Goal: Information Seeking & Learning: Check status

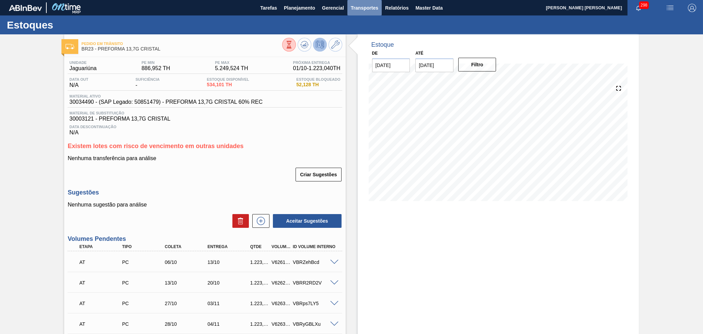
click at [370, 8] on span "Transportes" at bounding box center [364, 8] width 27 height 8
click at [355, 33] on li "Otimização de Carga" at bounding box center [364, 34] width 56 height 11
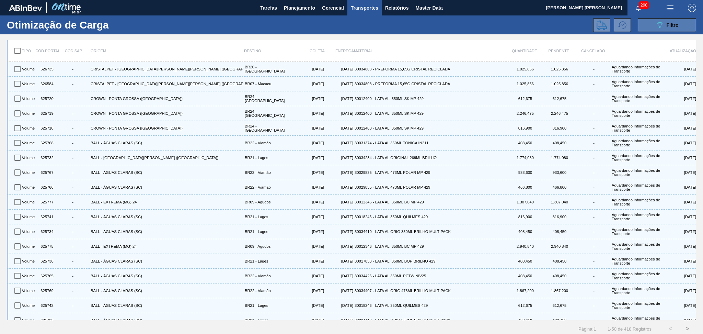
click at [479, 26] on span "Filtro" at bounding box center [673, 24] width 12 height 5
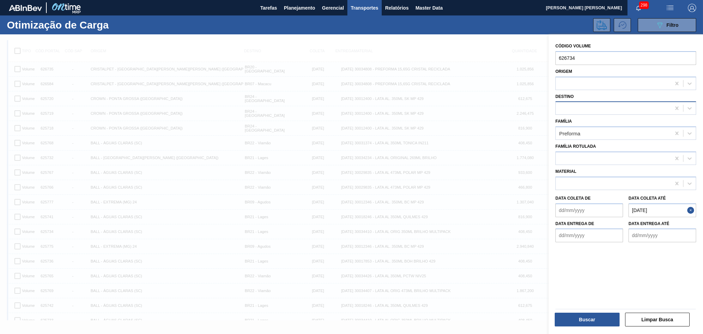
click at [479, 109] on div at bounding box center [613, 108] width 115 height 10
click at [479, 93] on div "Destino" at bounding box center [625, 103] width 141 height 23
drag, startPoint x: 582, startPoint y: 56, endPoint x: 517, endPoint y: 56, distance: 64.5
click at [479, 56] on div "089F7B8B-B2A5-4AFE-B5C0-19BA573D28AC Created with sketchtool. Código Volume 626…" at bounding box center [626, 201] width 154 height 334
click at [479, 85] on div at bounding box center [613, 83] width 115 height 10
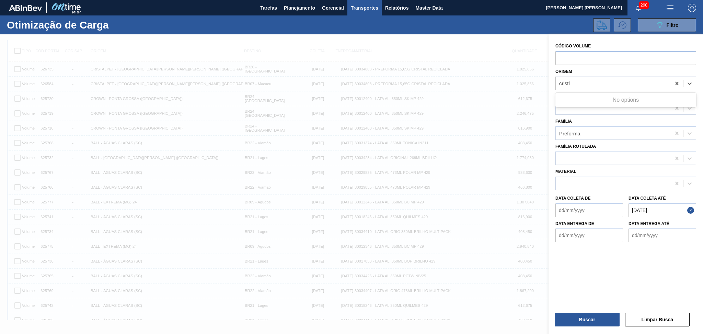
type input "crist"
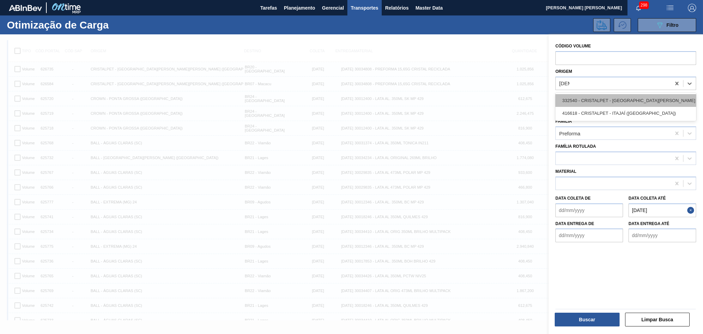
click at [479, 98] on div "332540 - CRISTALPET - CABO DE SANTO AGOSTINHO (PE)" at bounding box center [625, 100] width 141 height 13
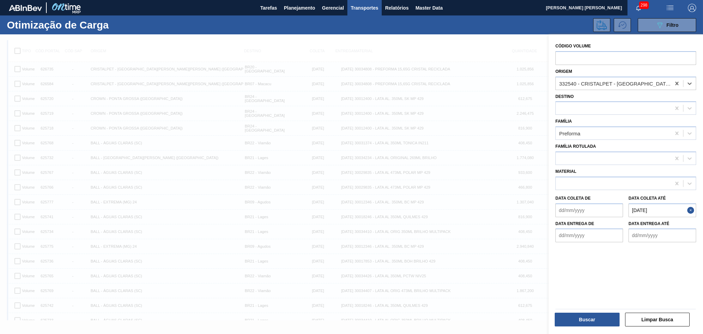
drag, startPoint x: 659, startPoint y: 210, endPoint x: 578, endPoint y: 221, distance: 82.1
click at [479, 215] on div "Data coleta de Data coleta até 10/10/2025" at bounding box center [626, 204] width 146 height 25
drag, startPoint x: 665, startPoint y: 211, endPoint x: 611, endPoint y: 214, distance: 53.6
click at [479, 211] on div "Data coleta até 10/10/2025" at bounding box center [662, 205] width 73 height 24
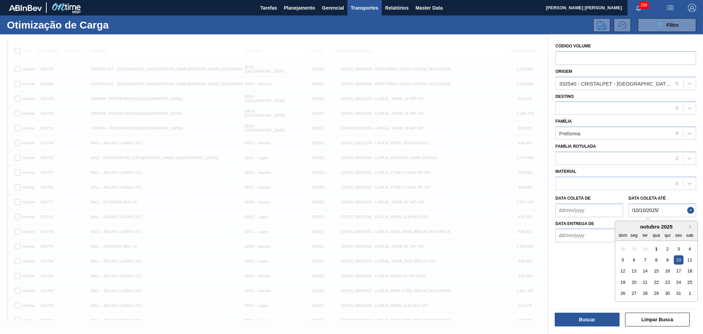
drag, startPoint x: 664, startPoint y: 208, endPoint x: 515, endPoint y: 207, distance: 149.0
click at [479, 207] on div "089F7B8B-B2A5-4AFE-B5C0-19BA573D28AC Created with sketchtool. Código Volume Ori…" at bounding box center [626, 201] width 154 height 334
drag, startPoint x: 668, startPoint y: 209, endPoint x: 436, endPoint y: 203, distance: 232.2
click at [479, 203] on div "089F7B8B-B2A5-4AFE-B5C0-19BA573D28AC Created with sketchtool. Código Volume Ori…" at bounding box center [626, 201] width 154 height 334
type até "07/10/2025"
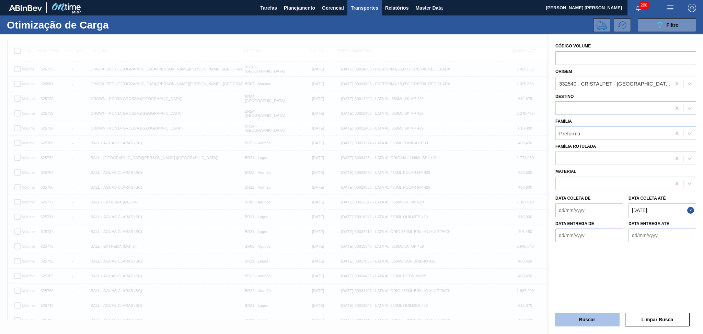
click at [479, 227] on button "Buscar" at bounding box center [587, 319] width 65 height 14
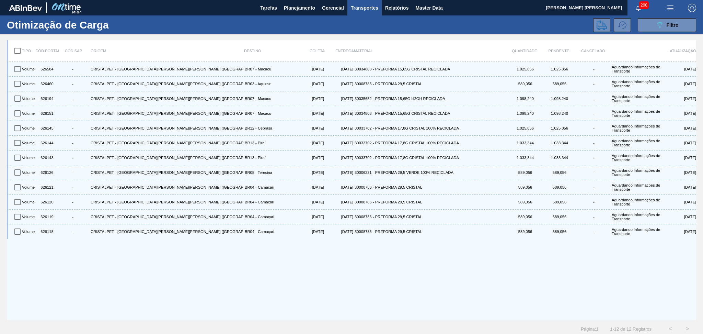
click at [16, 49] on input "checkbox" at bounding box center [17, 51] width 14 height 14
checkbox input "true"
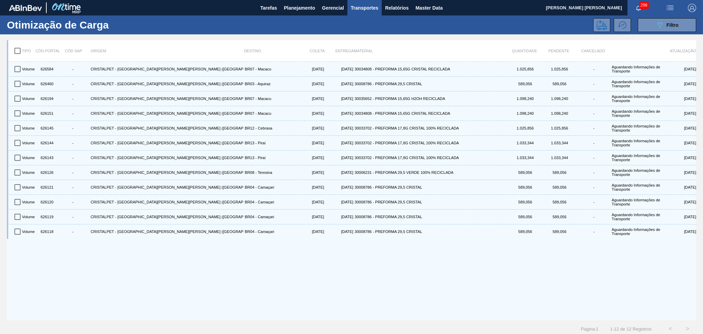
checkbox input "true"
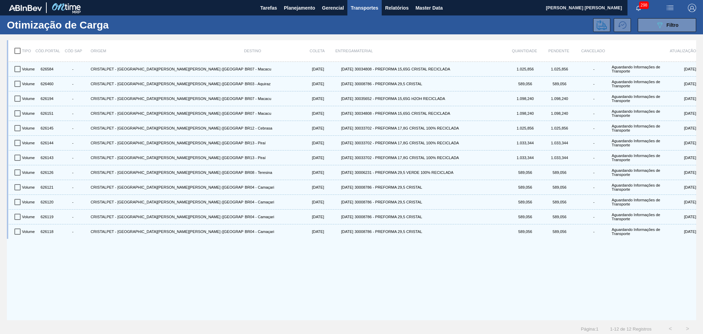
checkbox input "true"
click at [252, 227] on div "Volume 626584 - CRISTALPET - CABO DE SANTO AGOSTINHO (PE) BR07 - Macacu 03/10/2…" at bounding box center [351, 191] width 689 height 258
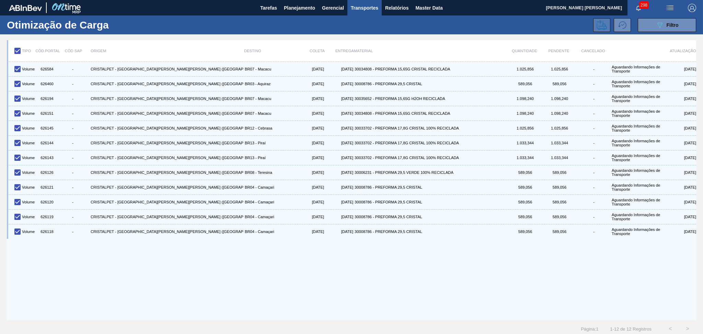
click at [479, 24] on icon at bounding box center [602, 25] width 10 height 10
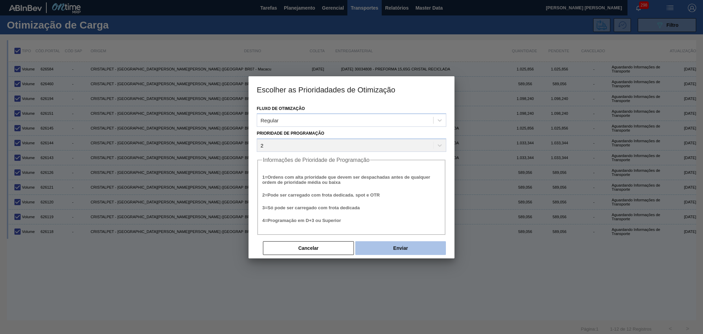
click at [404, 227] on button "Enviar" at bounding box center [400, 248] width 91 height 14
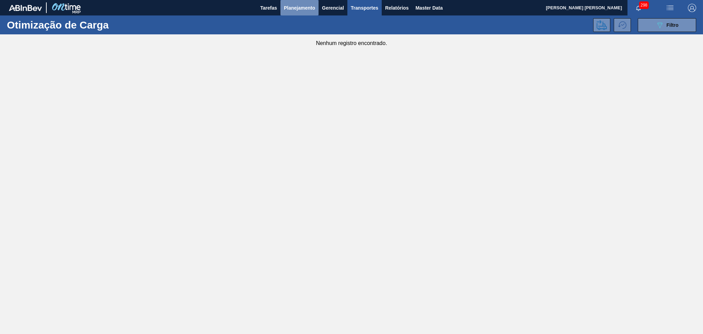
click at [297, 4] on span "Planejamento" at bounding box center [299, 8] width 31 height 8
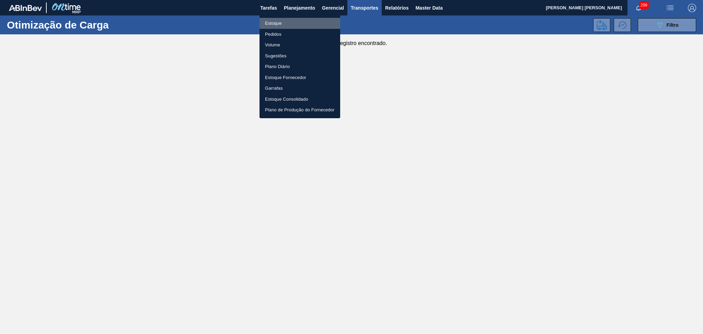
click at [287, 23] on li "Estoque" at bounding box center [300, 23] width 81 height 11
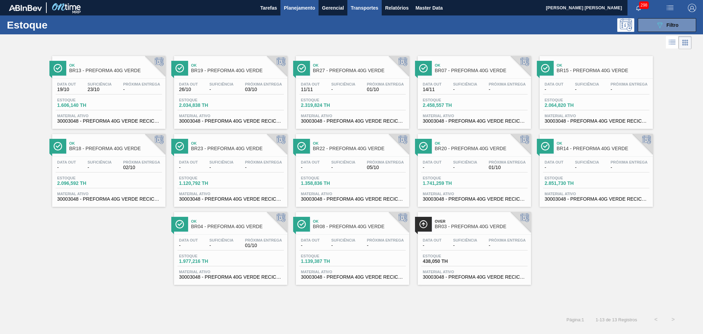
click at [370, 8] on span "Transportes" at bounding box center [364, 8] width 27 height 8
click at [440, 29] on div at bounding box center [351, 167] width 703 height 334
click at [403, 39] on div at bounding box center [346, 42] width 692 height 16
click at [391, 9] on span "Relatórios" at bounding box center [396, 8] width 23 height 8
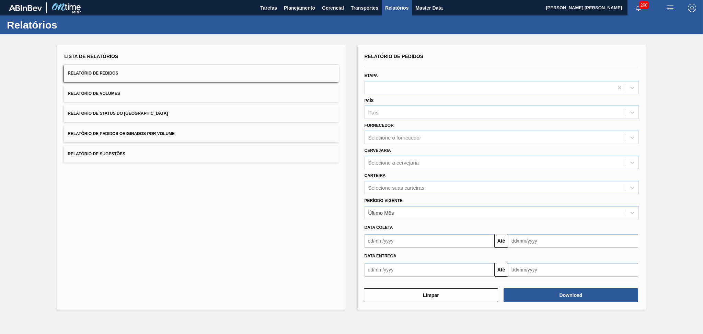
click at [231, 204] on div "Lista de Relatórios Relatório de Pedidos Relatório de Volumes Relatório de Stat…" at bounding box center [201, 177] width 288 height 265
click at [224, 197] on div "Lista de Relatórios Relatório de Pedidos Relatório de Volumes Relatório de Stat…" at bounding box center [201, 177] width 288 height 265
click at [209, 222] on div "Lista de Relatórios Relatório de Pedidos Relatório de Volumes Relatório de Stat…" at bounding box center [201, 177] width 288 height 265
click at [296, 152] on button "Relatório de Sugestões" at bounding box center [201, 154] width 274 height 17
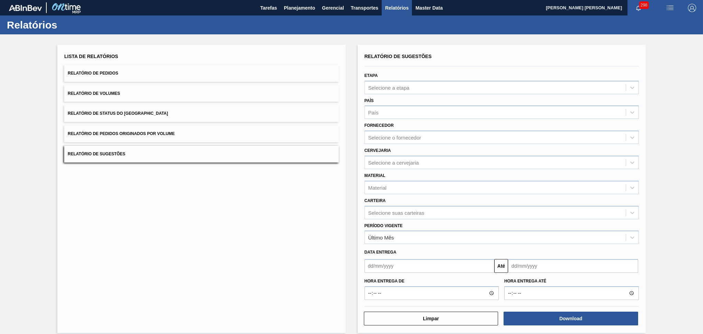
click at [200, 227] on div "Lista de Relatórios Relatório de Pedidos Relatório de Volumes Relatório de Stat…" at bounding box center [201, 189] width 288 height 288
click at [300, 10] on span "Planejamento" at bounding box center [299, 8] width 31 height 8
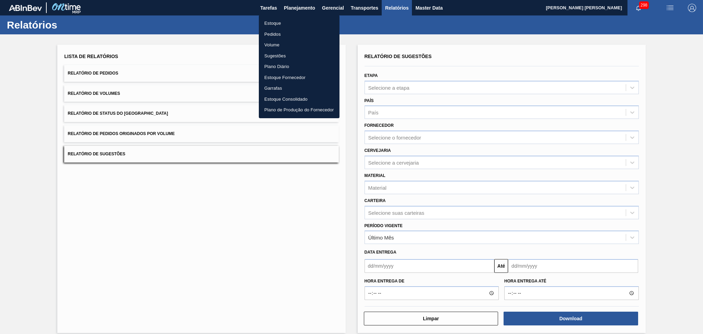
click at [279, 21] on li "Estoque" at bounding box center [299, 23] width 81 height 11
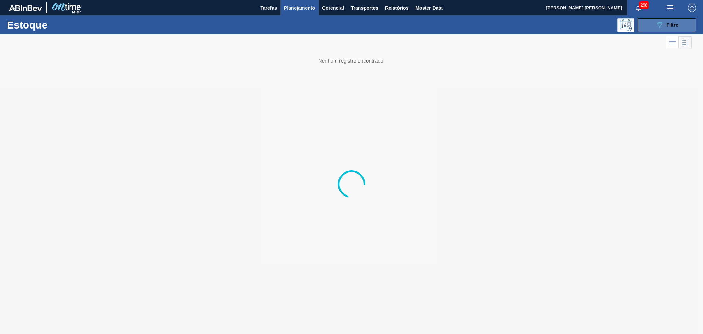
click at [479, 23] on span "Filtro" at bounding box center [673, 24] width 12 height 5
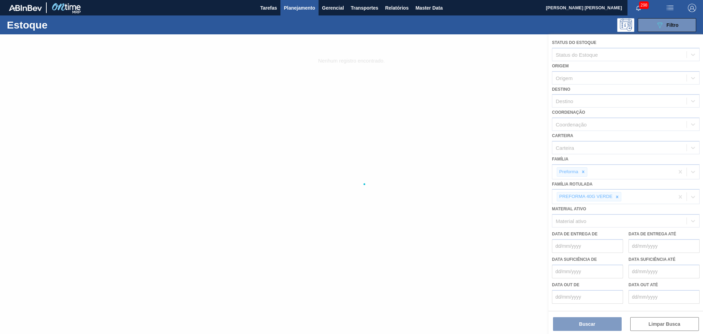
click at [479, 197] on div at bounding box center [351, 183] width 703 height 299
click at [479, 194] on div at bounding box center [351, 183] width 703 height 299
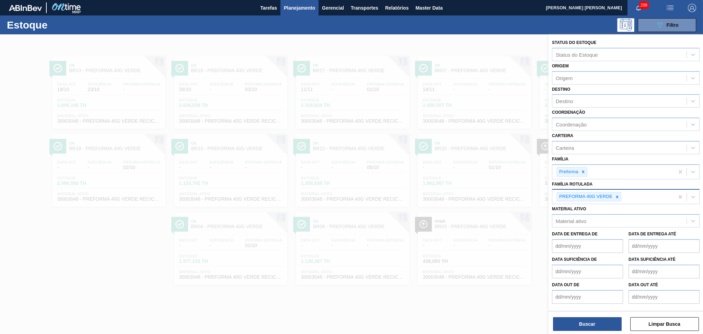
click at [479, 194] on icon at bounding box center [617, 196] width 5 height 5
click at [479, 194] on div "PREFORMA 40G VERDE" at bounding box center [613, 196] width 122 height 14
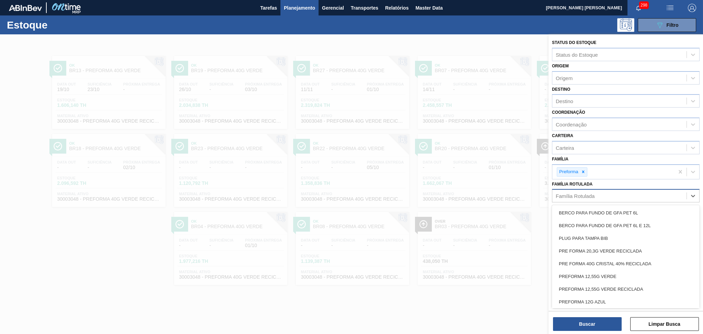
click at [479, 194] on div "Família Rotulada" at bounding box center [619, 196] width 134 height 10
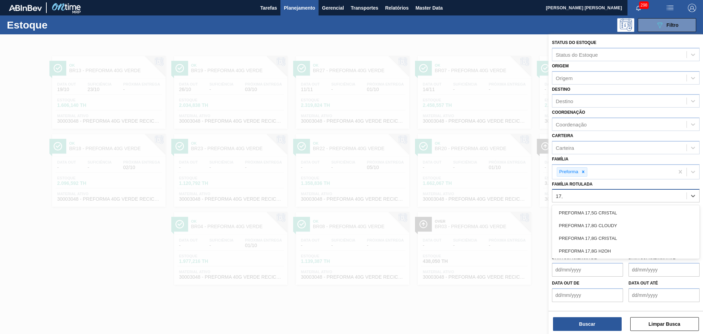
type Rotulada "17,8"
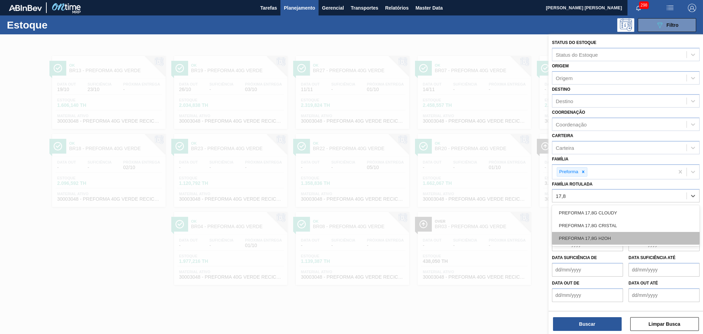
click at [479, 227] on div "PREFORMA 17,8G H2OH" at bounding box center [626, 238] width 148 height 13
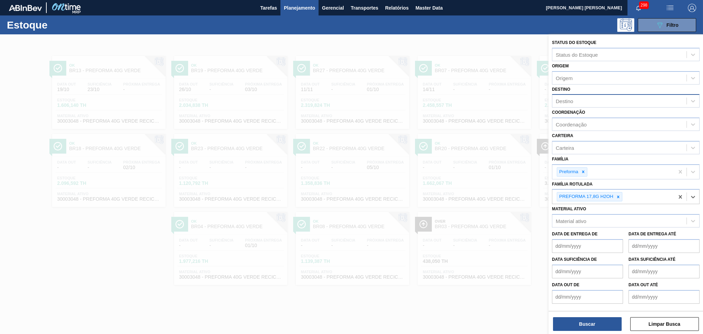
click at [479, 100] on div "Destino" at bounding box center [619, 101] width 134 height 10
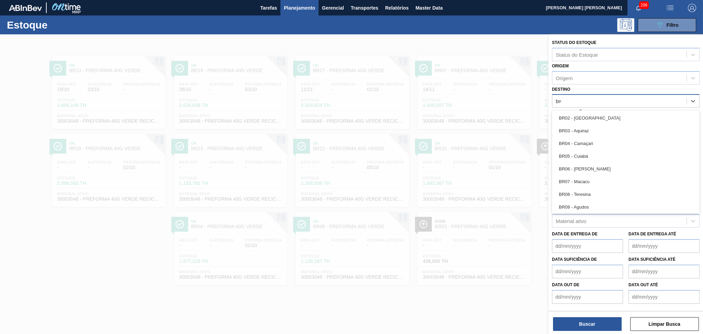
type input "br07"
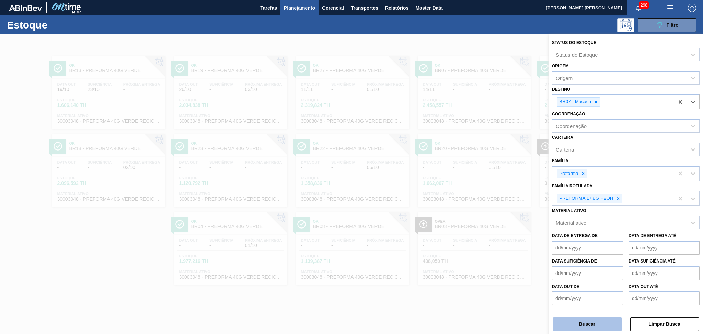
click at [479, 227] on button "Buscar" at bounding box center [587, 324] width 69 height 14
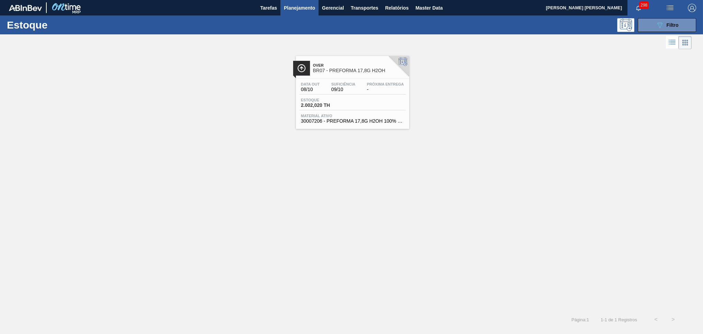
click at [353, 79] on div "Data out 08/10 Suficiência 09/10 Próxima Entrega - Estoque 2.002,020 TH Materia…" at bounding box center [352, 102] width 113 height 47
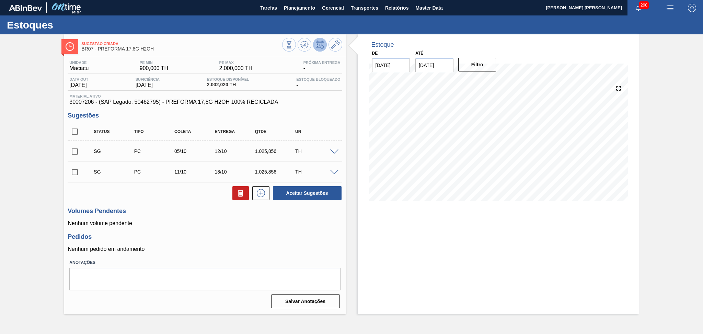
click at [190, 226] on p "Nenhum volume pendente" at bounding box center [205, 223] width 274 height 6
click at [190, 227] on div "Pedidos Nenhum pedido em andamento" at bounding box center [205, 242] width 274 height 19
click at [179, 210] on h3 "Volumes Pendentes" at bounding box center [205, 210] width 274 height 7
click at [334, 150] on span at bounding box center [334, 151] width 8 height 5
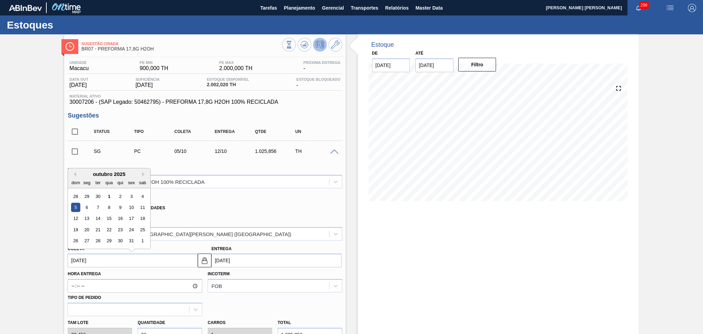
drag, startPoint x: 101, startPoint y: 259, endPoint x: 39, endPoint y: 254, distance: 62.0
click at [39, 227] on div "Sugestão Criada BR07 - PREFORMA 17,8G H2OH Unidade Macacu PE MIN 900,000 TH PE …" at bounding box center [351, 302] width 703 height 536
type input "0"
type input "08/01/2000"
type input "01"
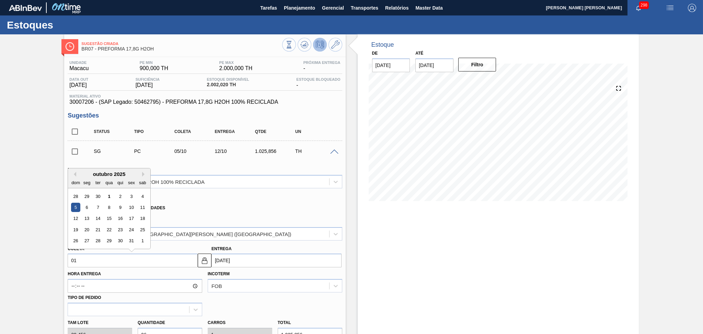
type input "08/10/2025"
type input "01/1"
type input "08/01/2025"
type input "01/10"
type input "08/10/2025"
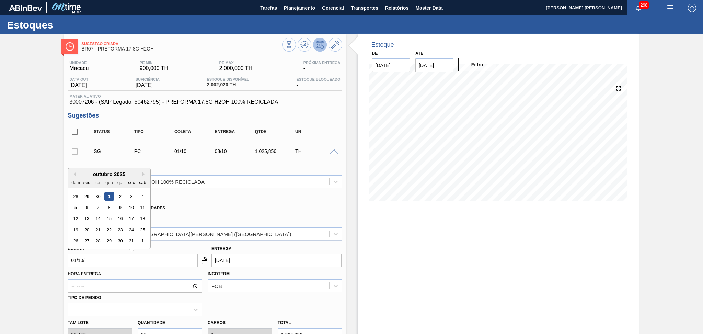
type input "01/10/2"
type input "17/01/2002"
type input "01/10/20"
type input "08/10/2020"
type input "01/10/2025"
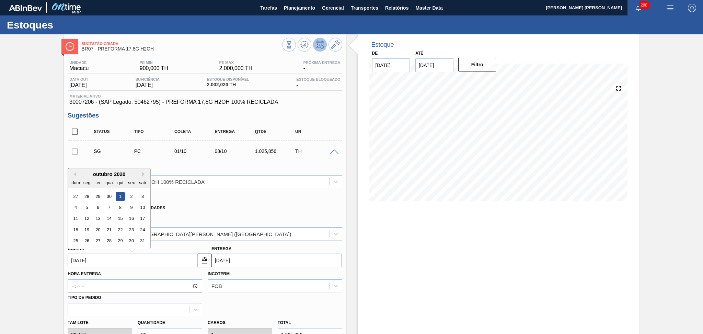
type input "08/10/2025"
type input "01/10/2025"
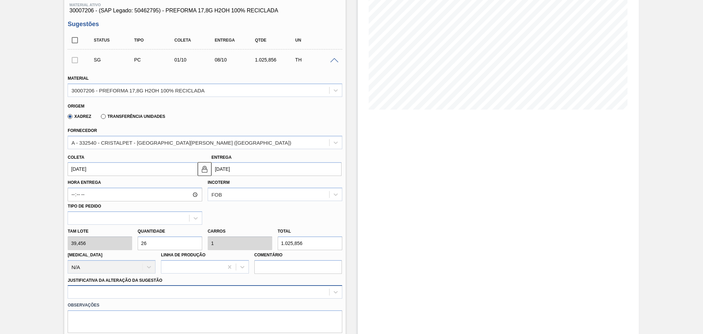
click at [238, 227] on div at bounding box center [205, 291] width 274 height 13
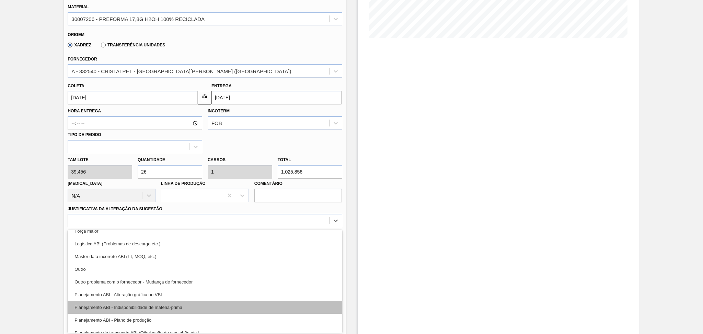
scroll to position [46, 0]
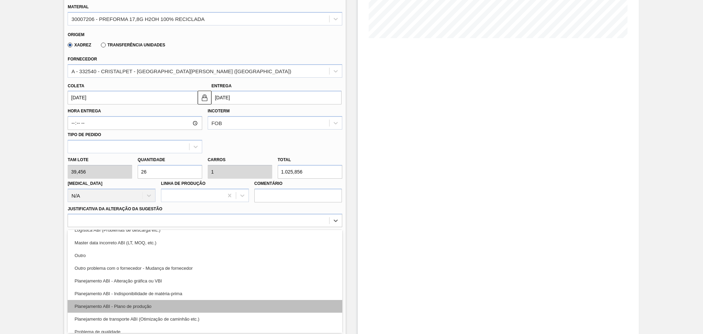
click at [185, 227] on div "Planejamento ABI - Plano de produção" at bounding box center [205, 306] width 274 height 13
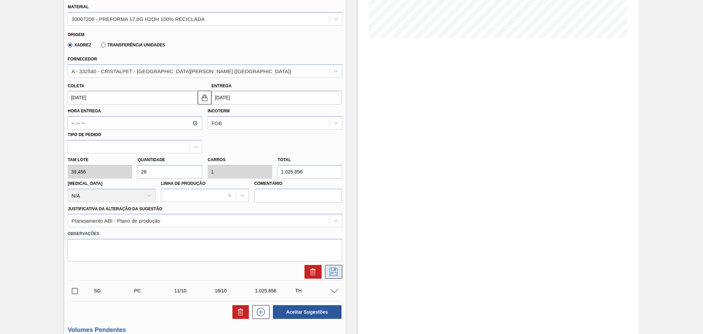
click at [331, 227] on icon at bounding box center [333, 271] width 11 height 8
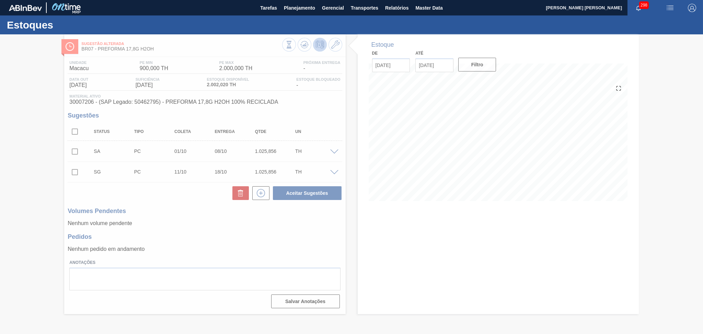
scroll to position [0, 0]
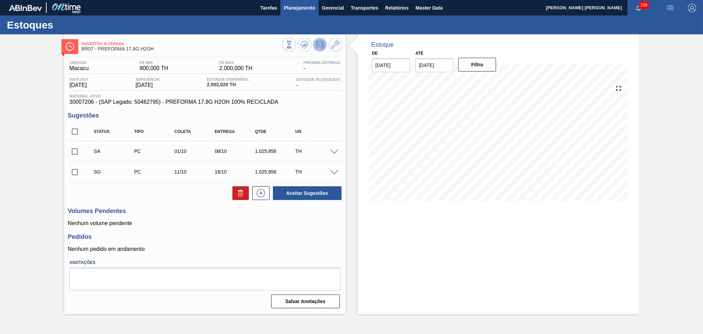
click at [309, 7] on span "Planejamento" at bounding box center [299, 8] width 31 height 8
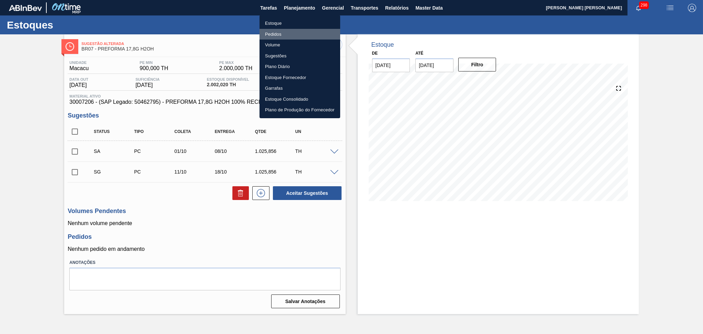
click at [273, 36] on li "Pedidos" at bounding box center [300, 34] width 81 height 11
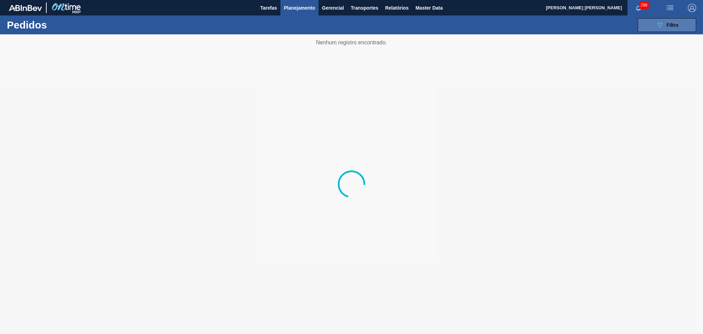
click at [479, 24] on span "Filtro" at bounding box center [673, 24] width 12 height 5
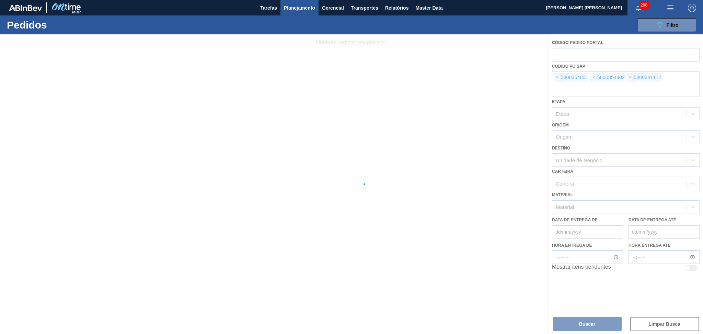
click at [479, 80] on div at bounding box center [351, 183] width 703 height 299
click at [479, 77] on div at bounding box center [351, 183] width 703 height 299
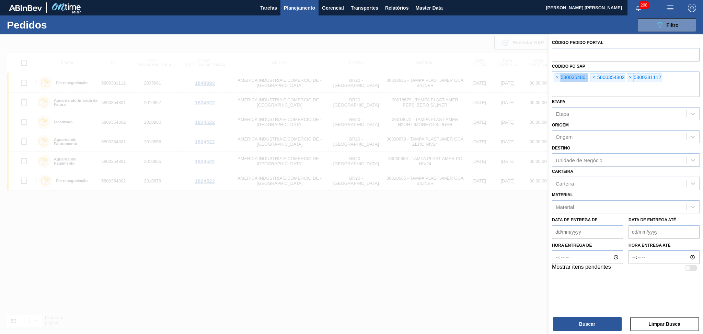
click at [479, 77] on span "×" at bounding box center [557, 77] width 7 height 8
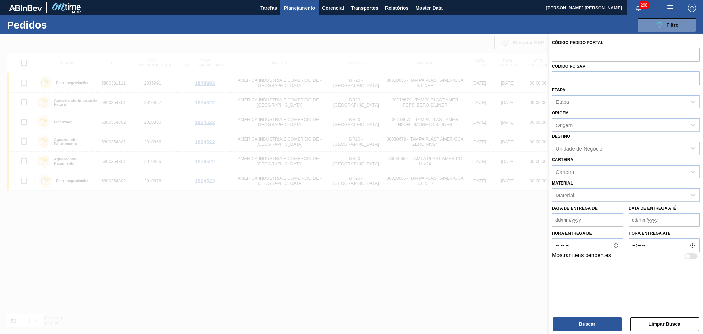
paste input "5800384137"
type input "5800384137"
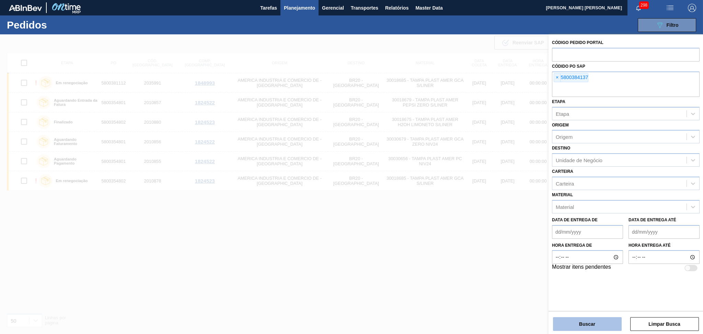
click at [479, 227] on button "Buscar" at bounding box center [587, 324] width 69 height 14
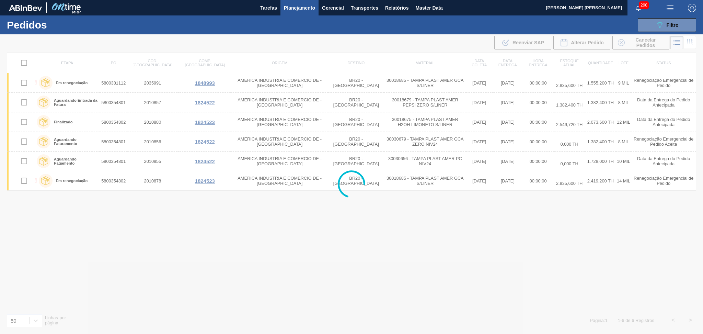
click at [263, 227] on div at bounding box center [351, 183] width 703 height 299
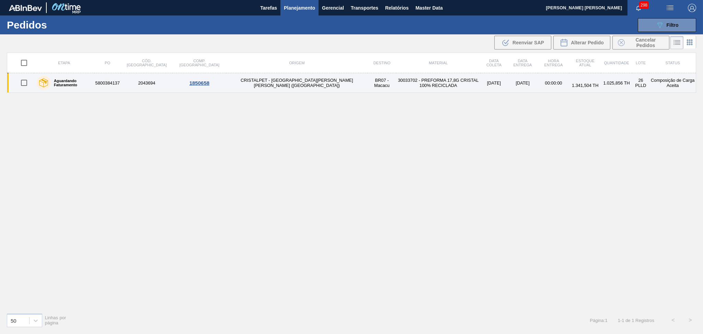
click at [400, 88] on td "30033702 - PREFORMA 17,8G CRISTAL 100% RECICLADA" at bounding box center [438, 83] width 84 height 20
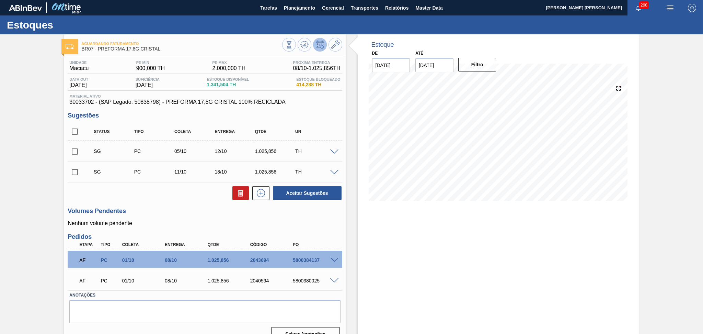
click at [199, 220] on p "Nenhum volume pendente" at bounding box center [205, 223] width 274 height 6
click at [312, 227] on div "Unidade Macacu PE MIN 900,000 TH PE MAX 2.000,000 TH Próxima Entrega 08/10 - 1.…" at bounding box center [204, 200] width 281 height 286
click at [195, 225] on p "Nenhum volume pendente" at bounding box center [205, 223] width 274 height 6
click at [334, 227] on h3 "Pedidos" at bounding box center [205, 236] width 274 height 7
click at [239, 227] on h3 "Pedidos" at bounding box center [205, 236] width 274 height 7
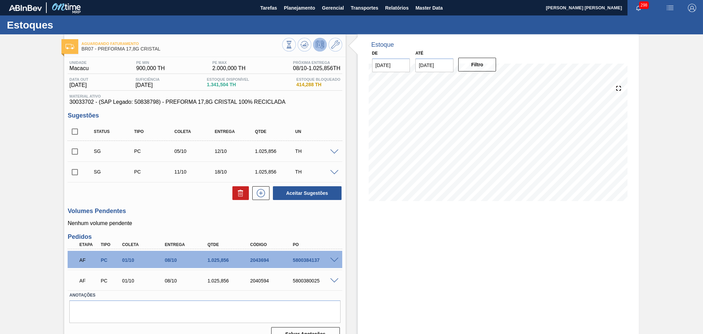
click at [132, 210] on h3 "Volumes Pendentes" at bounding box center [205, 210] width 274 height 7
click at [308, 227] on div "5800384137" at bounding box center [315, 259] width 48 height 5
copy div "5800384137"
click at [334, 227] on span at bounding box center [334, 259] width 8 height 5
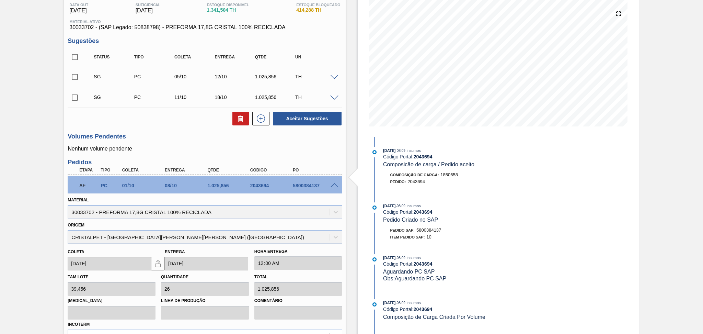
scroll to position [178, 0]
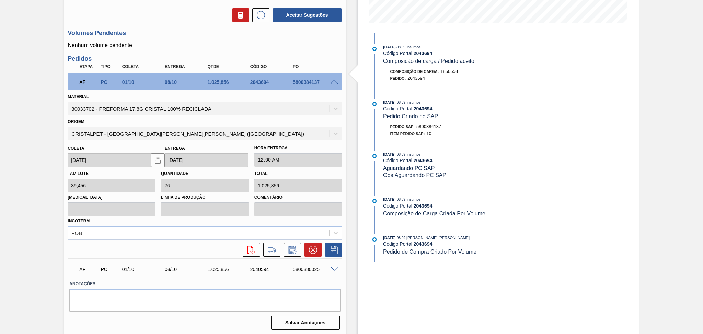
click at [334, 82] on span at bounding box center [334, 82] width 8 height 5
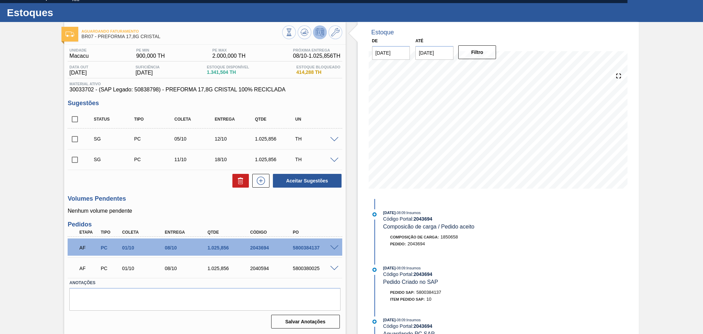
click at [329, 227] on div at bounding box center [336, 267] width 14 height 5
click at [334, 227] on span at bounding box center [334, 268] width 8 height 5
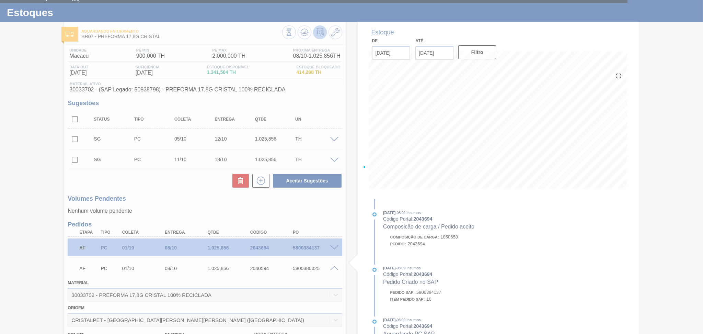
scroll to position [178, 0]
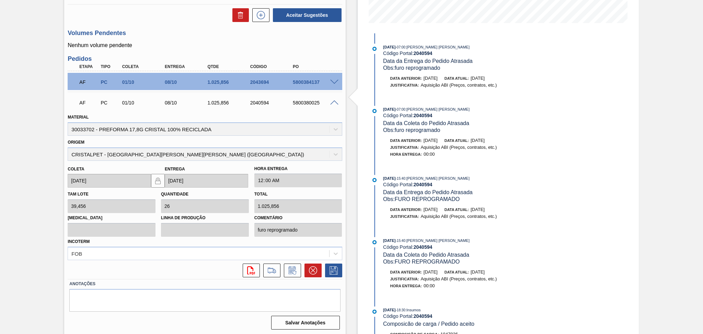
click at [333, 105] on div "AF PC 01/10 08/10 1.025,856 2040594 5800380025" at bounding box center [205, 101] width 274 height 17
click at [333, 102] on span at bounding box center [334, 102] width 8 height 5
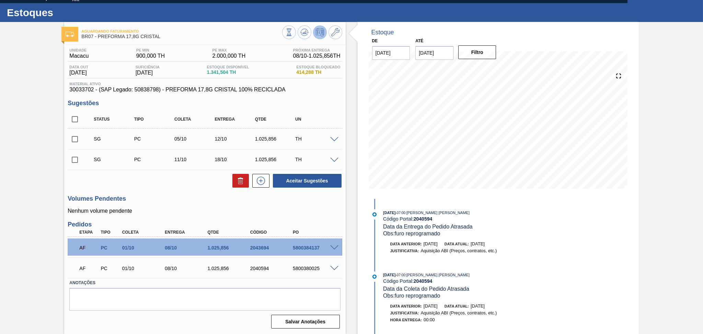
click at [299, 227] on div "AF PC 01/10 08/10 1.025,856 2043694 5800384137" at bounding box center [203, 247] width 256 height 14
copy div "5800384137"
click at [203, 189] on div "Unidade Macacu PE MIN 900,000 TH PE MAX 2.000,000 TH Próxima Entrega 08/10 - 1.…" at bounding box center [204, 188] width 281 height 286
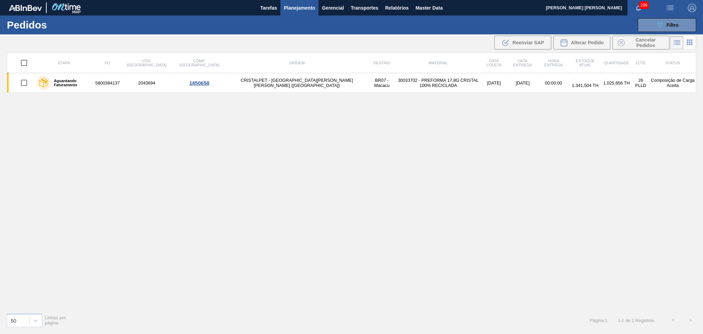
click at [298, 14] on main "Tarefas Planejamento Gerencial Transportes Relatórios Master Data Aline Apareci…" at bounding box center [351, 167] width 703 height 334
click at [295, 6] on span "Planejamento" at bounding box center [299, 8] width 31 height 8
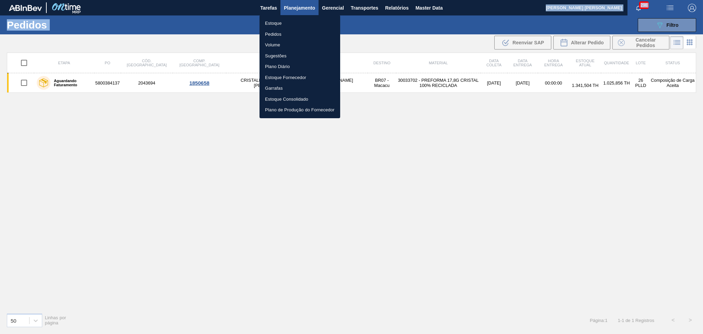
click at [270, 22] on li "Estoque" at bounding box center [300, 23] width 81 height 11
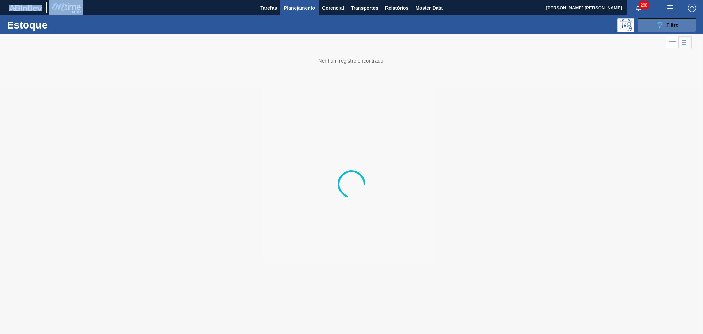
click at [479, 27] on icon "089F7B8B-B2A5-4AFE-B5C0-19BA573D28AC" at bounding box center [660, 25] width 8 height 8
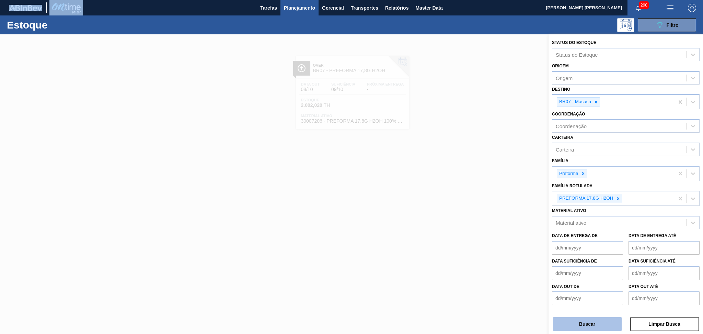
click at [479, 227] on button "Buscar" at bounding box center [587, 324] width 69 height 14
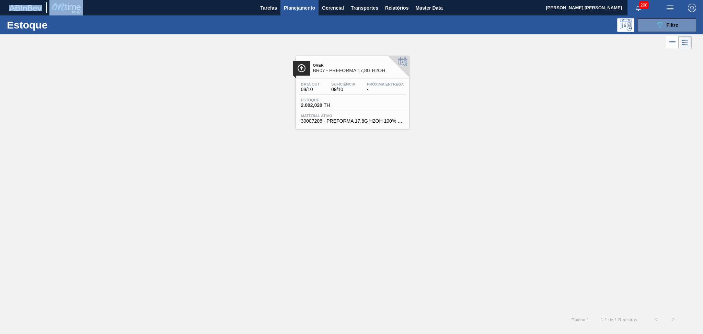
click at [341, 80] on div "Data out 08/10 Suficiência 09/10 Próxima Entrega - Estoque 2.002,020 TH Materia…" at bounding box center [352, 102] width 113 height 47
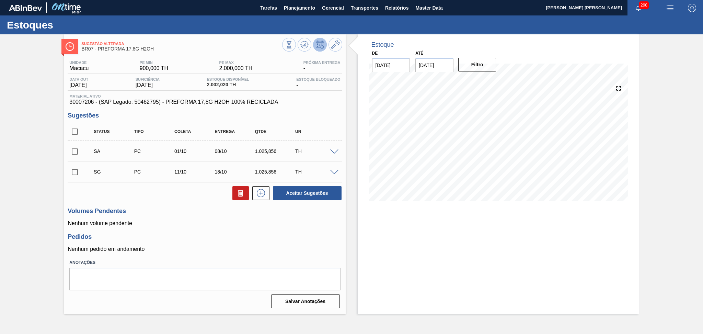
click at [333, 149] on span at bounding box center [334, 151] width 8 height 5
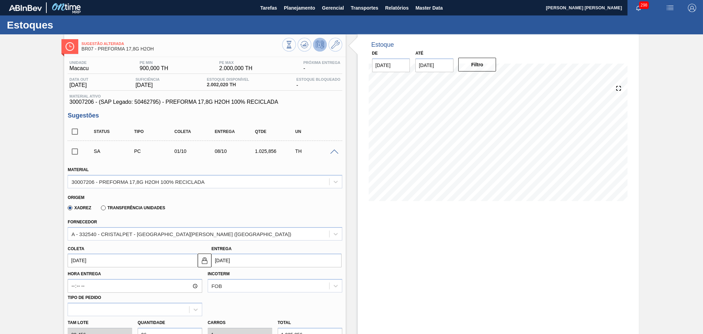
click at [111, 227] on input "01/10/2025" at bounding box center [133, 260] width 130 height 14
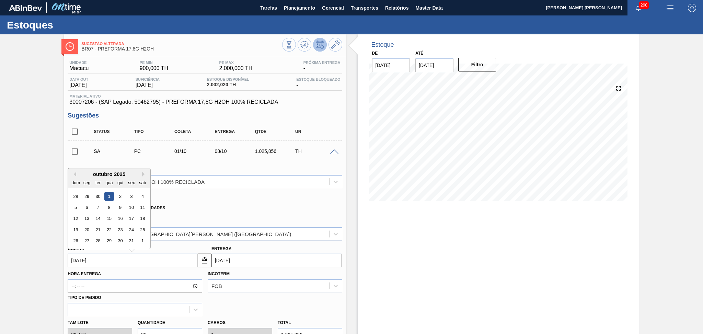
click at [111, 227] on input "01/10/2025" at bounding box center [133, 260] width 130 height 14
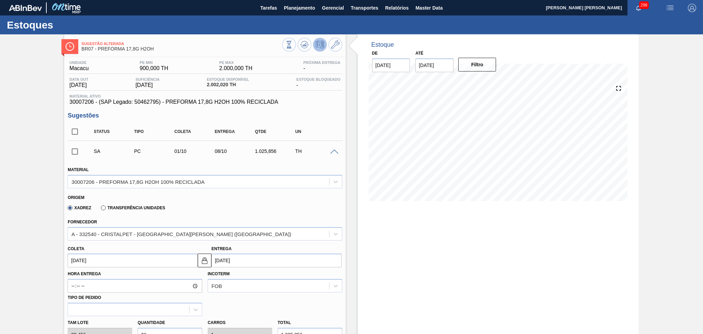
click at [223, 214] on div "Origem Xadrez Transferência Unidades" at bounding box center [205, 202] width 280 height 25
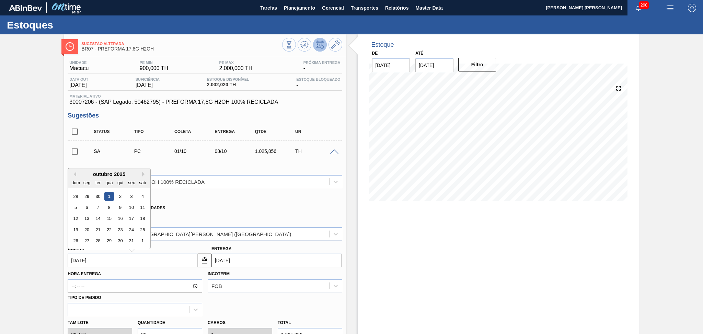
click at [113, 227] on input "01/10/2025" at bounding box center [133, 260] width 130 height 14
click at [185, 215] on div "Fornecedor A - 332540 - CRISTALPET - CABO DE SANTO AGOSTINHO (PE)" at bounding box center [205, 227] width 280 height 25
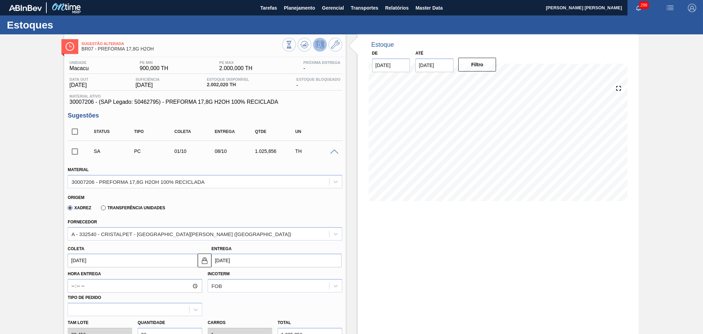
click at [110, 227] on input "01/10/2025" at bounding box center [133, 260] width 130 height 14
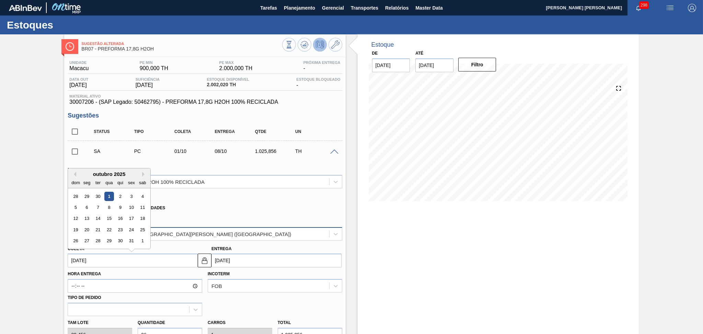
scroll to position [91, 0]
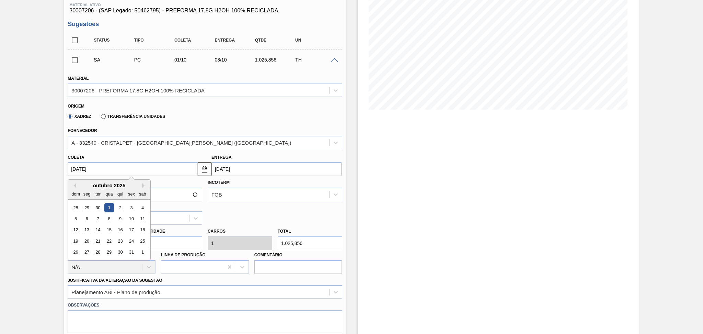
click at [298, 121] on div "Origem Xadrez Transferência Unidades" at bounding box center [205, 111] width 280 height 25
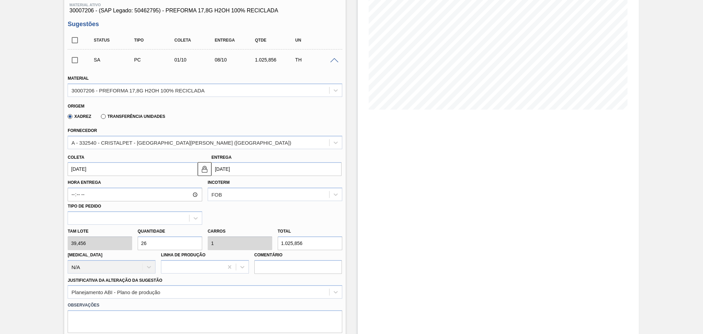
click at [334, 58] on span at bounding box center [334, 60] width 8 height 5
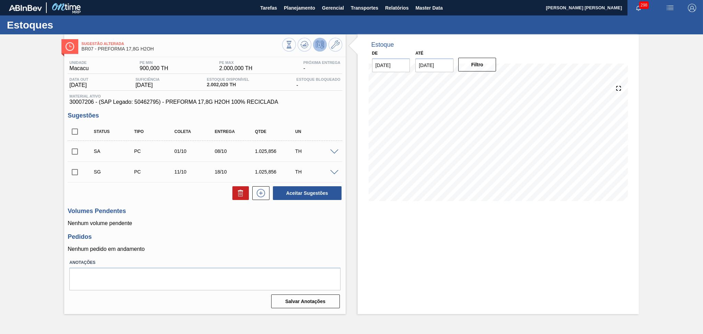
click at [74, 153] on input "checkbox" at bounding box center [75, 151] width 14 height 14
click at [287, 197] on button "Aceitar Sugestões" at bounding box center [307, 193] width 69 height 14
checkbox input "false"
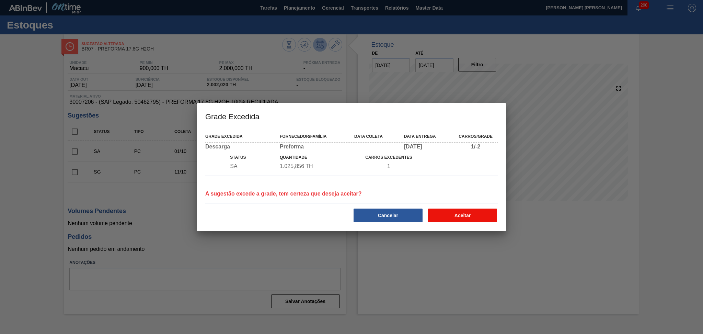
click at [458, 215] on button "Aceitar" at bounding box center [462, 215] width 69 height 14
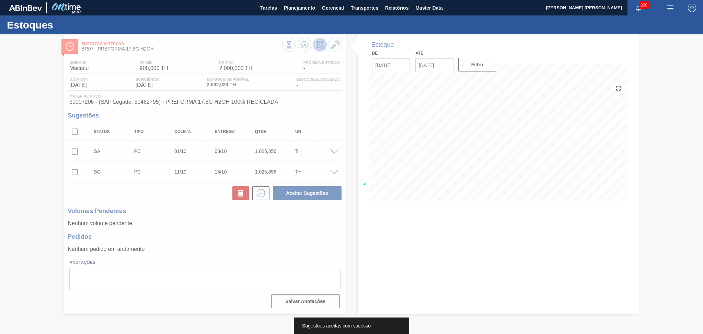
click at [257, 227] on div at bounding box center [351, 183] width 703 height 299
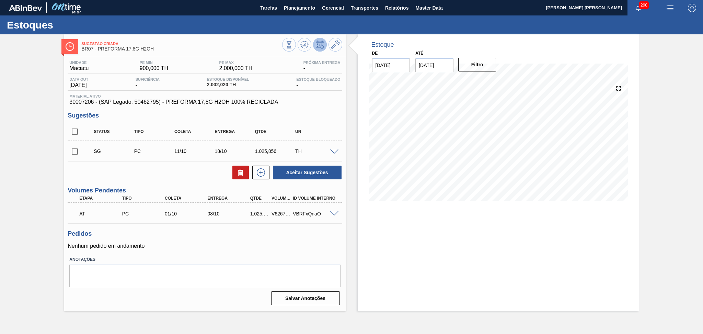
click at [280, 211] on div "V626746" at bounding box center [281, 213] width 22 height 5
copy div "V626746"
click at [369, 7] on span "Transportes" at bounding box center [364, 8] width 27 height 8
click at [353, 36] on li "Otimização de Carga" at bounding box center [364, 34] width 56 height 11
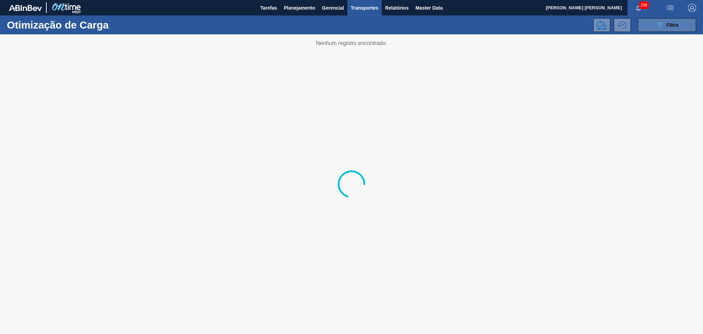
click at [479, 23] on icon "089F7B8B-B2A5-4AFE-B5C0-19BA573D28AC" at bounding box center [660, 25] width 8 height 8
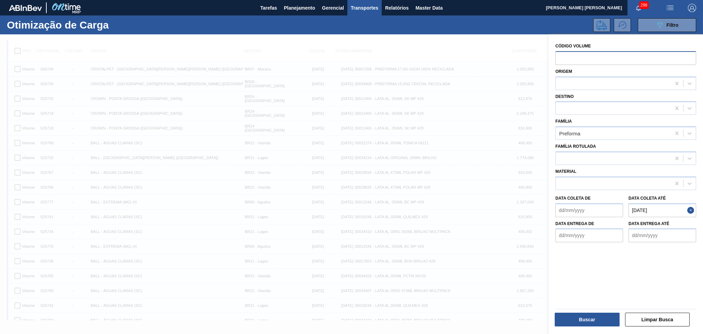
click at [479, 61] on input "text" at bounding box center [625, 58] width 141 height 14
paste input "626746"
type input "626746"
click at [479, 82] on icon at bounding box center [676, 82] width 3 height 3
click at [479, 227] on button "Buscar" at bounding box center [587, 319] width 65 height 14
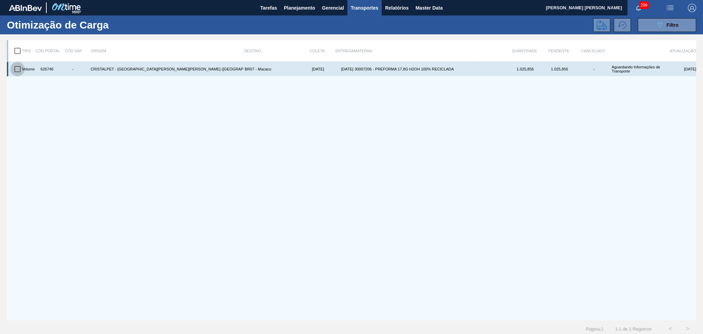
click at [17, 69] on input "checkbox" at bounding box center [17, 69] width 14 height 14
checkbox input "true"
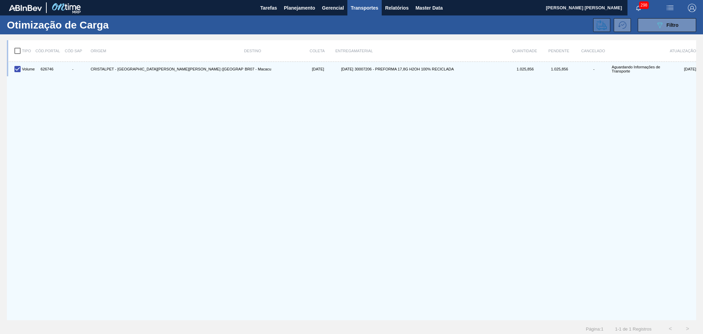
click at [479, 29] on icon at bounding box center [602, 25] width 10 height 10
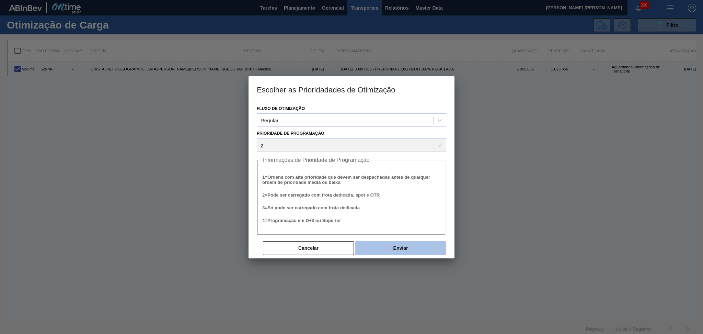
click at [408, 227] on button "Enviar" at bounding box center [400, 248] width 91 height 14
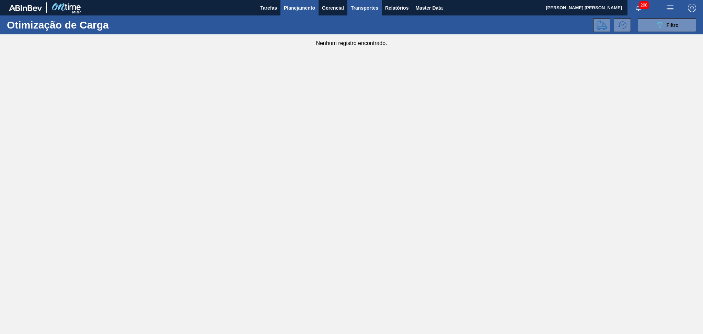
click at [298, 8] on span "Planejamento" at bounding box center [299, 8] width 31 height 8
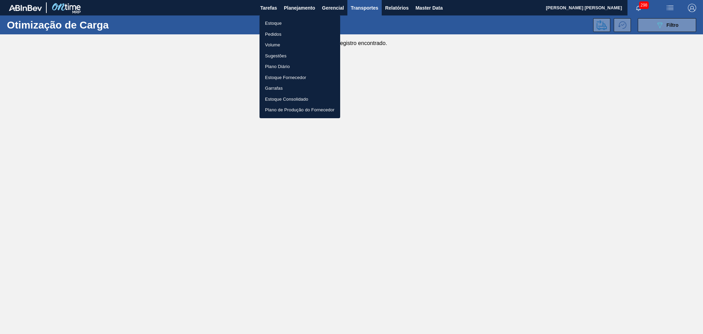
click at [283, 23] on li "Estoque" at bounding box center [300, 23] width 81 height 11
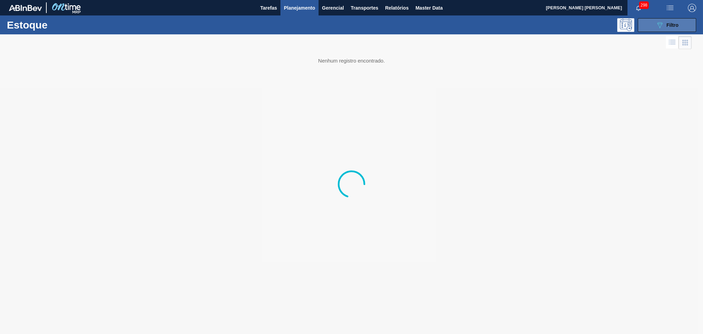
click at [479, 21] on button "089F7B8B-B2A5-4AFE-B5C0-19BA573D28AC Filtro" at bounding box center [667, 25] width 58 height 14
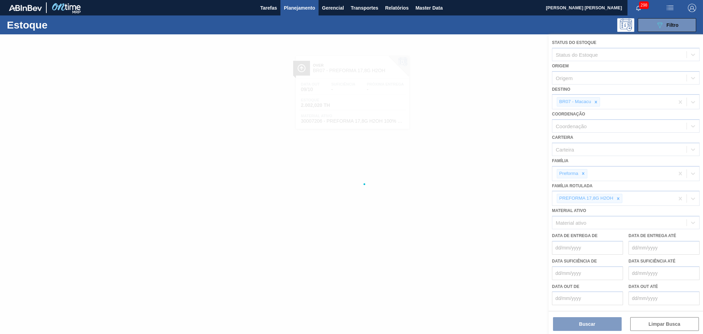
click at [479, 101] on div at bounding box center [351, 183] width 703 height 299
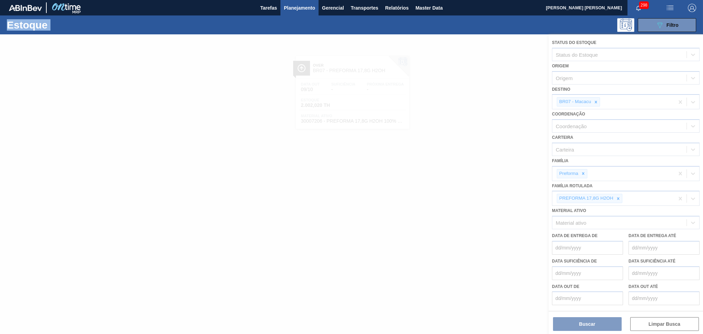
click at [479, 101] on div at bounding box center [351, 183] width 703 height 299
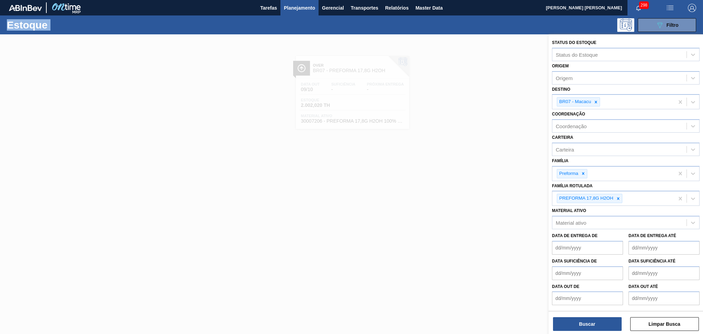
click at [479, 101] on icon at bounding box center [596, 102] width 5 height 5
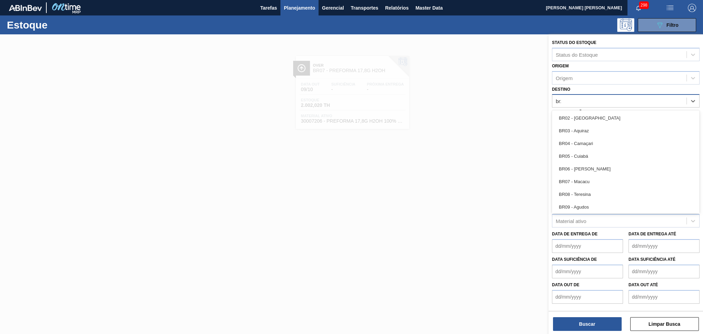
type input "br20"
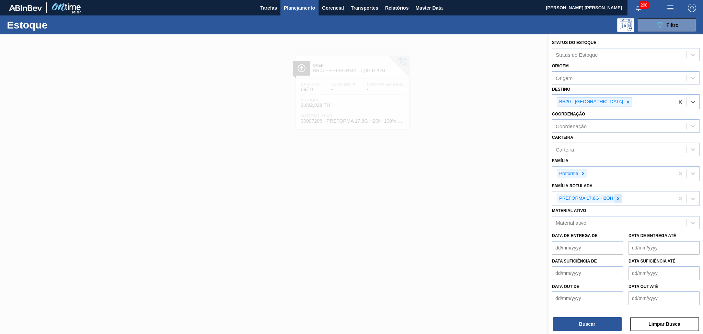
click at [479, 197] on icon at bounding box center [618, 198] width 2 height 2
click at [479, 194] on div "Família Rotulada" at bounding box center [619, 198] width 134 height 10
click at [372, 215] on div at bounding box center [351, 201] width 703 height 334
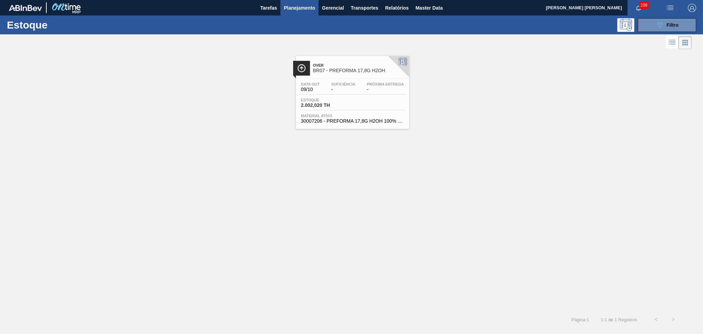
click at [354, 107] on div "Estoque 2.002,020 TH" at bounding box center [352, 104] width 106 height 12
click at [367, 68] on span "BR07 - PREFORMA 17,8G H2OH" at bounding box center [359, 70] width 93 height 5
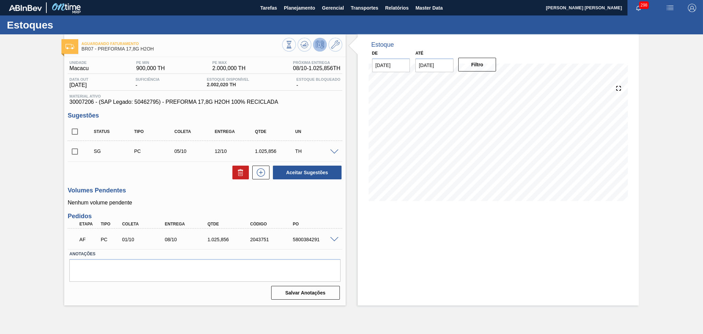
click at [191, 195] on div "Volumes Pendentes Nenhum volume pendente" at bounding box center [205, 196] width 274 height 19
click at [302, 227] on div "5800384291" at bounding box center [315, 239] width 48 height 5
copy div "5800384291"
click at [298, 11] on span "Planejamento" at bounding box center [299, 8] width 31 height 8
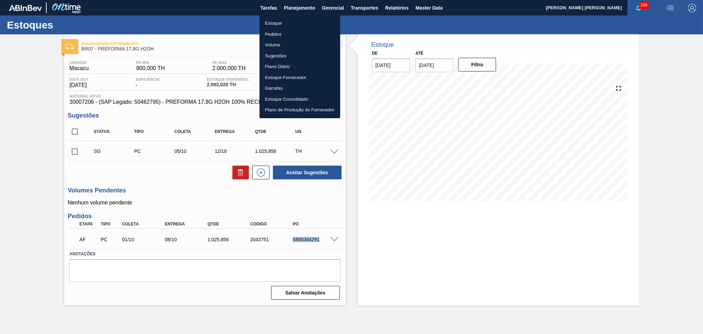
drag, startPoint x: 270, startPoint y: 22, endPoint x: 280, endPoint y: 26, distance: 10.9
click at [270, 22] on li "Estoque" at bounding box center [300, 23] width 81 height 11
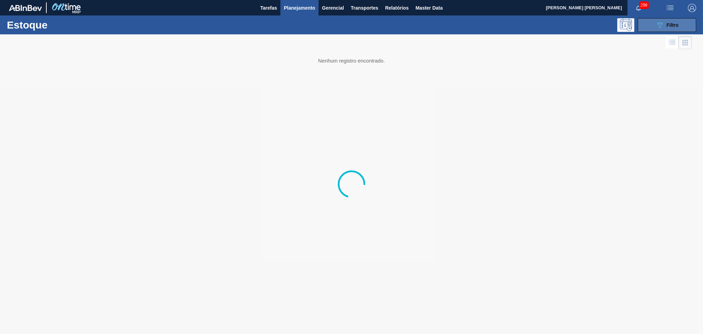
click at [479, 30] on button "089F7B8B-B2A5-4AFE-B5C0-19BA573D28AC Filtro" at bounding box center [667, 25] width 58 height 14
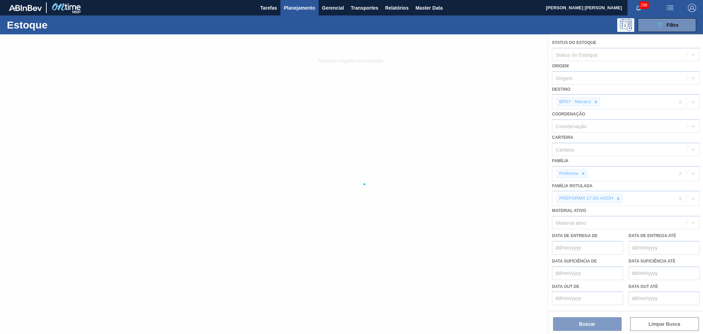
click at [479, 100] on div at bounding box center [351, 183] width 703 height 299
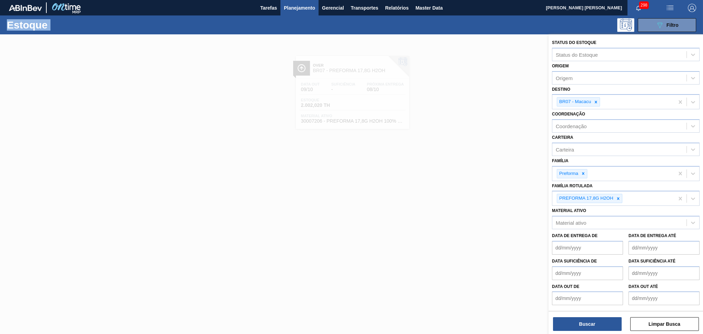
click at [479, 101] on icon at bounding box center [596, 102] width 2 height 2
click at [479, 100] on div "Destino" at bounding box center [619, 101] width 134 height 10
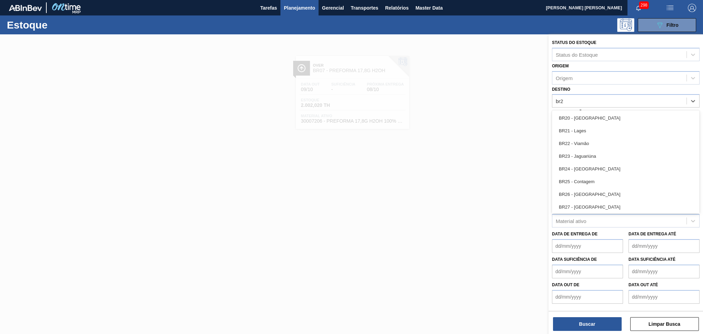
type input "br27"
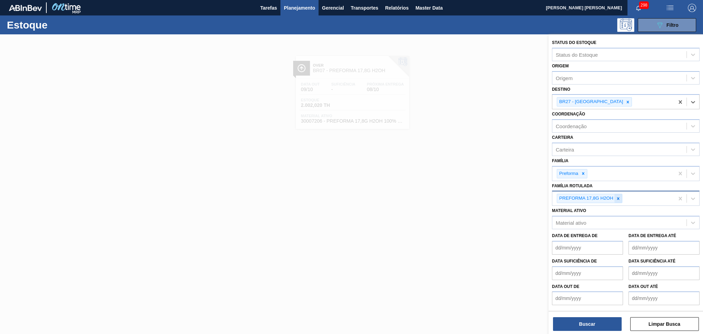
click at [479, 196] on icon at bounding box center [618, 198] width 5 height 5
click at [479, 194] on div "Família Rotulada" at bounding box center [619, 198] width 134 height 10
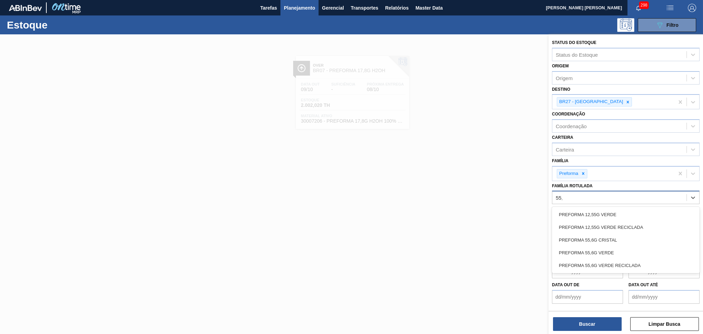
type Rotulada "55,6"
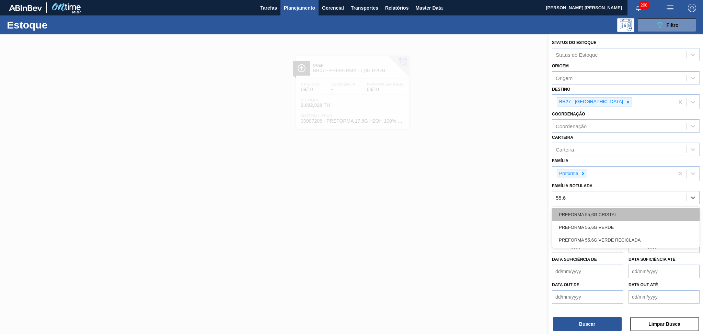
click at [479, 209] on div "PREFORMA 55,6G CRISTAL" at bounding box center [626, 214] width 148 height 13
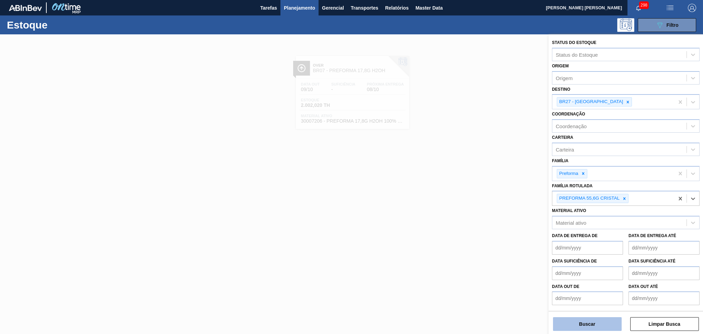
click at [479, 227] on button "Buscar" at bounding box center [587, 324] width 69 height 14
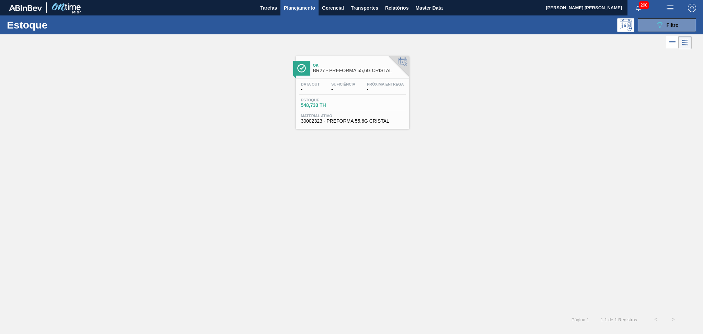
click at [364, 78] on div at bounding box center [352, 78] width 102 height 0
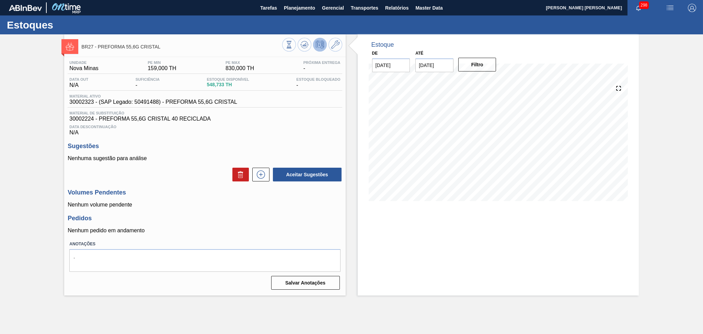
click at [300, 209] on div "Unidade Nova Minas PE MIN 159,000 TH PE MAX 830,000 TH Próxima Entrega - Data o…" at bounding box center [204, 174] width 281 height 235
click at [308, 43] on icon at bounding box center [304, 43] width 7 height 4
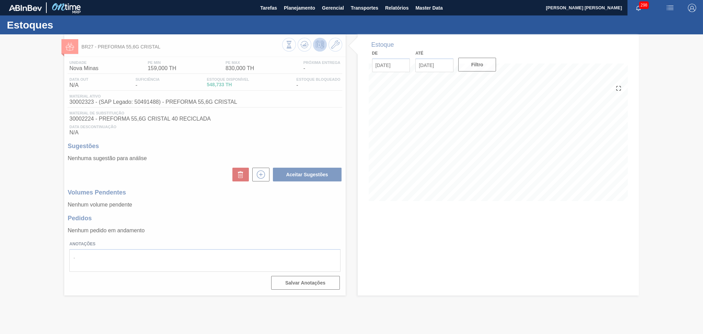
click at [266, 126] on div at bounding box center [351, 183] width 703 height 299
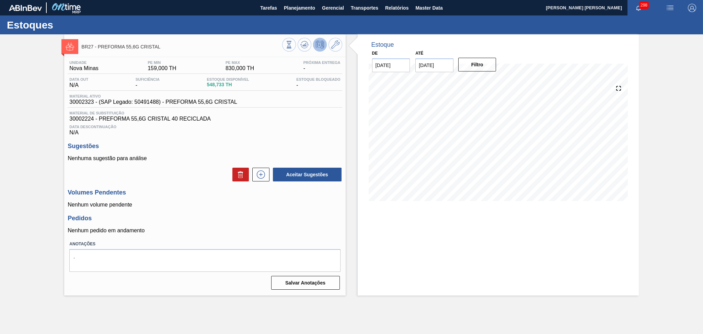
click at [296, 149] on h3 "Sugestões" at bounding box center [205, 145] width 274 height 7
click at [292, 126] on span "Data Descontinuação" at bounding box center [204, 127] width 271 height 4
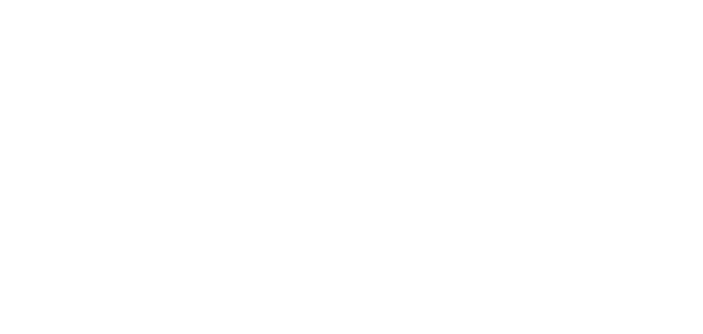
click at [275, 0] on html at bounding box center [351, 0] width 703 height 0
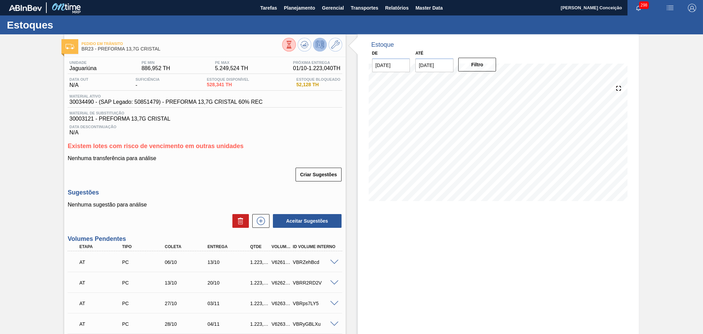
click at [327, 131] on div "Data Descontinuação N/A" at bounding box center [205, 129] width 274 height 14
click at [303, 9] on span "Planejamento" at bounding box center [299, 8] width 31 height 8
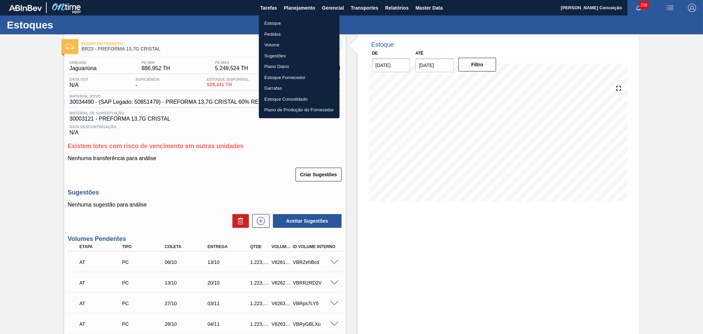
drag, startPoint x: 282, startPoint y: 24, endPoint x: 310, endPoint y: 25, distance: 28.5
click at [282, 24] on li "Estoque" at bounding box center [299, 23] width 81 height 11
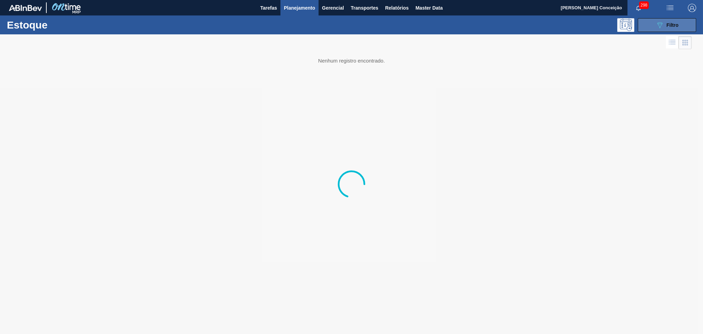
click at [698, 19] on div "089F7B8B-B2A5-4AFE-B5C0-19BA573D28AC Filtro" at bounding box center [666, 25] width 65 height 14
click at [676, 25] on span "Filtro" at bounding box center [673, 24] width 12 height 5
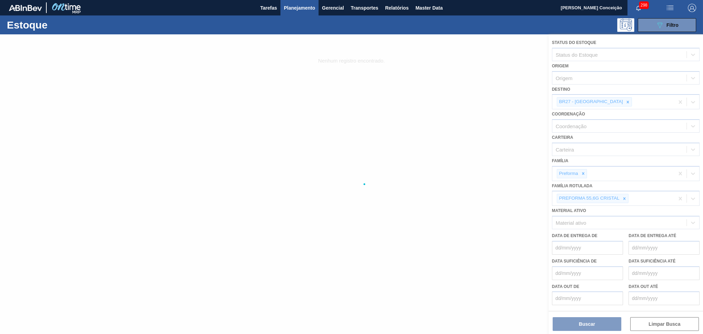
click at [606, 101] on div at bounding box center [351, 183] width 703 height 299
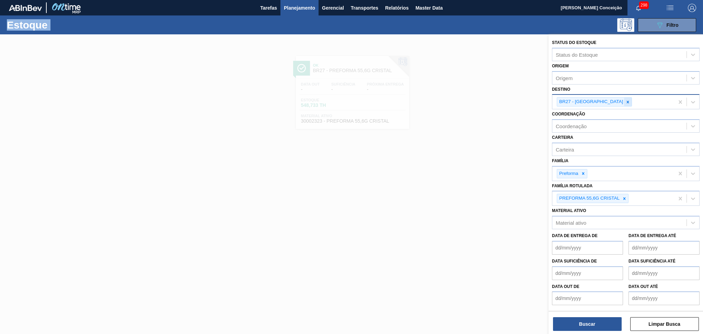
click at [624, 103] on div at bounding box center [628, 101] width 8 height 9
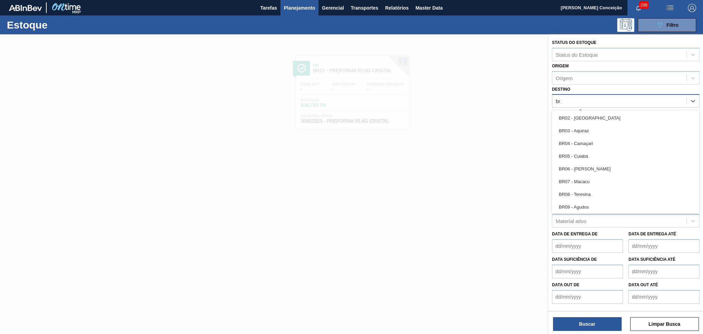
type input "br18"
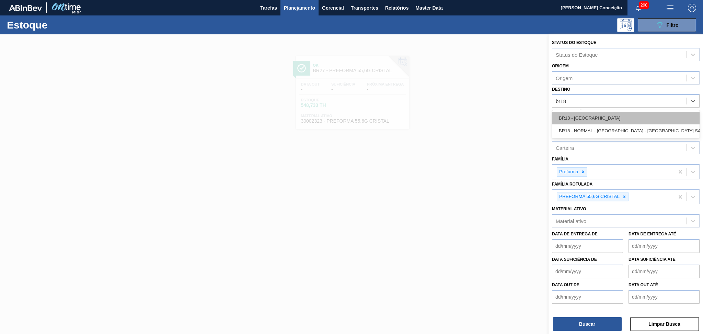
click at [611, 120] on div "BR18 - [GEOGRAPHIC_DATA]" at bounding box center [626, 118] width 148 height 13
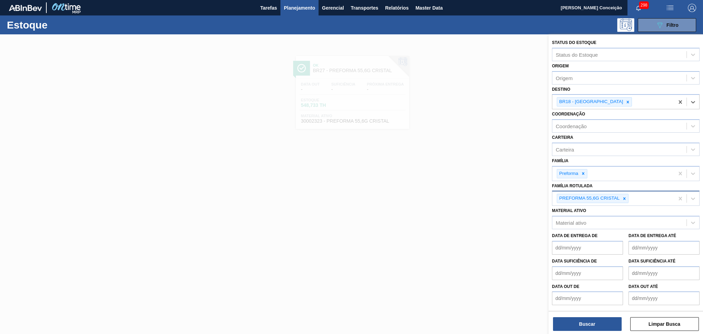
click at [625, 196] on icon at bounding box center [624, 198] width 5 height 5
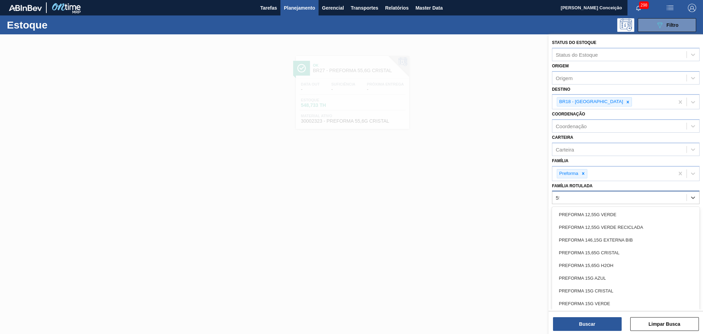
type Rotulada "55,6"
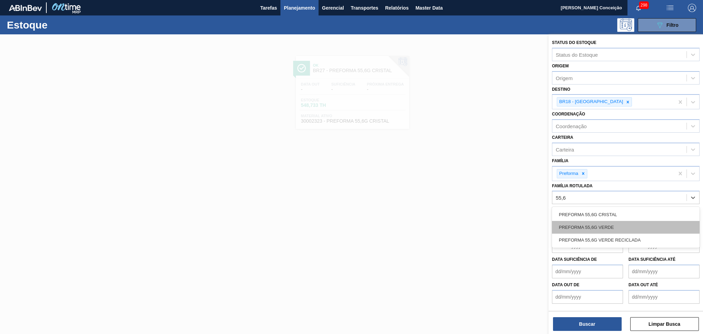
click at [610, 225] on div "PREFORMA 55,6G VERDE" at bounding box center [626, 227] width 148 height 13
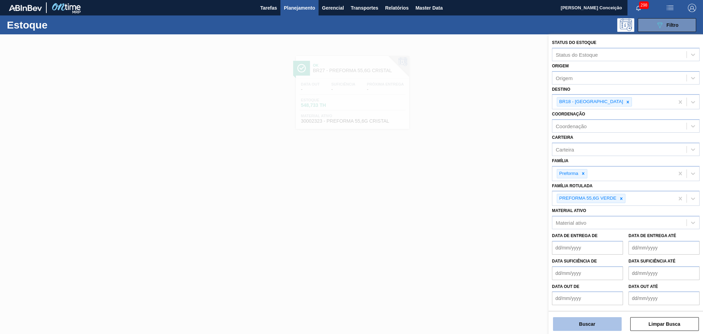
click at [586, 321] on button "Buscar" at bounding box center [587, 324] width 69 height 14
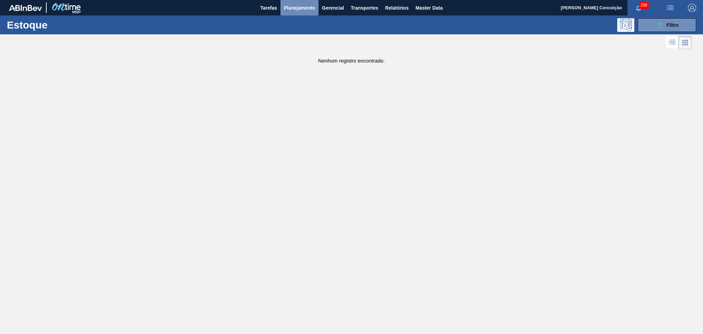
click at [308, 6] on span "Planejamento" at bounding box center [299, 8] width 31 height 8
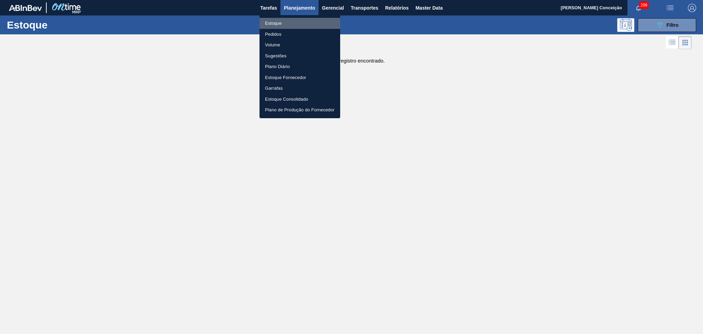
drag, startPoint x: 282, startPoint y: 23, endPoint x: 290, endPoint y: 25, distance: 8.1
click at [282, 23] on li "Estoque" at bounding box center [300, 23] width 81 height 11
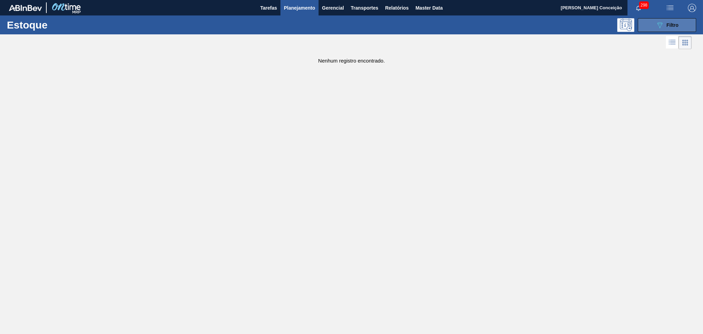
click at [661, 22] on icon "089F7B8B-B2A5-4AFE-B5C0-19BA573D28AC" at bounding box center [660, 25] width 8 height 8
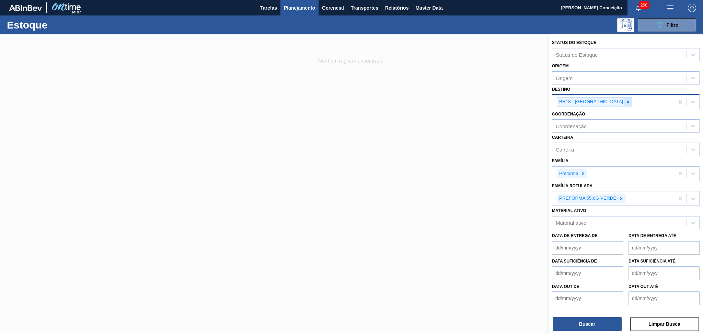
click at [625, 102] on icon at bounding box center [627, 102] width 5 height 5
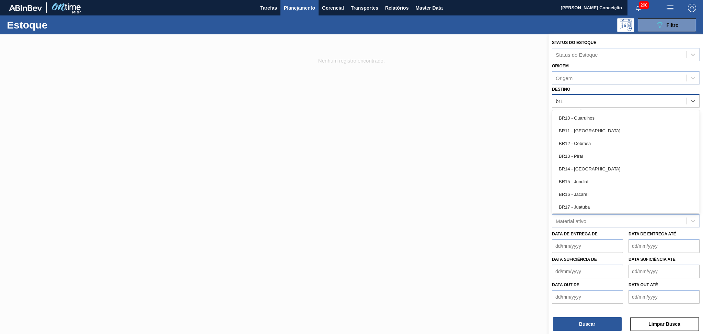
type input "br12"
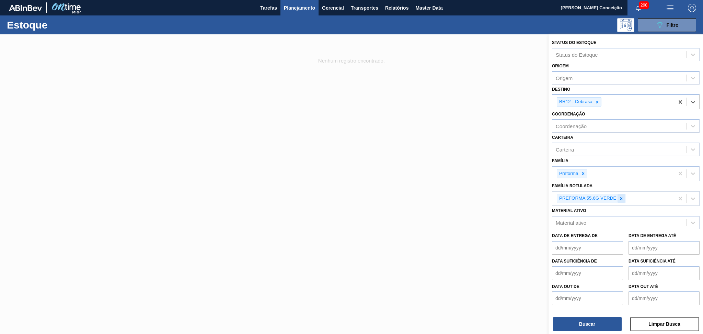
click at [622, 197] on icon at bounding box center [621, 198] width 5 height 5
type Rotulada "48"
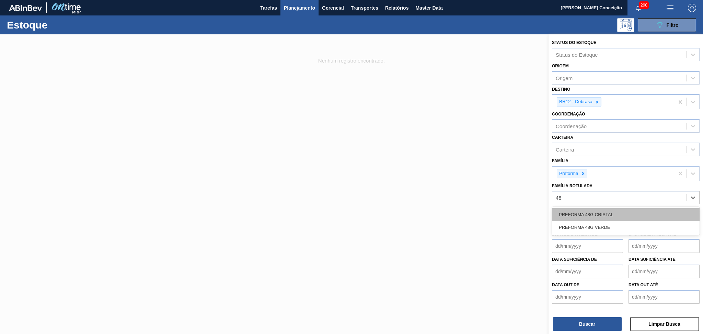
click at [605, 208] on div "PREFORMA 48G CRISTAL" at bounding box center [626, 214] width 148 height 13
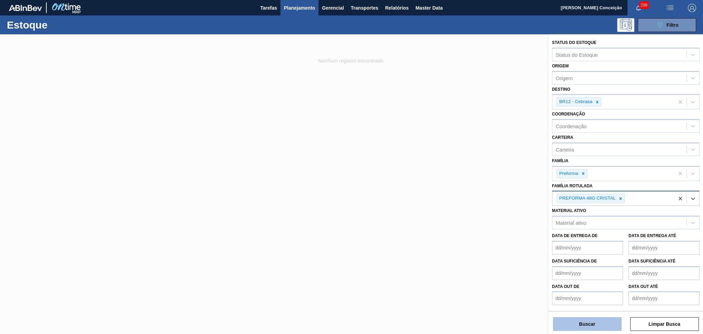
click at [581, 324] on button "Buscar" at bounding box center [587, 324] width 69 height 14
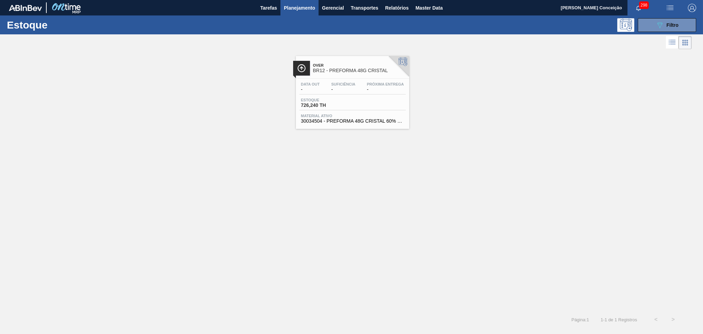
click at [353, 67] on span "Over" at bounding box center [359, 65] width 93 height 4
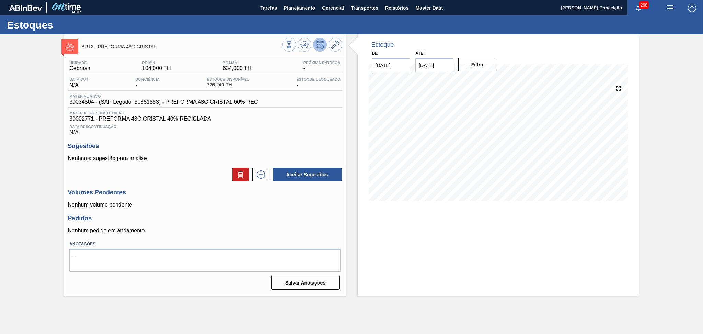
click at [298, 129] on div "Data Descontinuação N/A" at bounding box center [205, 129] width 274 height 14
click at [190, 157] on p "Nenhuma sugestão para análise" at bounding box center [205, 158] width 274 height 6
click at [265, 128] on span "Data Descontinuação" at bounding box center [204, 127] width 271 height 4
click at [300, 123] on div "Data Descontinuação N/A" at bounding box center [205, 129] width 274 height 14
click at [292, 11] on span "Planejamento" at bounding box center [299, 8] width 31 height 8
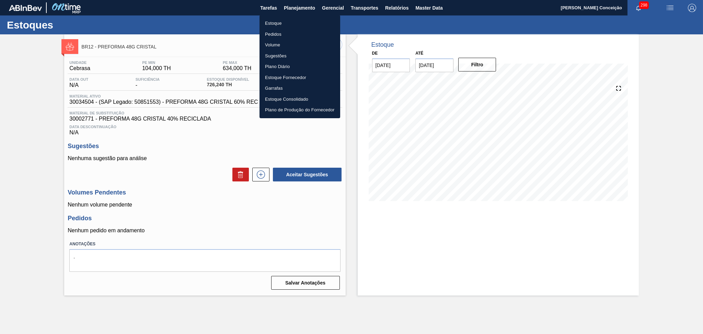
click at [283, 23] on li "Estoque" at bounding box center [300, 23] width 81 height 11
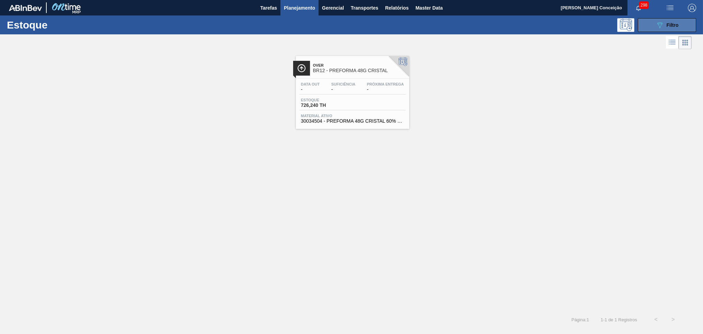
click at [654, 28] on button "089F7B8B-B2A5-4AFE-B5C0-19BA573D28AC Filtro" at bounding box center [667, 25] width 58 height 14
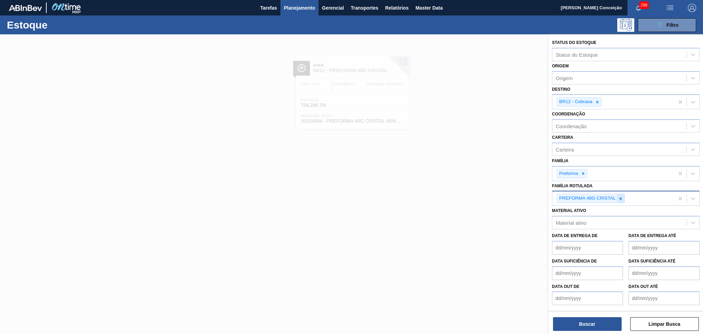
click at [621, 200] on div at bounding box center [621, 198] width 8 height 9
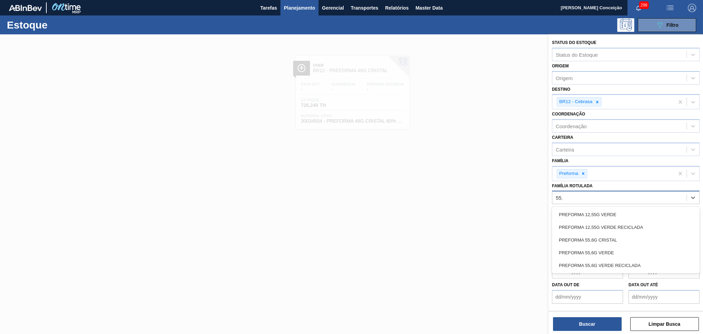
type Rotulada "55,6"
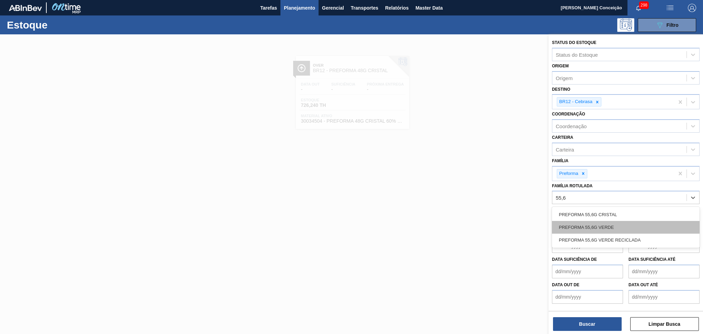
click at [606, 221] on div "PREFORMA 55,6G VERDE" at bounding box center [626, 227] width 148 height 13
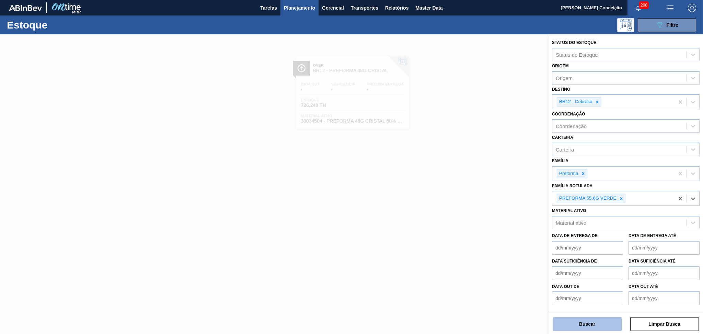
click at [600, 326] on button "Buscar" at bounding box center [587, 324] width 69 height 14
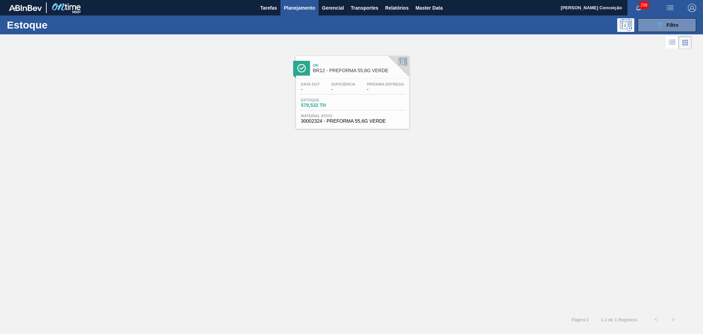
click at [335, 82] on span "Suficiência" at bounding box center [343, 84] width 24 height 4
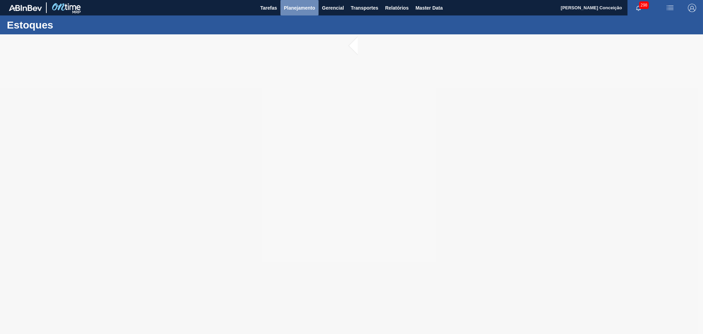
click at [308, 4] on span "Planejamento" at bounding box center [299, 8] width 31 height 8
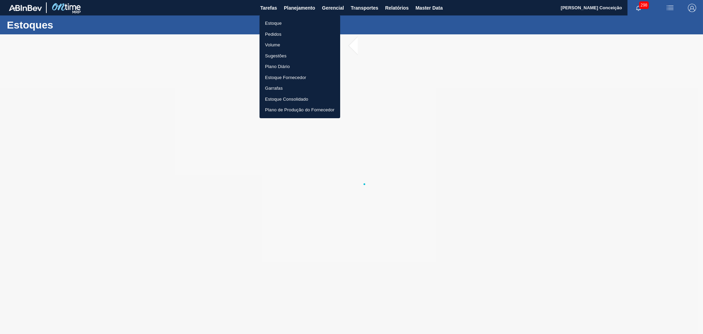
click at [282, 23] on li "Estoque" at bounding box center [300, 23] width 81 height 11
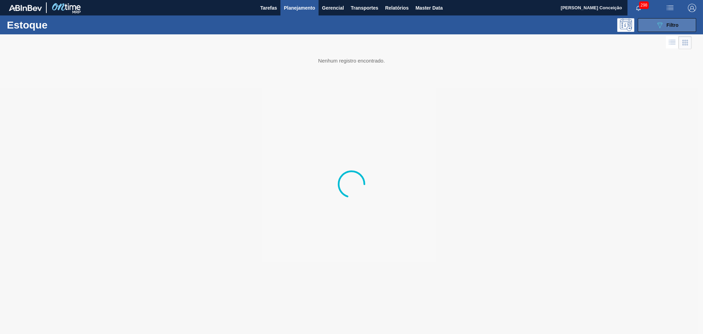
click at [650, 23] on button "089F7B8B-B2A5-4AFE-B5C0-19BA573D28AC Filtro" at bounding box center [667, 25] width 58 height 14
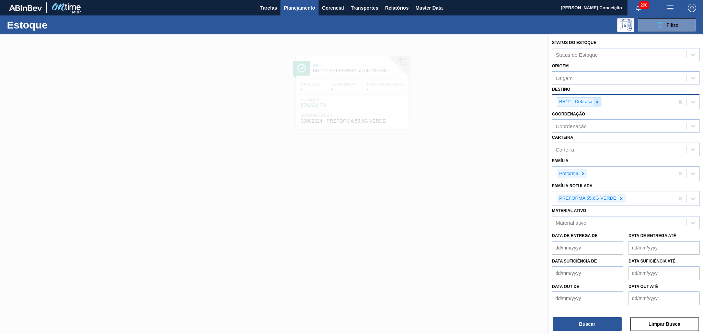
click at [598, 100] on icon at bounding box center [597, 102] width 5 height 5
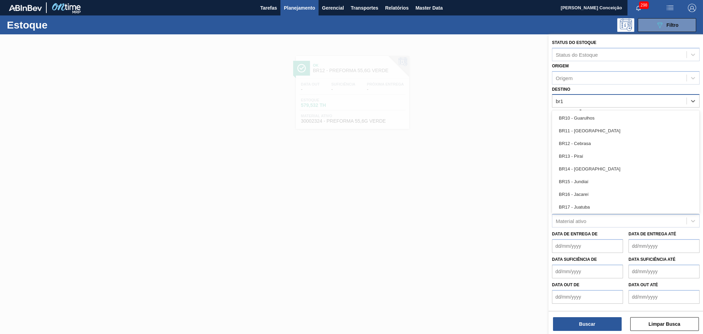
type input "br18"
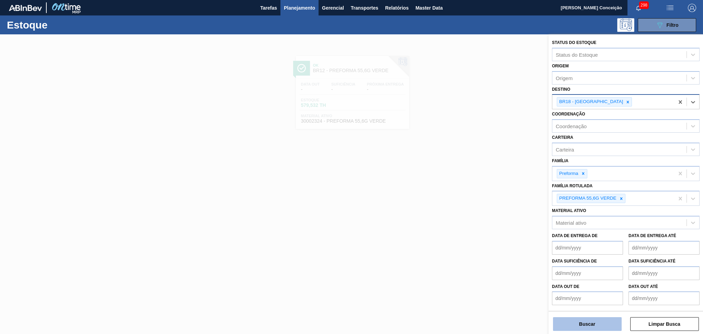
click at [578, 321] on button "Buscar" at bounding box center [587, 324] width 69 height 14
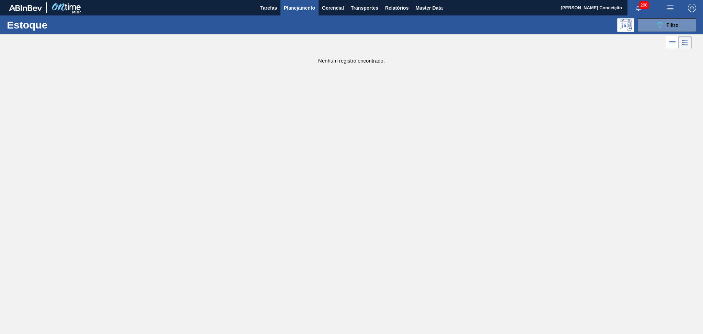
click at [252, 256] on main "Tarefas Planejamento Gerencial Transportes Relatórios Master Data Aline Apareci…" at bounding box center [351, 167] width 703 height 334
click at [291, 138] on main "Tarefas Planejamento Gerencial Transportes Relatórios Master Data Aline Apareci…" at bounding box center [351, 167] width 703 height 334
click at [666, 24] on div "089F7B8B-B2A5-4AFE-B5C0-19BA573D28AC Filtro" at bounding box center [667, 25] width 23 height 8
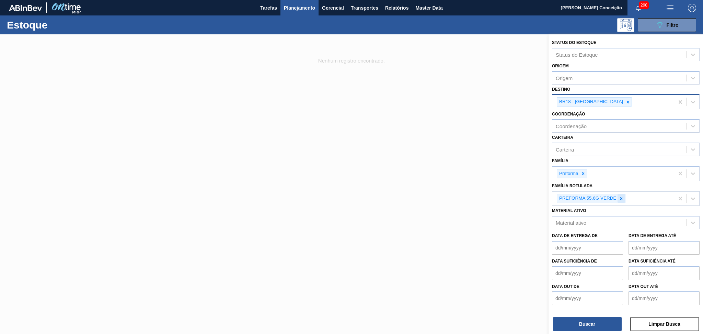
click at [622, 196] on icon at bounding box center [621, 198] width 5 height 5
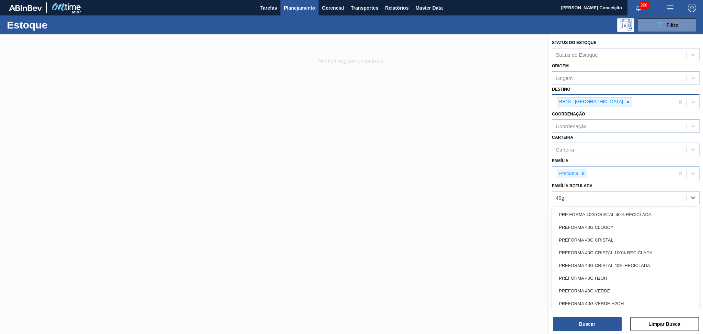
type Rotulada "40g c"
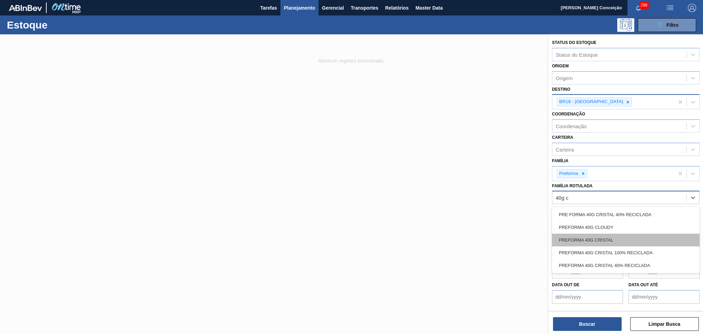
click at [606, 241] on div "PREFORMA 40G CRISTAL" at bounding box center [626, 239] width 148 height 13
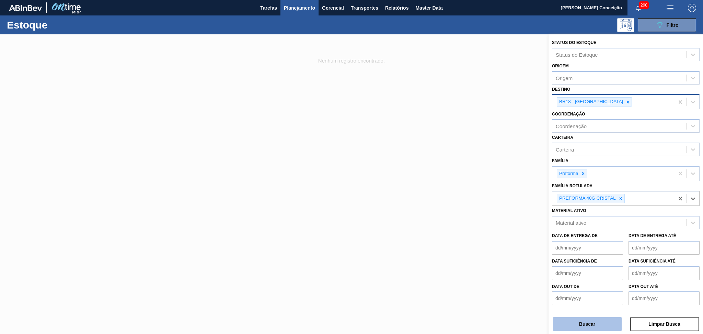
click at [587, 321] on button "Buscar" at bounding box center [587, 324] width 69 height 14
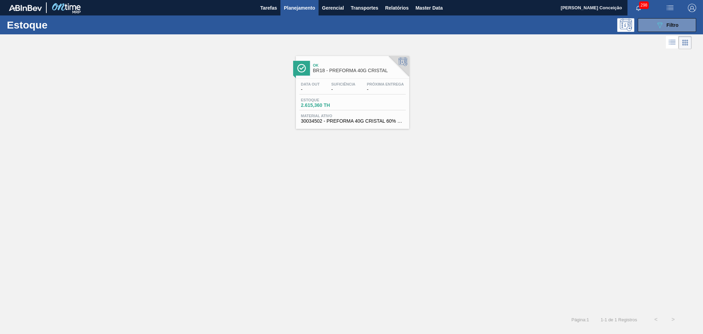
click at [338, 94] on div "Data out - Suficiência - Próxima Entrega -" at bounding box center [352, 88] width 106 height 12
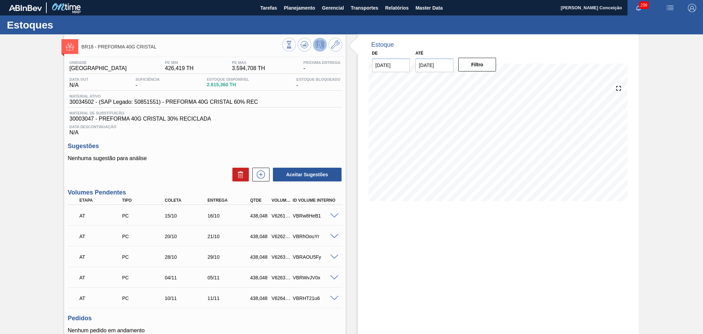
click at [188, 151] on div "Sugestões Nenhuma sugestão para análise Aceitar Sugestões" at bounding box center [205, 161] width 274 height 39
click at [190, 146] on h3 "Sugestões" at bounding box center [205, 145] width 274 height 7
click at [296, 2] on button "Planejamento" at bounding box center [299, 7] width 38 height 15
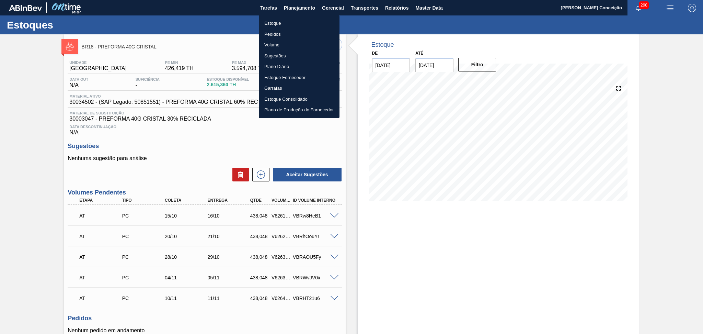
click at [286, 24] on li "Estoque" at bounding box center [299, 23] width 81 height 11
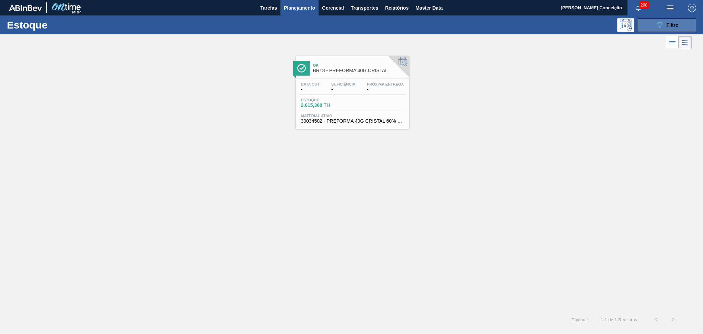
click at [665, 24] on div "089F7B8B-B2A5-4AFE-B5C0-19BA573D28AC Filtro" at bounding box center [667, 25] width 23 height 8
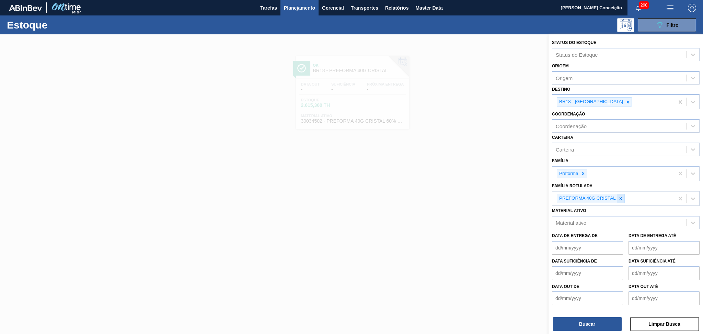
click at [618, 197] on icon at bounding box center [620, 198] width 5 height 5
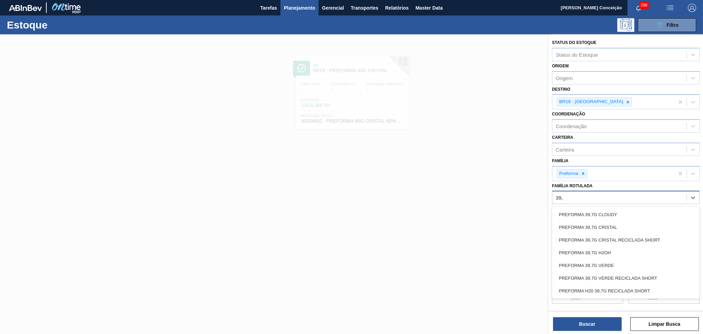
type Rotulada "39,7"
click at [601, 226] on div "PREFORMA 39,7G CRISTAL" at bounding box center [626, 227] width 148 height 13
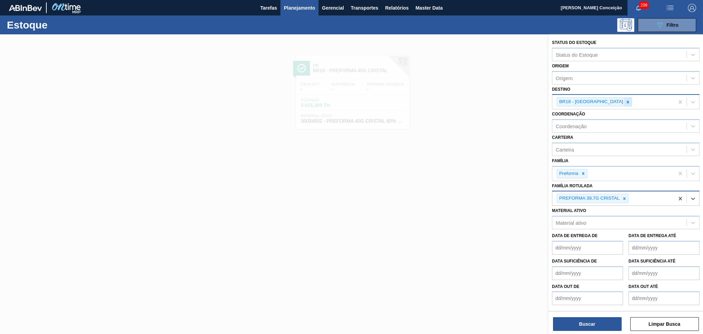
click at [627, 101] on icon at bounding box center [628, 102] width 2 height 2
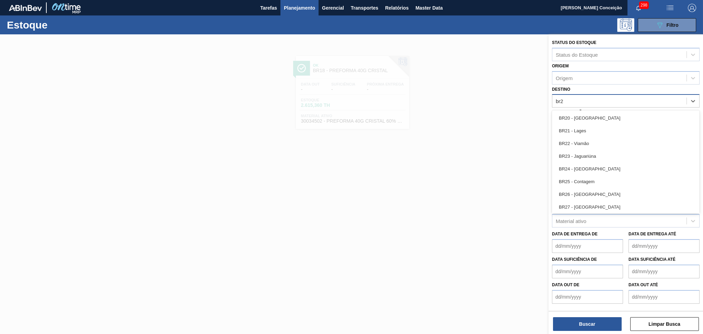
type input "br28"
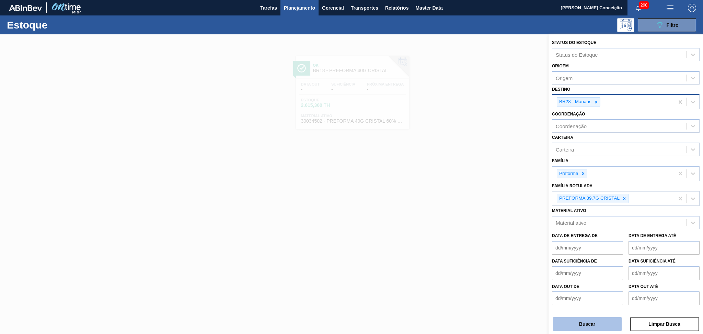
click at [595, 329] on button "Buscar" at bounding box center [587, 324] width 69 height 14
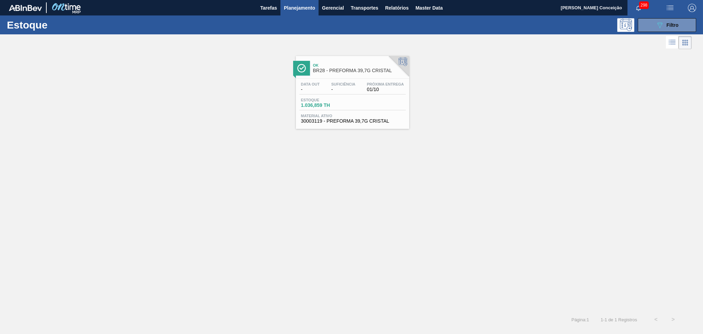
click at [341, 112] on div "Data out - Suficiência - Próxima Entrega 01/10 Estoque 1.036,859 TH Material at…" at bounding box center [352, 102] width 113 height 47
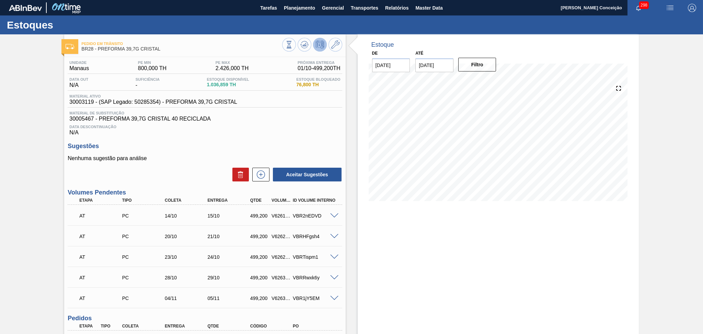
drag, startPoint x: 243, startPoint y: 128, endPoint x: 254, endPoint y: 102, distance: 28.4
click at [243, 128] on span "Data Descontinuação" at bounding box center [204, 127] width 271 height 4
click at [293, 5] on span "Planejamento" at bounding box center [299, 8] width 31 height 8
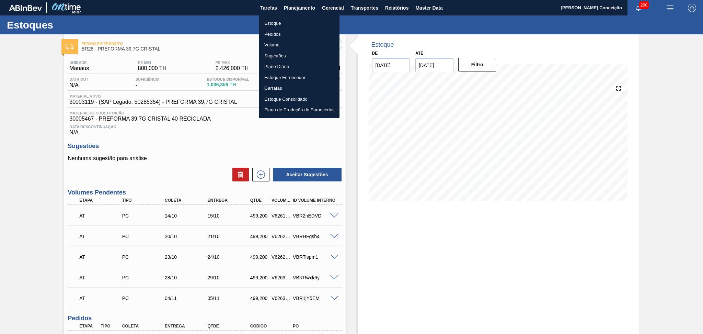
click at [280, 24] on li "Estoque" at bounding box center [299, 23] width 81 height 11
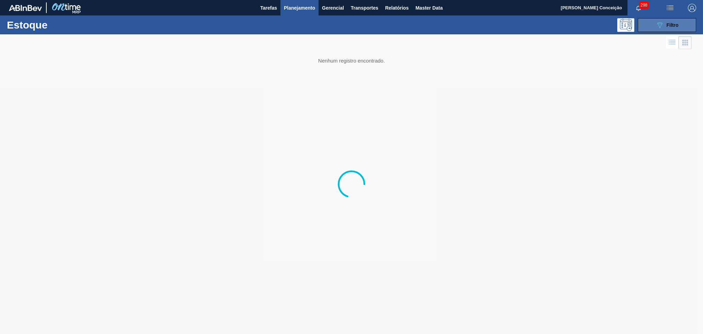
click at [643, 24] on button "089F7B8B-B2A5-4AFE-B5C0-19BA573D28AC Filtro" at bounding box center [667, 25] width 58 height 14
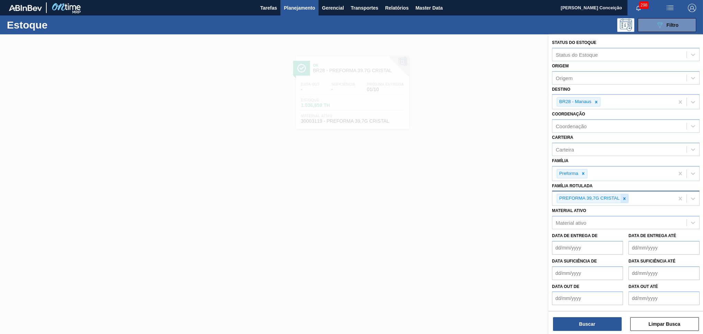
click at [624, 198] on icon at bounding box center [624, 198] width 5 height 5
click at [596, 100] on icon at bounding box center [596, 102] width 5 height 5
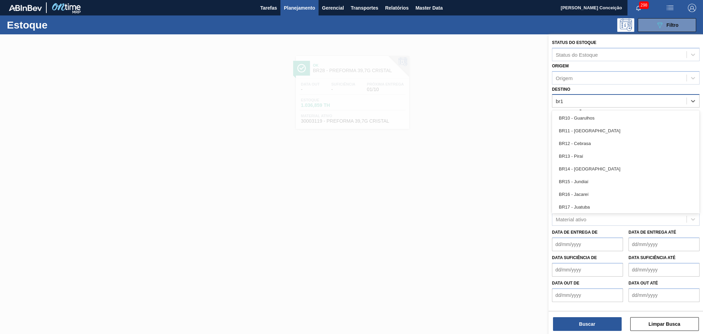
type input "br18"
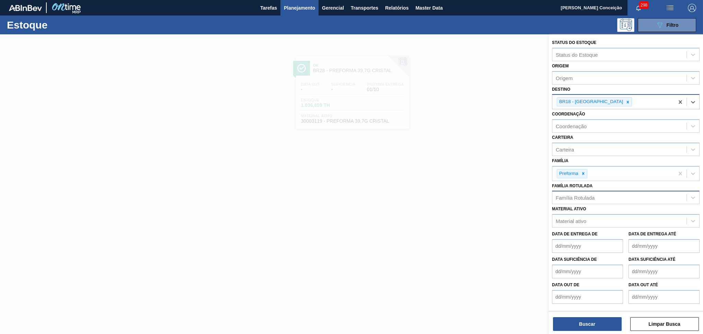
click at [583, 197] on div "Família Rotulada" at bounding box center [575, 198] width 39 height 6
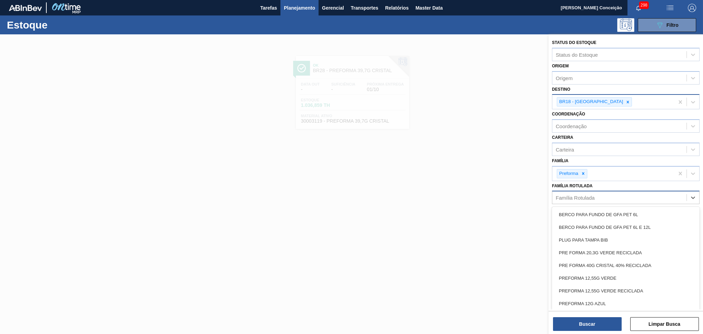
click at [583, 197] on div "Família Rotulada" at bounding box center [575, 198] width 39 height 6
type Rotulada "40g c"
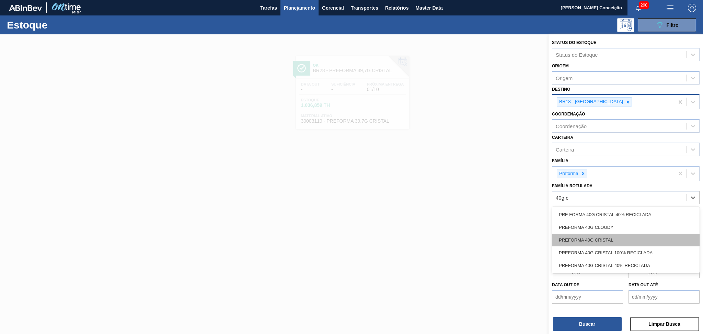
click at [600, 234] on div "PREFORMA 40G CRISTAL" at bounding box center [626, 239] width 148 height 13
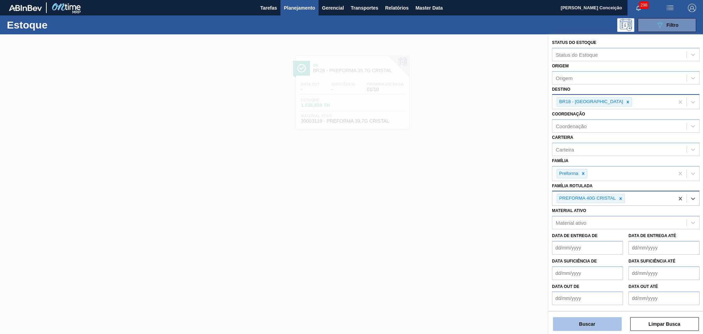
click at [584, 321] on button "Buscar" at bounding box center [587, 324] width 69 height 14
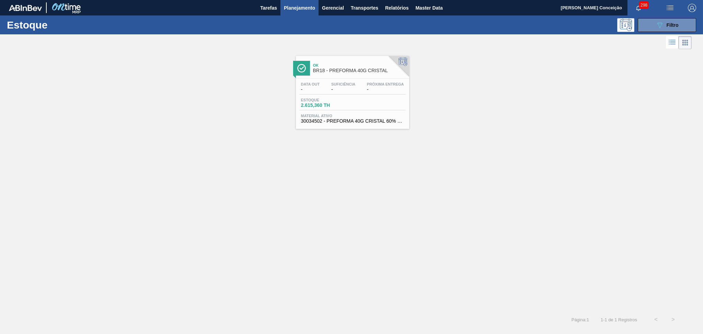
click at [353, 110] on div "Data out - Suficiência - Próxima Entrega - Estoque 2.615,360 TH Material ativo …" at bounding box center [352, 102] width 113 height 47
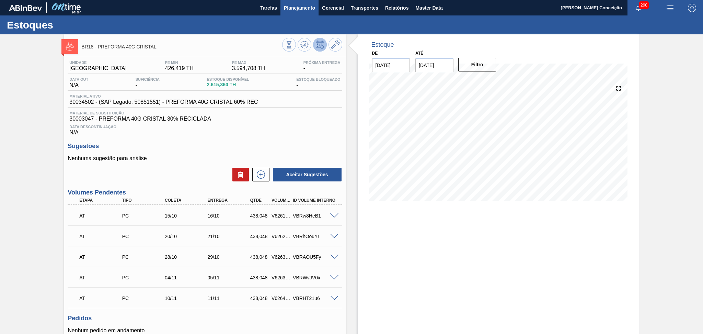
click at [295, 12] on button "Planejamento" at bounding box center [299, 7] width 38 height 15
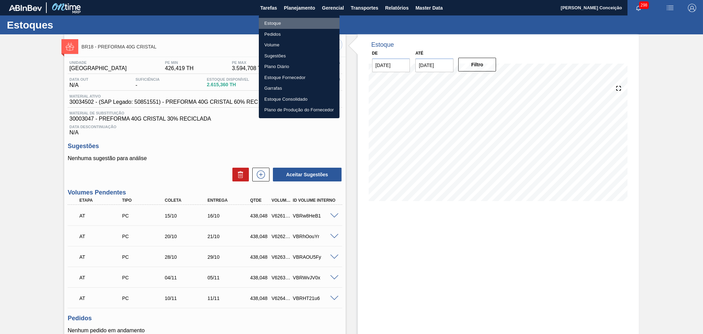
click at [268, 25] on li "Estoque" at bounding box center [299, 23] width 81 height 11
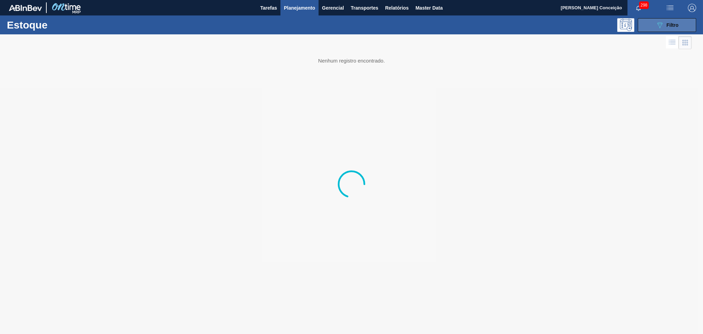
click at [664, 25] on div "089F7B8B-B2A5-4AFE-B5C0-19BA573D28AC Filtro" at bounding box center [667, 25] width 23 height 8
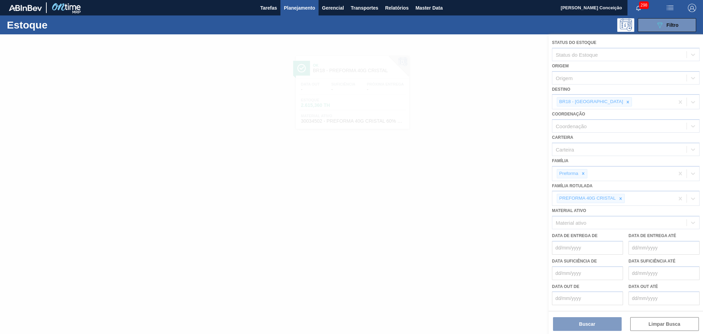
click at [606, 102] on div at bounding box center [351, 183] width 703 height 299
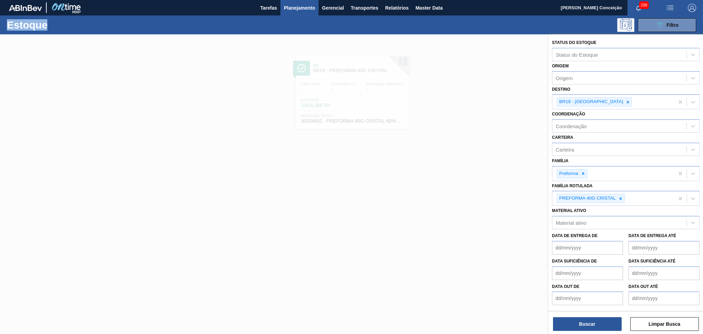
click at [625, 102] on icon at bounding box center [627, 102] width 5 height 5
click at [606, 102] on div "BR18 - Pernambuco" at bounding box center [613, 102] width 122 height 14
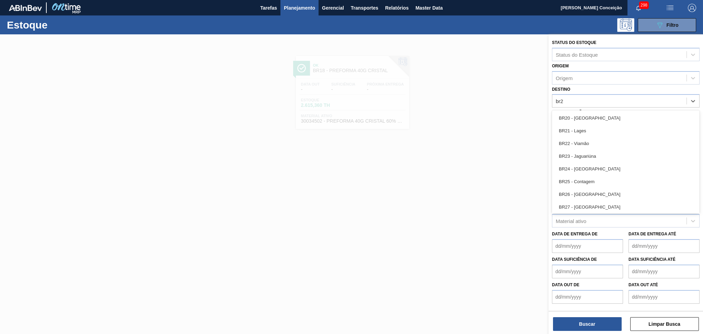
type input "br22"
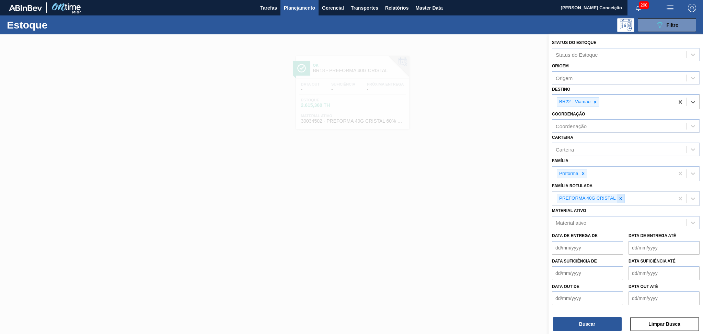
click at [623, 195] on div at bounding box center [621, 198] width 8 height 9
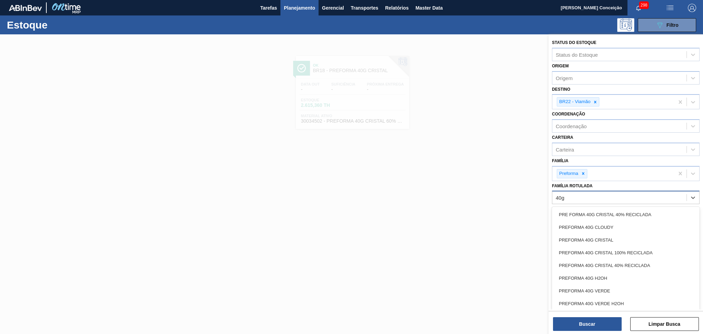
type Rotulada "40g v"
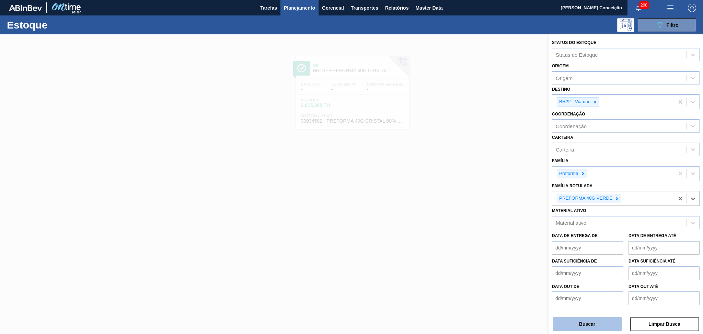
click at [587, 327] on button "Buscar" at bounding box center [587, 324] width 69 height 14
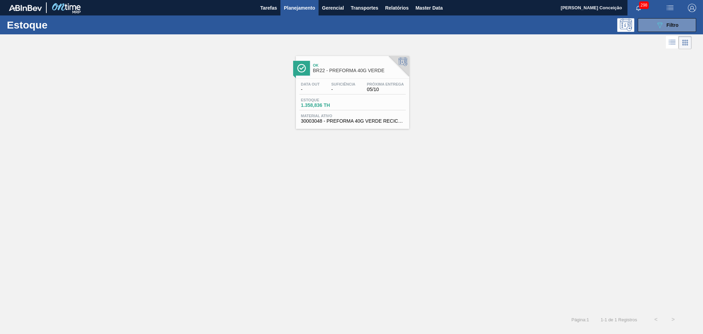
click at [375, 106] on div "Estoque 1.358,836 TH" at bounding box center [352, 104] width 106 height 12
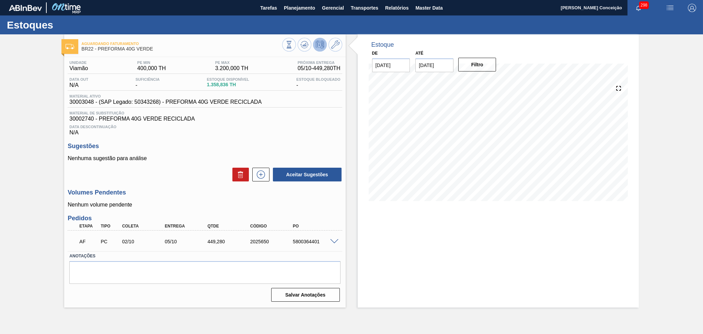
click at [201, 179] on div "Aceitar Sugestões" at bounding box center [205, 174] width 274 height 15
click at [81, 102] on span "30003048 - (SAP Legado: 50343268) - PREFORMA 40G VERDE RECICLADA" at bounding box center [165, 102] width 192 height 6
click at [80, 104] on span "30003048 - (SAP Legado: 50343268) - PREFORMA 40G VERDE RECICLADA" at bounding box center [165, 102] width 192 height 6
click at [78, 103] on span "30003048 - (SAP Legado: 50343268) - PREFORMA 40G VERDE RECICLADA" at bounding box center [165, 102] width 192 height 6
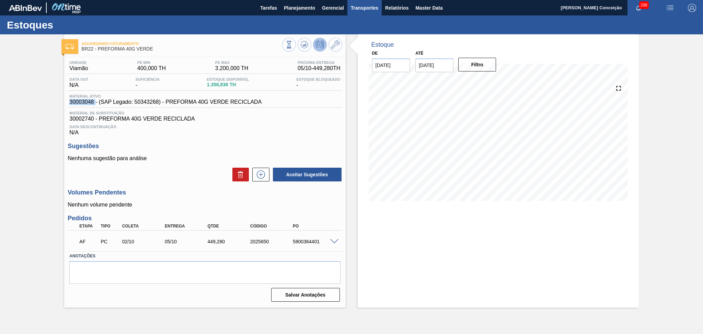
copy span "30003048"
click at [304, 5] on span "Planejamento" at bounding box center [299, 8] width 31 height 8
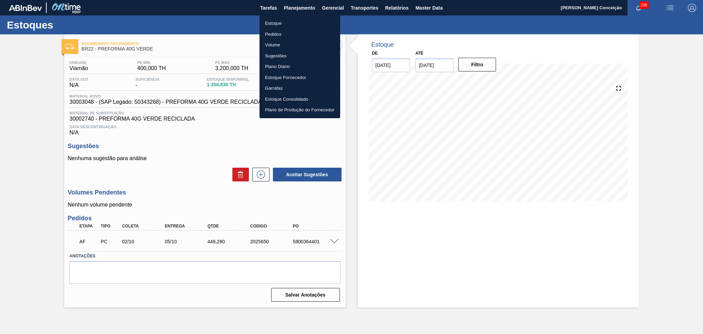
click at [280, 14] on div at bounding box center [351, 167] width 703 height 334
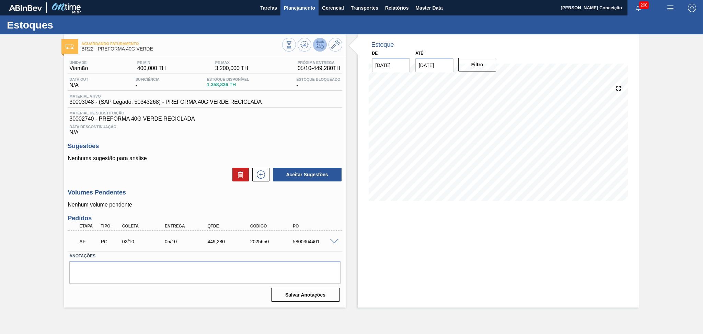
click at [299, 7] on span "Planejamento" at bounding box center [299, 8] width 31 height 8
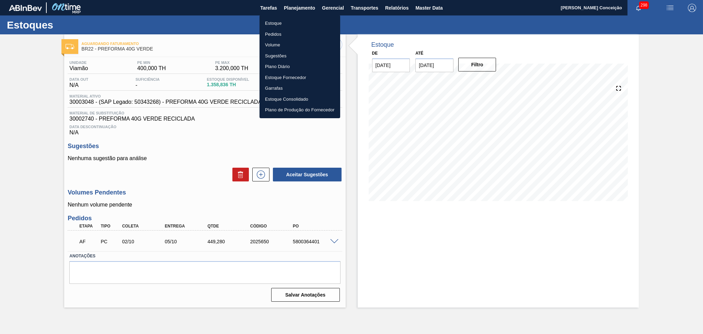
click at [279, 23] on li "Estoque" at bounding box center [300, 23] width 81 height 11
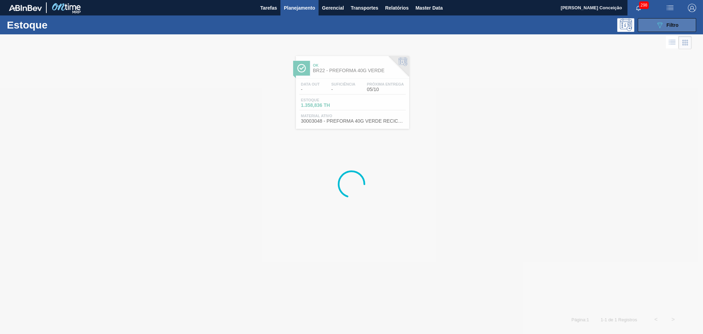
click at [651, 29] on button "089F7B8B-B2A5-4AFE-B5C0-19BA573D28AC Filtro" at bounding box center [667, 25] width 58 height 14
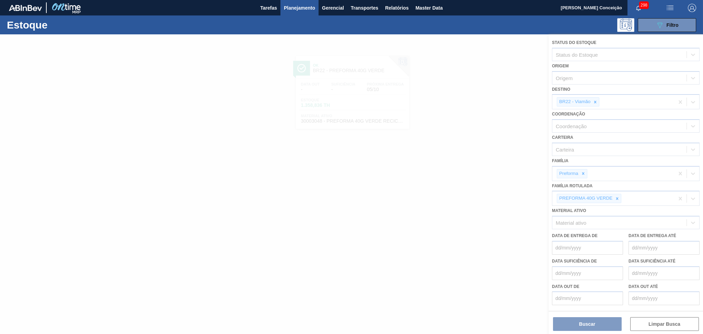
click at [595, 100] on div at bounding box center [351, 183] width 703 height 299
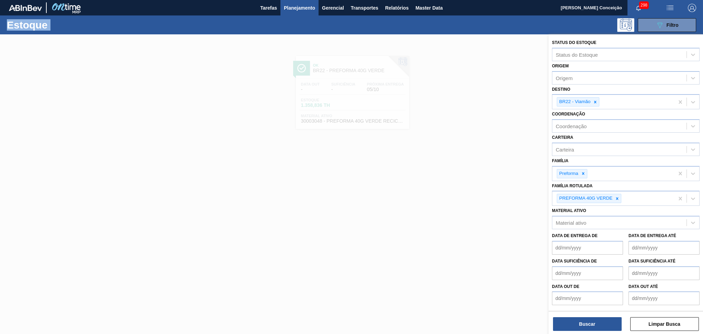
click at [595, 100] on icon at bounding box center [595, 102] width 5 height 5
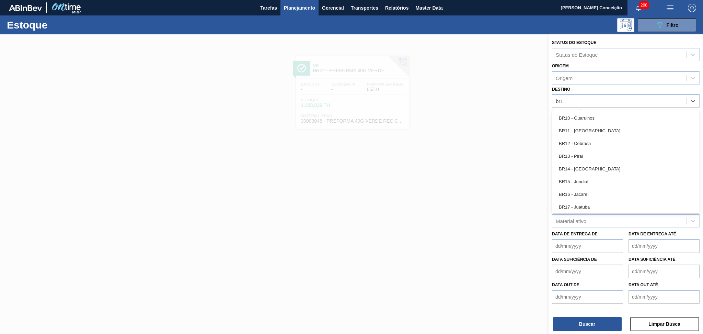
type input "br18"
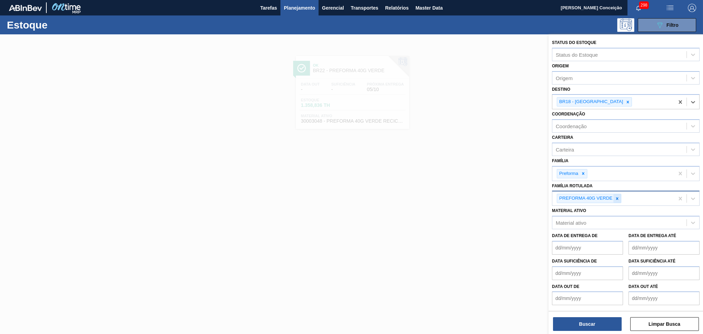
click at [617, 196] on icon at bounding box center [617, 198] width 5 height 5
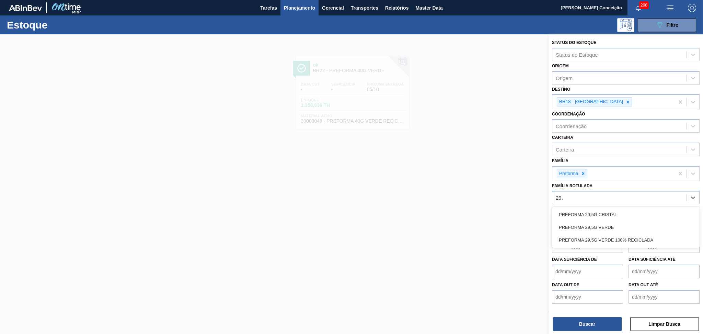
type Rotulada "29,5"
click at [617, 210] on div "PREFORMA 29,5G CRISTAL" at bounding box center [626, 214] width 148 height 13
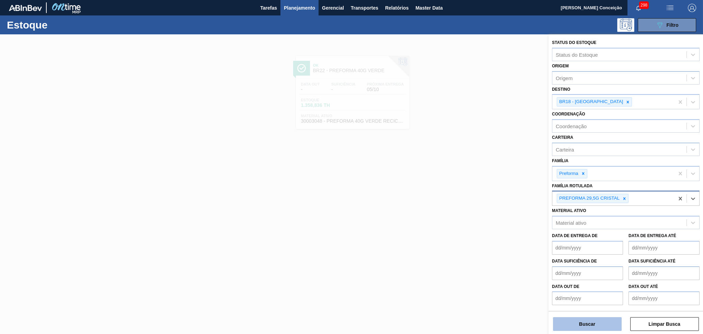
click at [583, 323] on button "Buscar" at bounding box center [587, 324] width 69 height 14
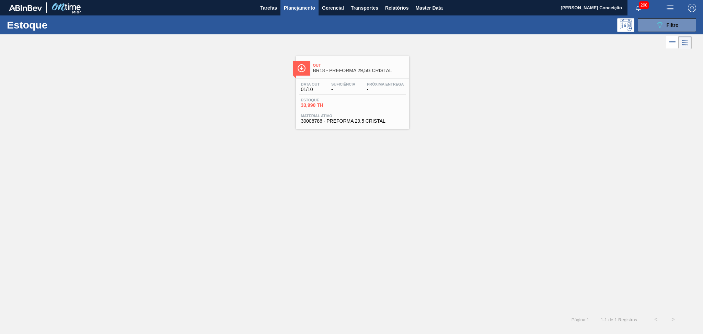
click at [367, 101] on div "Estoque 33,990 TH" at bounding box center [352, 104] width 106 height 12
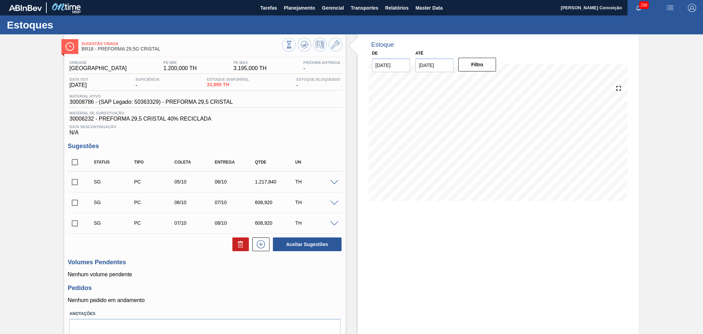
click at [286, 132] on div "Data Descontinuação N/A" at bounding box center [205, 129] width 274 height 14
click at [287, 123] on div "Data Descontinuação N/A" at bounding box center [205, 129] width 274 height 14
click at [81, 109] on div "Unidade Pernambuco PE MIN 1.200,000 TH PE MAX 3.195,000 TH Próxima Entrega - Da…" at bounding box center [205, 97] width 274 height 75
click at [81, 104] on span "30008786 - (SAP Legado: 50363329) - PREFORMA 29,5 CRISTAL" at bounding box center [150, 102] width 163 height 6
click at [73, 103] on span "30008786 - (SAP Legado: 50363329) - PREFORMA 29,5 CRISTAL" at bounding box center [150, 102] width 163 height 6
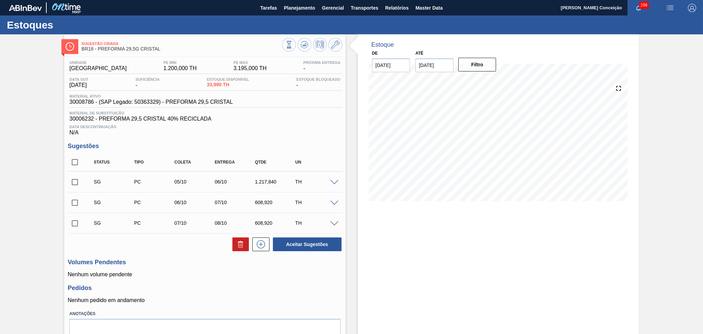
click at [80, 102] on span "30008786 - (SAP Legado: 50363329) - PREFORMA 29,5 CRISTAL" at bounding box center [150, 102] width 163 height 6
click at [196, 265] on h3 "Volumes Pendentes" at bounding box center [205, 261] width 274 height 7
click at [275, 112] on span "Material de Substituição" at bounding box center [204, 113] width 271 height 4
click at [303, 120] on span "30006232 - PREFORMA 29,5 CRISTAL 40% RECICLADA" at bounding box center [204, 119] width 271 height 6
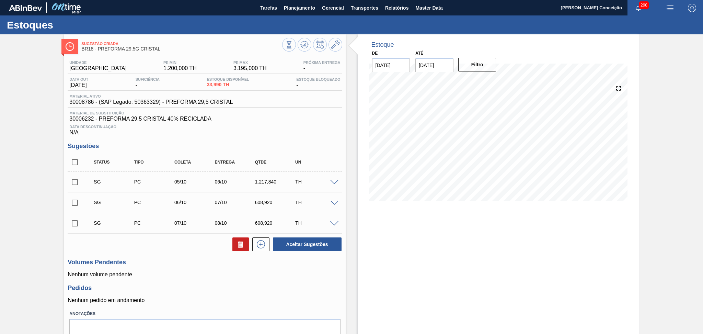
click at [358, 116] on div "Estoque De 01/10/2025 Até 30/10/2025 Filtro 10/10 Projeção de Estoque 2,469.67 …" at bounding box center [498, 122] width 281 height 177
click at [260, 114] on span "Material de Substituição" at bounding box center [204, 113] width 271 height 4
click at [284, 12] on span "Planejamento" at bounding box center [299, 8] width 31 height 8
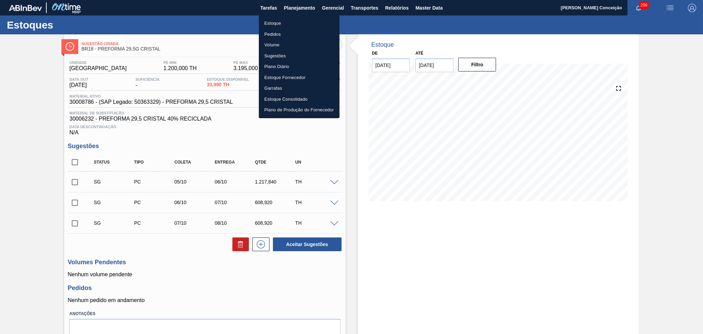
click at [282, 21] on li "Estoque" at bounding box center [299, 23] width 81 height 11
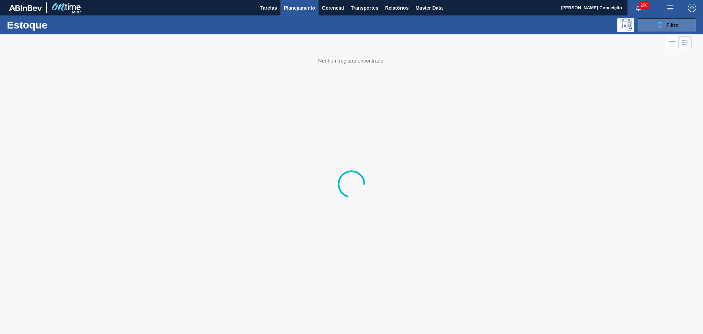
click at [664, 20] on button "089F7B8B-B2A5-4AFE-B5C0-19BA573D28AC Filtro" at bounding box center [667, 25] width 58 height 14
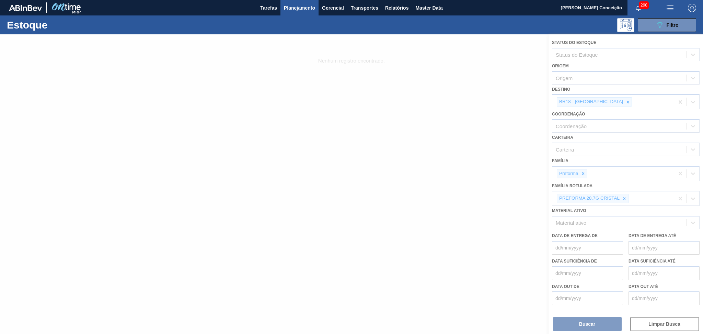
click at [607, 100] on div at bounding box center [351, 183] width 703 height 299
click at [607, 101] on div at bounding box center [351, 183] width 703 height 299
click at [625, 101] on icon at bounding box center [627, 102] width 5 height 5
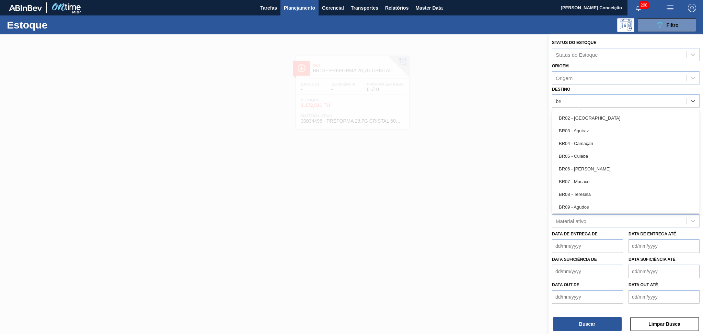
type input "br03"
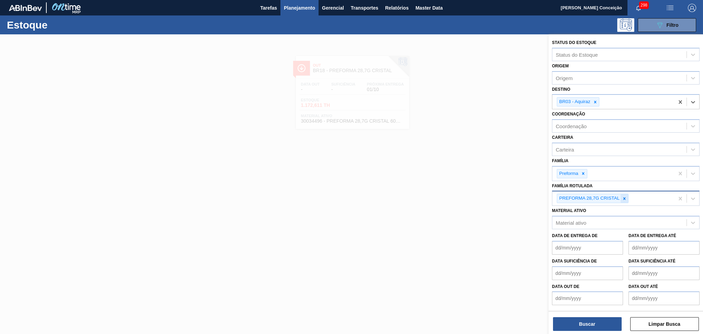
click at [621, 195] on div at bounding box center [625, 198] width 8 height 9
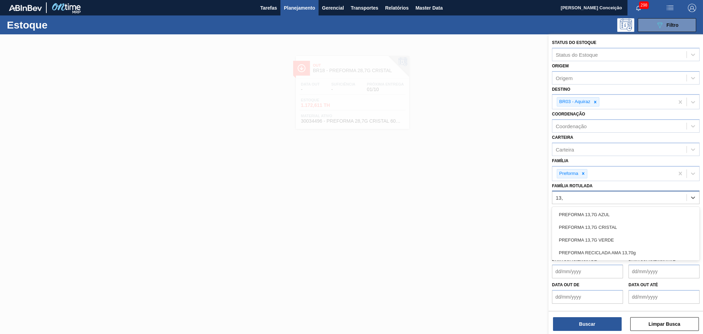
type Rotulada "13,6"
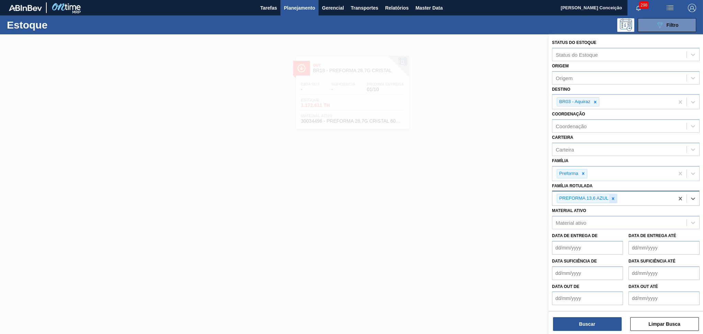
click at [614, 196] on icon at bounding box center [613, 198] width 5 height 5
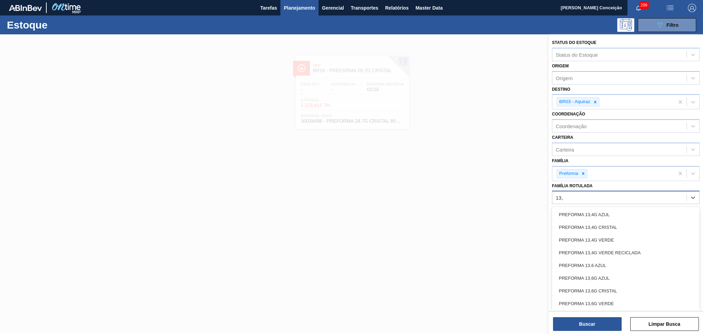
type Rotulada "13,6"
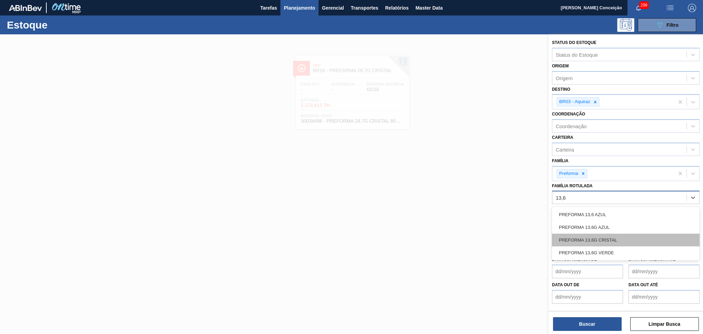
click at [607, 237] on div "PREFORMA 13,6G CRISTAL" at bounding box center [626, 239] width 148 height 13
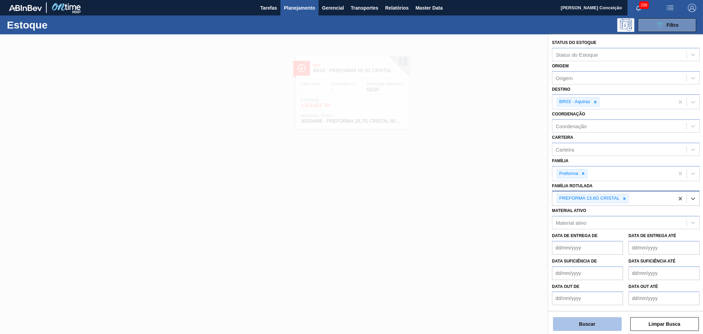
click at [586, 328] on button "Buscar" at bounding box center [587, 324] width 69 height 14
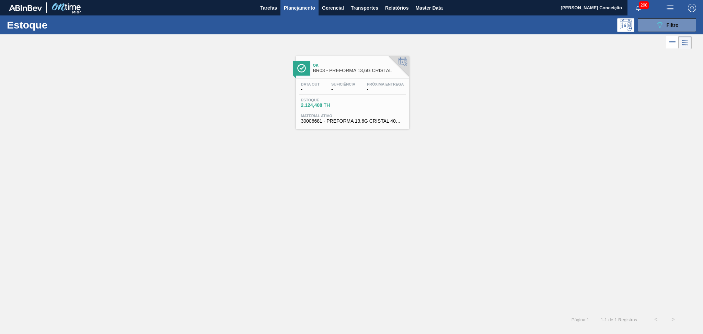
click at [357, 86] on div "Data out - Suficiência - Próxima Entrega -" at bounding box center [352, 88] width 106 height 12
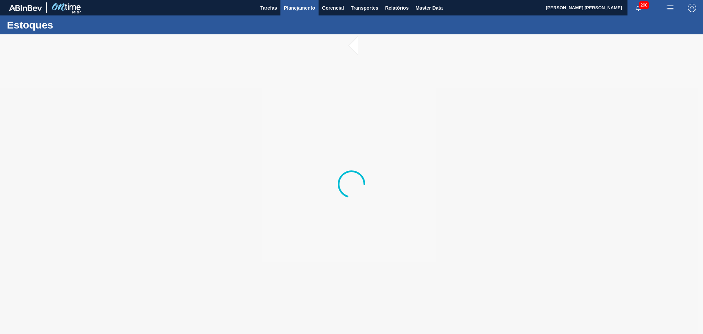
click at [302, 11] on span "Planejamento" at bounding box center [299, 8] width 31 height 8
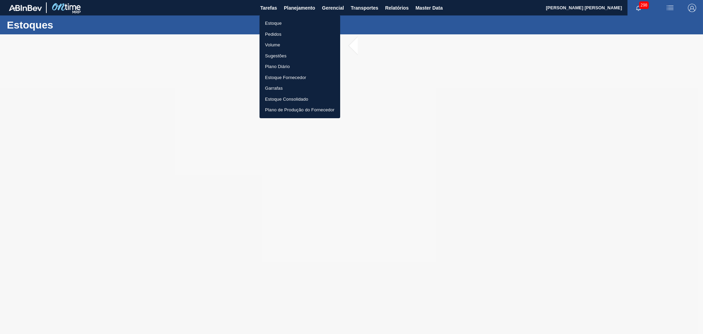
drag, startPoint x: 289, startPoint y: 24, endPoint x: 294, endPoint y: 23, distance: 5.2
click at [289, 24] on li "Estoque" at bounding box center [300, 23] width 81 height 11
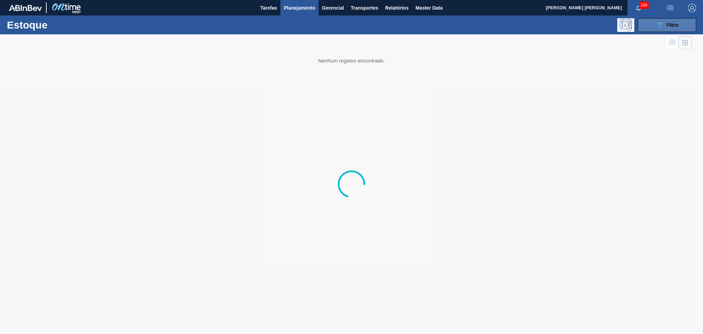
click at [671, 21] on div "089F7B8B-B2A5-4AFE-B5C0-19BA573D28AC Filtro" at bounding box center [667, 25] width 23 height 8
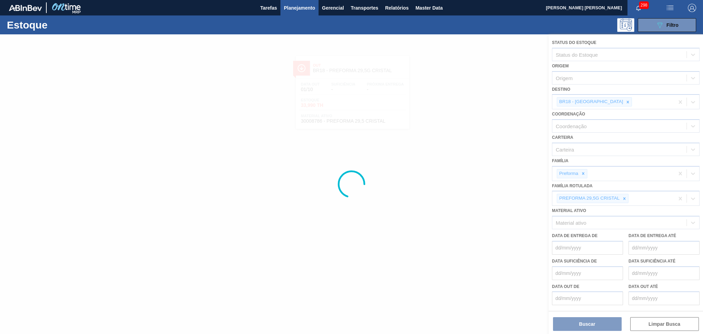
click at [628, 198] on div at bounding box center [351, 183] width 703 height 299
click at [625, 197] on div at bounding box center [351, 183] width 703 height 299
click at [626, 197] on div at bounding box center [351, 183] width 703 height 299
click at [626, 196] on div at bounding box center [351, 183] width 703 height 299
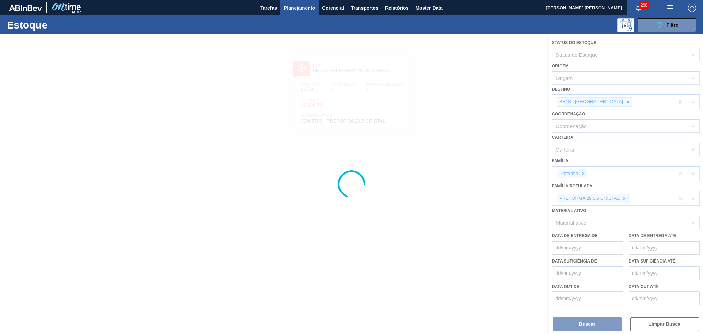
click at [625, 197] on div at bounding box center [351, 183] width 703 height 299
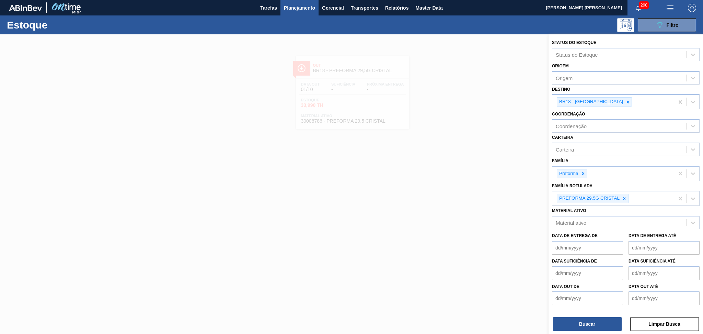
click at [625, 197] on icon at bounding box center [624, 198] width 2 height 2
type Rotulada "br28"
drag, startPoint x: 600, startPoint y: 194, endPoint x: 524, endPoint y: 196, distance: 76.6
click at [549, 195] on div "Status do Estoque Status do Estoque Origem Origem Destino BR18 - Pernambuco Coo…" at bounding box center [626, 201] width 154 height 334
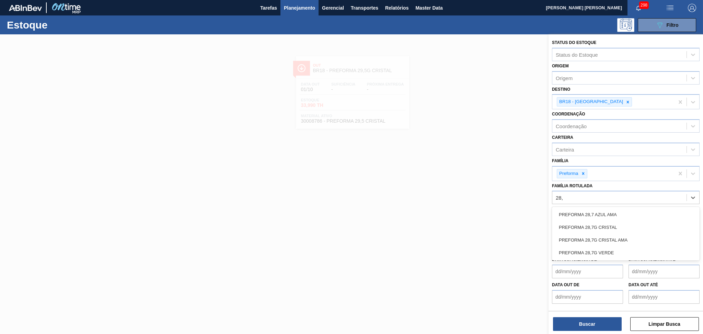
type Rotulada "28,7"
click at [641, 222] on div "PREFORMA 28,7G CRISTAL" at bounding box center [626, 227] width 148 height 13
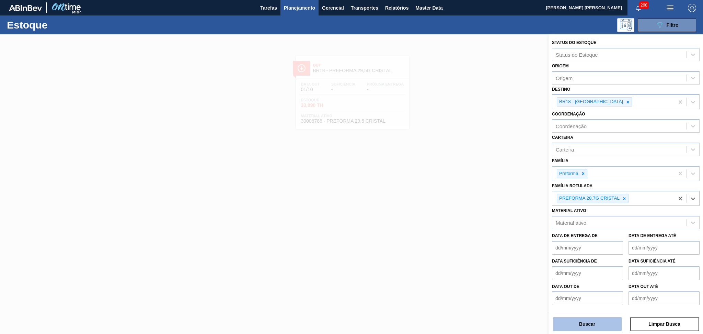
click at [598, 325] on button "Buscar" at bounding box center [587, 324] width 69 height 14
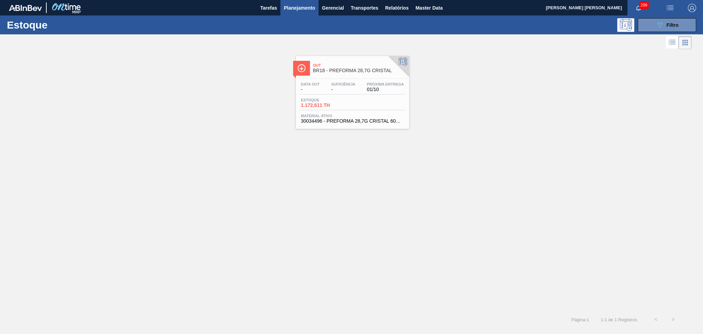
click at [356, 94] on div "Data out - Suficiência - Próxima Entrega 01/10" at bounding box center [352, 88] width 106 height 12
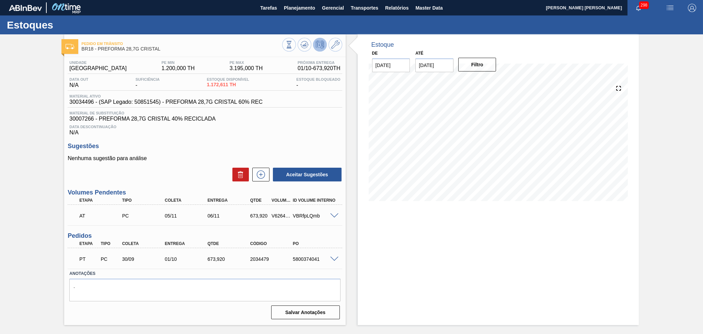
click at [381, 226] on div "Estoque De 01/10/2025 Até 30/10/2025 Filtro" at bounding box center [498, 179] width 281 height 290
click at [307, 135] on div "Data Descontinuação N/A" at bounding box center [205, 129] width 274 height 14
click at [303, 44] on icon at bounding box center [304, 45] width 8 height 8
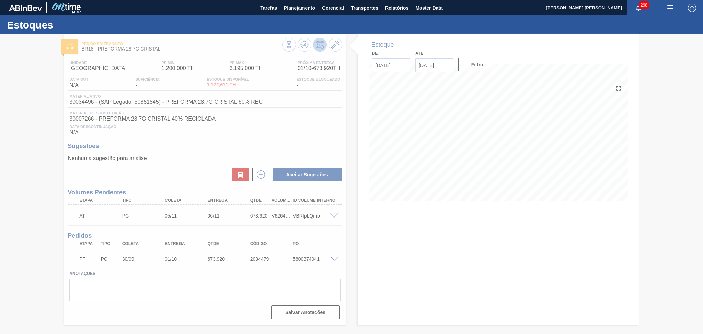
click at [315, 118] on div at bounding box center [351, 183] width 703 height 299
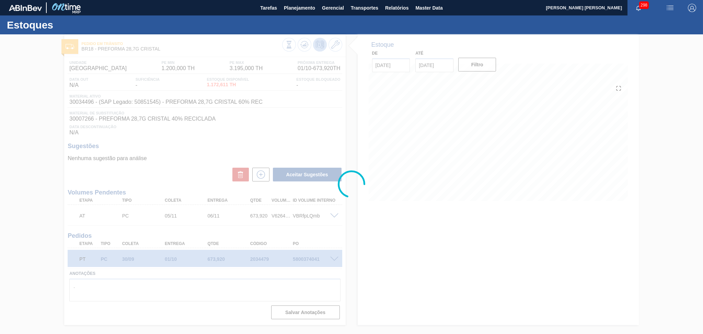
click at [401, 239] on div at bounding box center [351, 183] width 703 height 299
drag, startPoint x: 360, startPoint y: 232, endPoint x: 393, endPoint y: 108, distance: 128.4
click at [360, 231] on div at bounding box center [351, 183] width 703 height 299
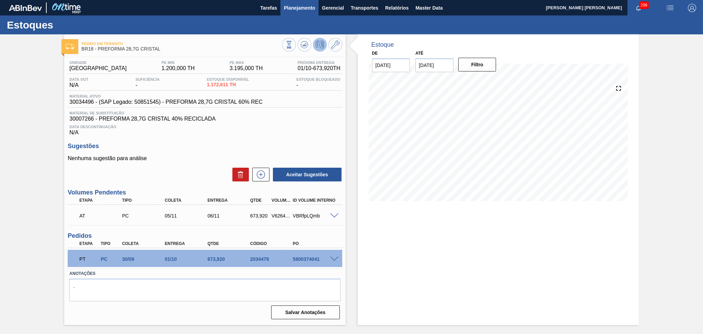
click at [317, 1] on button "Planejamento" at bounding box center [299, 7] width 38 height 15
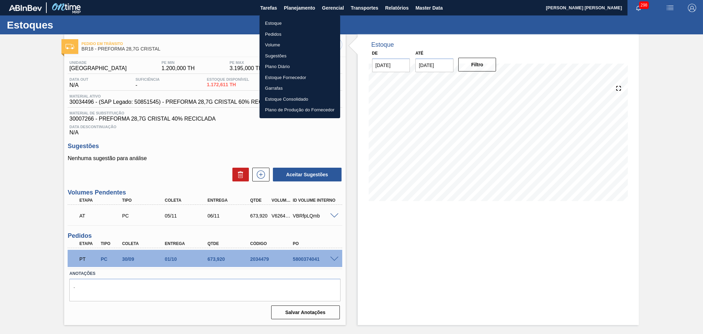
click at [288, 24] on li "Estoque" at bounding box center [300, 23] width 81 height 11
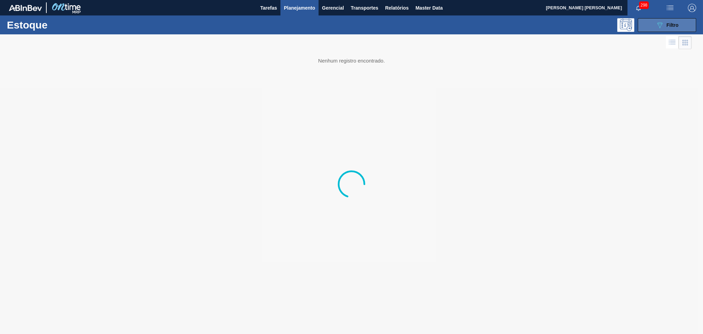
click at [660, 24] on icon "089F7B8B-B2A5-4AFE-B5C0-19BA573D28AC" at bounding box center [660, 25] width 8 height 8
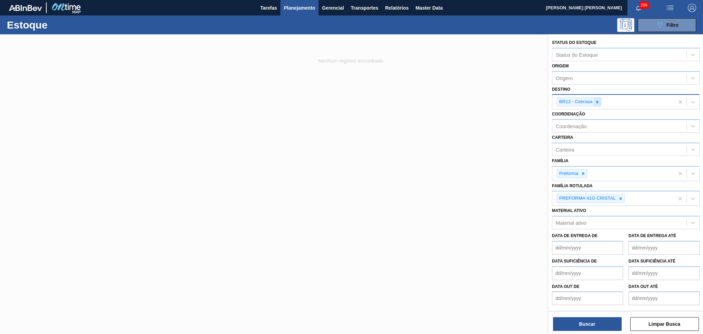
click at [595, 100] on icon at bounding box center [597, 102] width 5 height 5
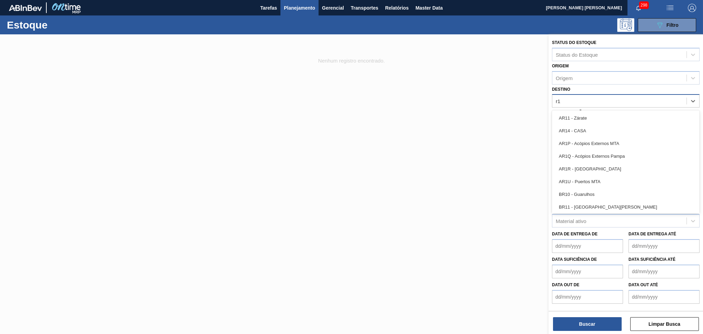
type input "r"
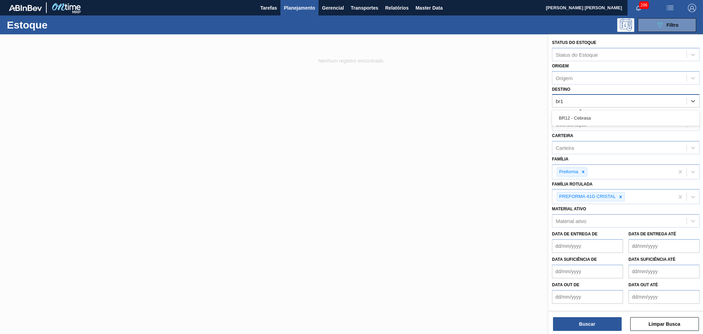
type input "br12"
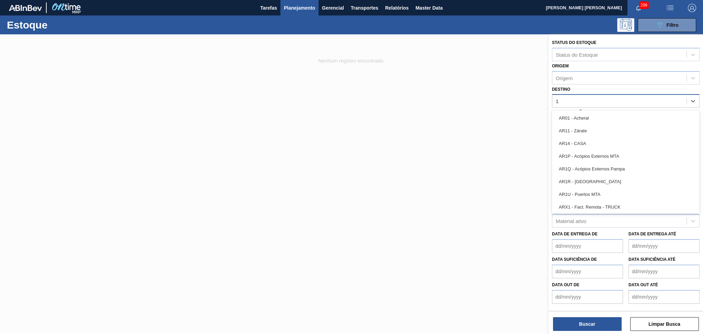
type input "14"
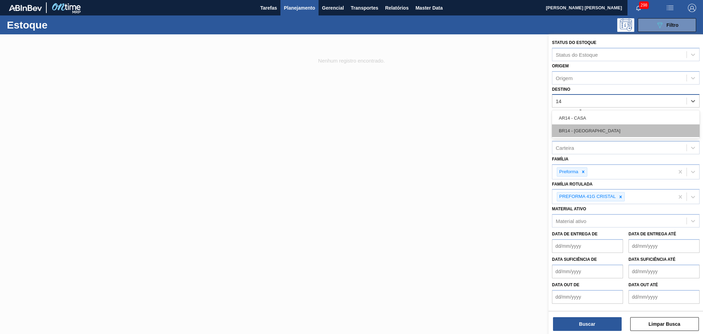
click at [600, 128] on div "BR14 - [GEOGRAPHIC_DATA]" at bounding box center [626, 130] width 148 height 13
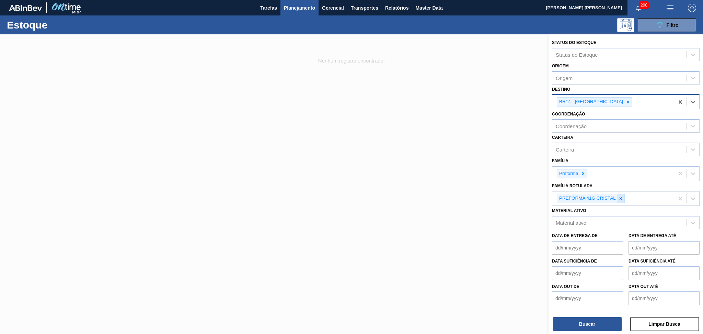
click at [621, 194] on div at bounding box center [621, 198] width 8 height 9
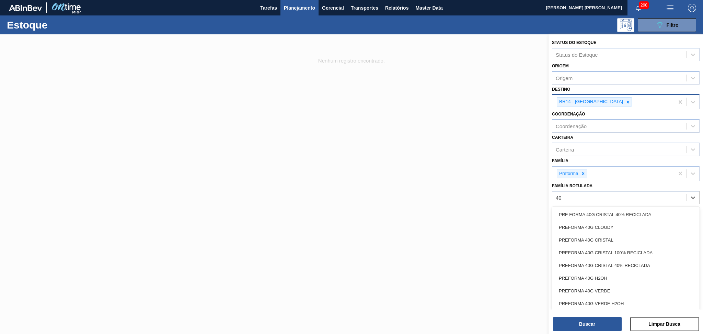
type Rotulada "40g"
click at [602, 285] on div "PREFORMA 40G VERDE" at bounding box center [626, 290] width 148 height 13
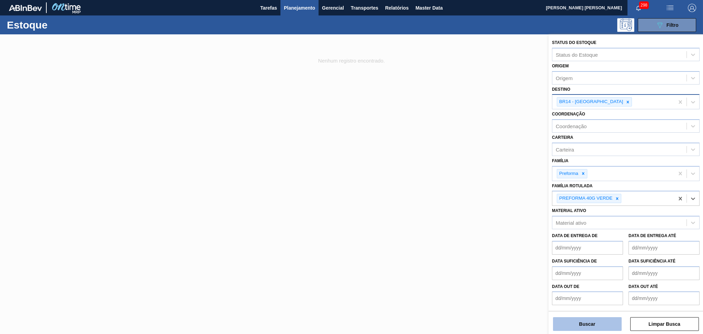
click at [597, 327] on button "Buscar" at bounding box center [587, 324] width 69 height 14
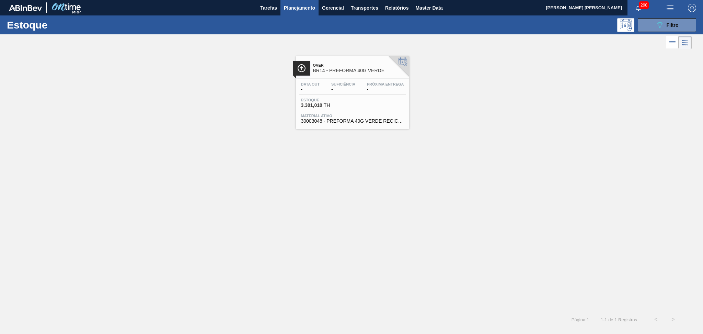
click at [372, 85] on span "Próxima Entrega" at bounding box center [385, 84] width 37 height 4
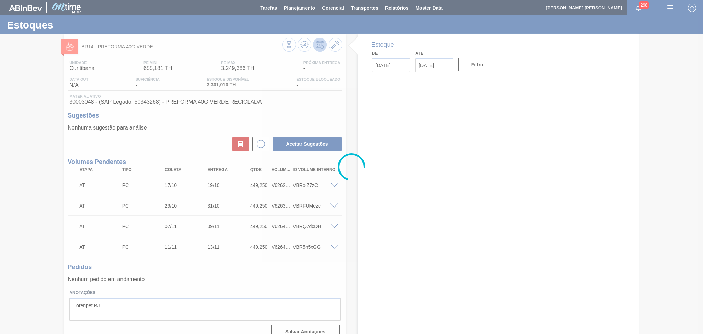
click at [206, 272] on div at bounding box center [351, 167] width 703 height 334
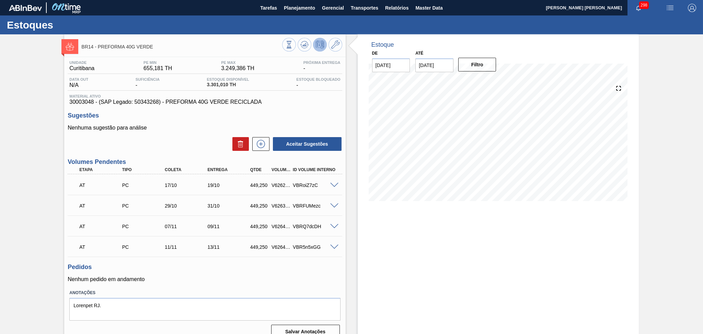
click at [162, 147] on div "Aceitar Sugestões" at bounding box center [205, 143] width 274 height 15
click at [74, 104] on span "30003048 - (SAP Legado: 50343268) - PREFORMA 40G VERDE RECICLADA" at bounding box center [204, 102] width 271 height 6
copy span "30003048"
click at [294, 4] on span "Planejamento" at bounding box center [299, 8] width 31 height 8
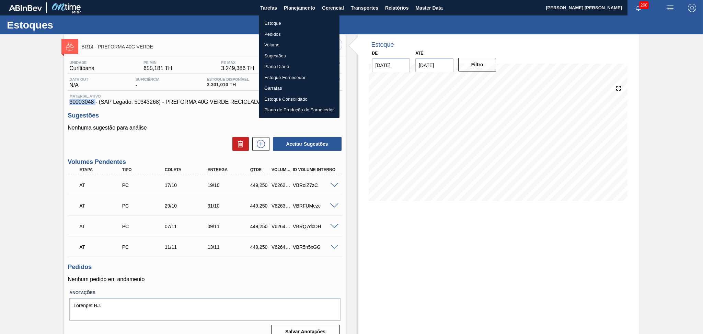
click at [274, 21] on li "Estoque" at bounding box center [299, 23] width 81 height 11
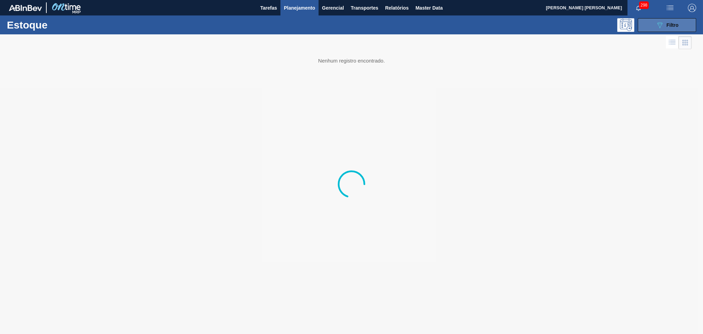
click at [670, 29] on button "089F7B8B-B2A5-4AFE-B5C0-19BA573D28AC Filtro" at bounding box center [667, 25] width 58 height 14
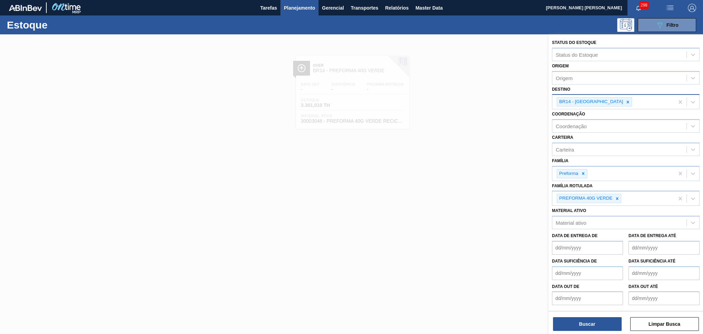
click at [625, 101] on icon at bounding box center [627, 102] width 5 height 5
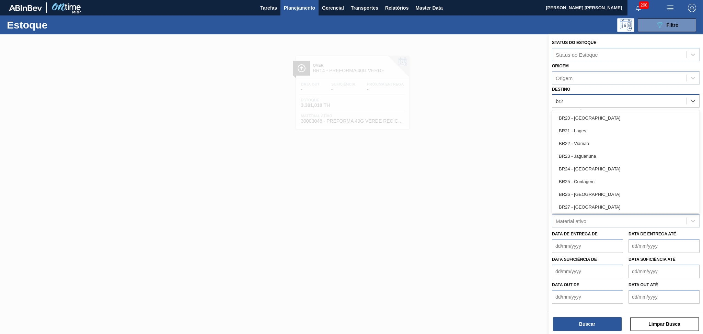
type input "br27"
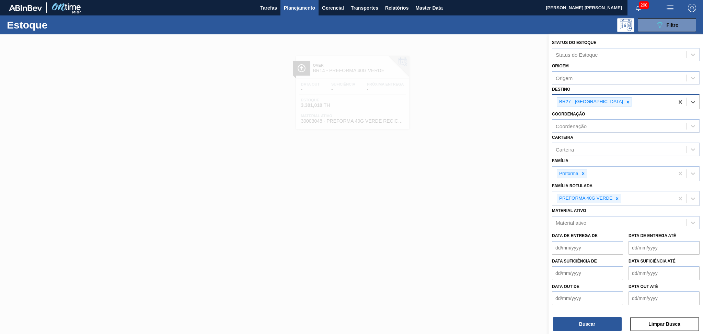
click at [624, 101] on div at bounding box center [628, 101] width 8 height 9
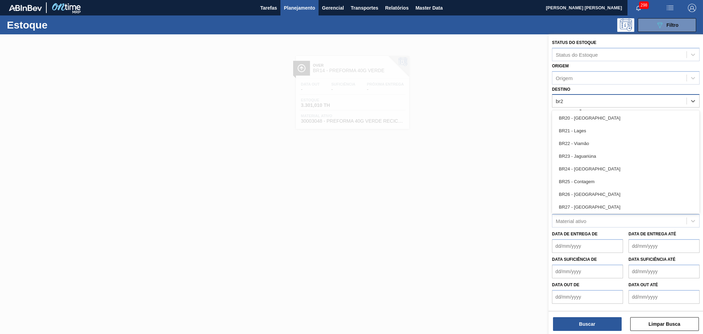
type input "br23"
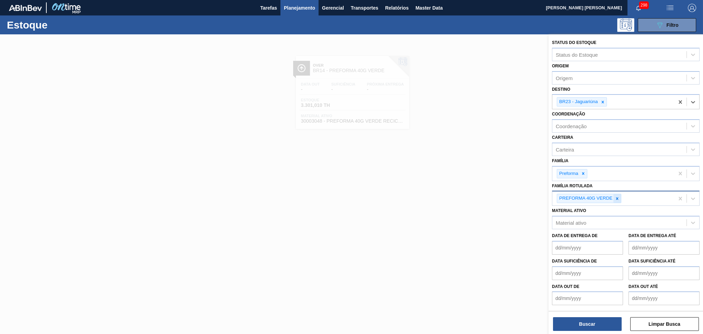
click at [617, 196] on icon at bounding box center [617, 198] width 5 height 5
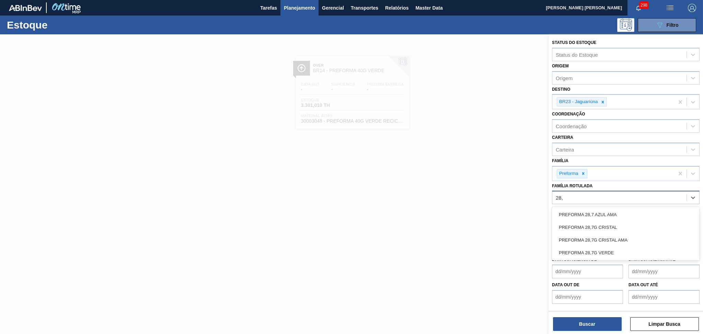
type Rotulada "28,7"
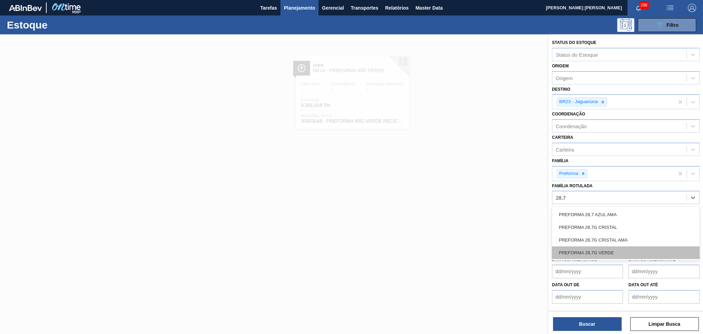
click at [611, 246] on div "PREFORMA 28,7G VERDE" at bounding box center [626, 252] width 148 height 13
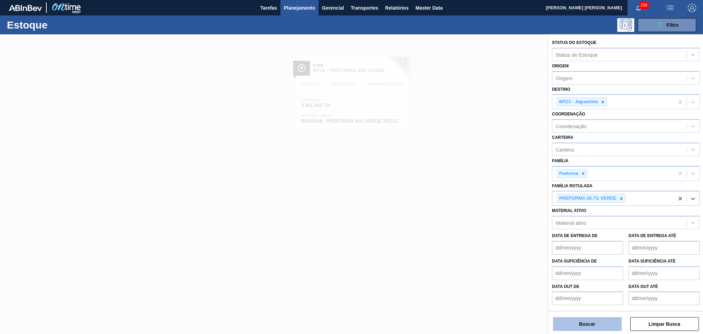
click at [586, 328] on button "Buscar" at bounding box center [587, 324] width 69 height 14
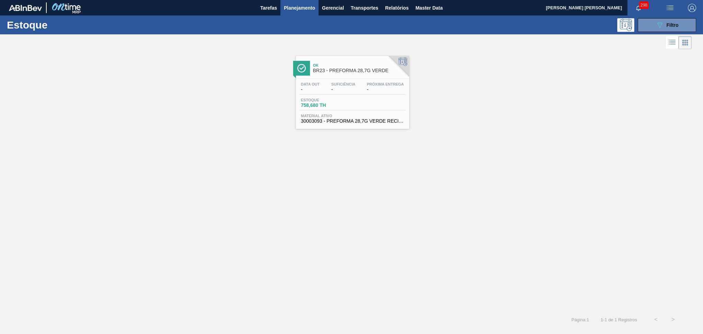
click at [411, 73] on link "Ok BR23 - PREFORMA 28,7G VERDE Data out - Suficiência - Próxima Entrega - Estoq…" at bounding box center [352, 90] width 122 height 78
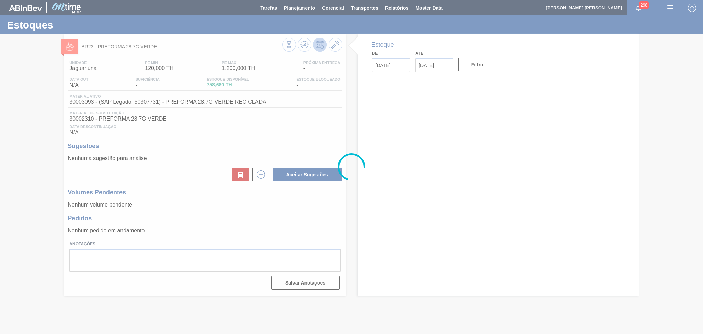
click at [227, 225] on div at bounding box center [351, 167] width 703 height 334
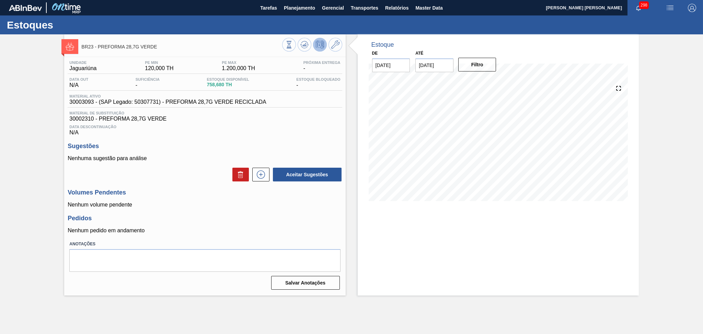
click at [283, 205] on p "Nenhum volume pendente" at bounding box center [205, 205] width 274 height 6
click at [277, 125] on span "Data Descontinuação" at bounding box center [204, 127] width 271 height 4
click at [295, 133] on div "Data Descontinuação N/A" at bounding box center [205, 129] width 274 height 14
click at [344, 231] on div "Unidade Jaguariúna PE MIN 120,000 TH PE MAX 1.200,000 TH Próxima Entrega - Data…" at bounding box center [204, 174] width 281 height 235
click at [227, 211] on div "Unidade Jaguariúna PE MIN 120,000 TH PE MAX 1.200,000 TH Próxima Entrega - Data…" at bounding box center [204, 174] width 281 height 235
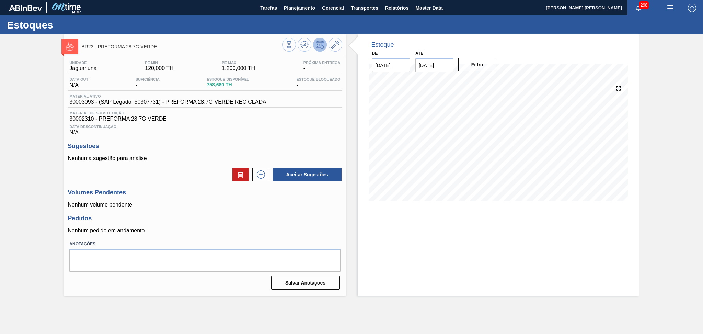
click at [298, 144] on h3 "Sugestões" at bounding box center [205, 145] width 274 height 7
click at [299, 142] on h3 "Sugestões" at bounding box center [205, 145] width 274 height 7
click at [225, 132] on div "Data Descontinuação N/A" at bounding box center [205, 129] width 274 height 14
click at [178, 158] on p "Nenhuma sugestão para análise" at bounding box center [205, 158] width 274 height 6
click at [304, 205] on p "Nenhum volume pendente" at bounding box center [205, 205] width 274 height 6
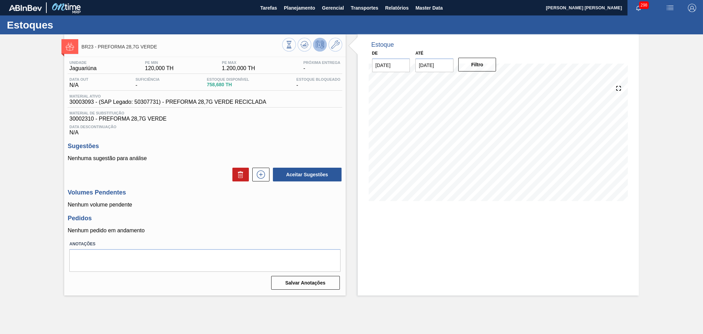
click at [240, 136] on div "Unidade Jaguariúna PE MIN 120,000 TH PE MAX 1.200,000 TH Próxima Entrega - Data…" at bounding box center [204, 174] width 281 height 235
click at [295, 6] on span "Planejamento" at bounding box center [299, 8] width 31 height 8
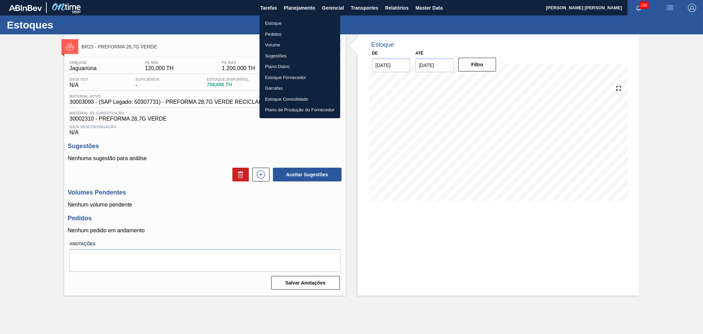
click at [274, 26] on li "Estoque" at bounding box center [300, 23] width 81 height 11
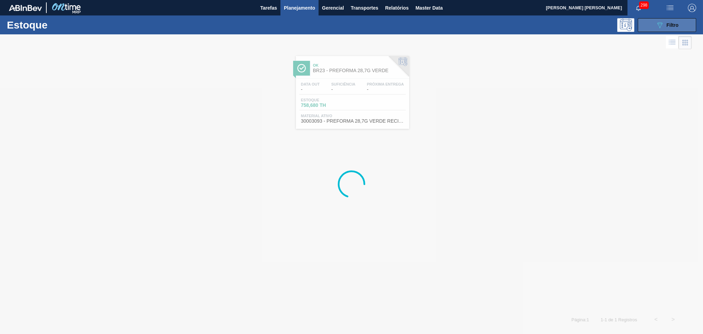
click at [655, 25] on button "089F7B8B-B2A5-4AFE-B5C0-19BA573D28AC Filtro" at bounding box center [667, 25] width 58 height 14
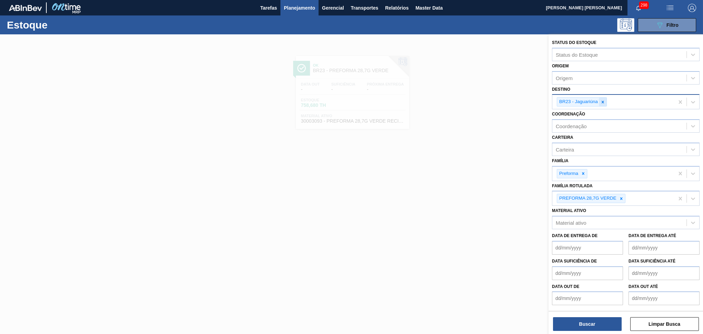
click at [607, 102] on div "BR23 - Jaguariúna" at bounding box center [613, 102] width 122 height 14
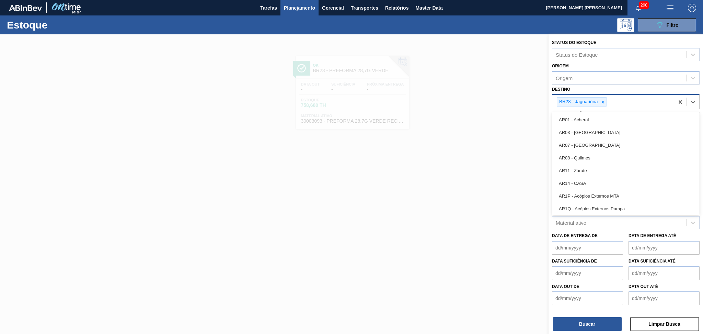
click at [604, 101] on icon at bounding box center [602, 102] width 5 height 5
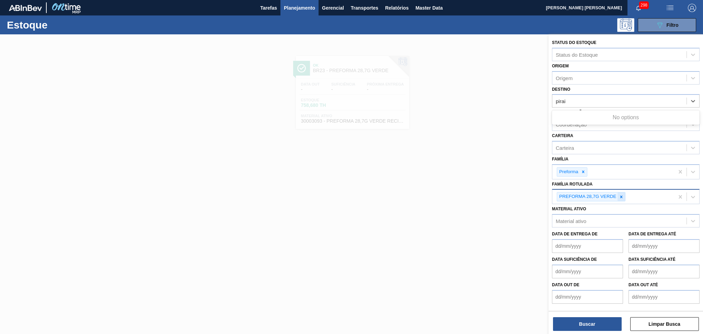
click at [621, 198] on div at bounding box center [622, 196] width 8 height 9
type input "pirai"
click at [583, 101] on div "Destino" at bounding box center [619, 101] width 134 height 10
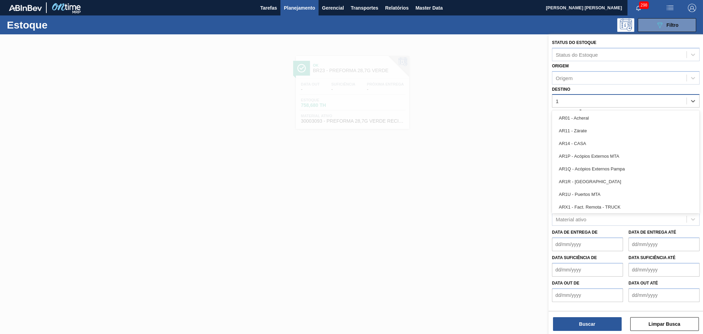
type input "13"
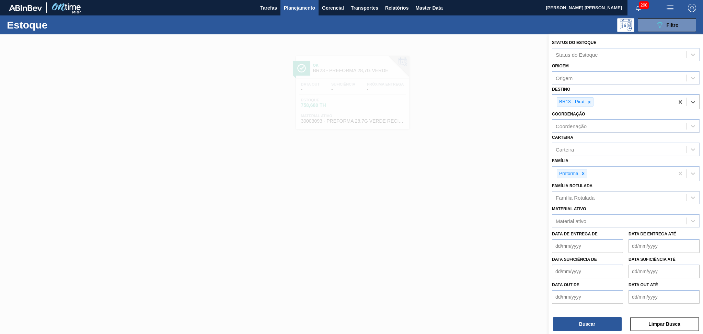
click at [585, 195] on div "Família Rotulada" at bounding box center [575, 198] width 39 height 6
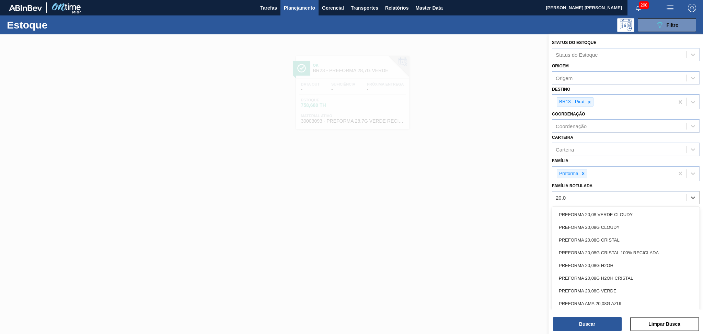
type Rotulada "20,08"
click at [605, 285] on div "PREFORMA 20,08G VERDE" at bounding box center [626, 290] width 148 height 13
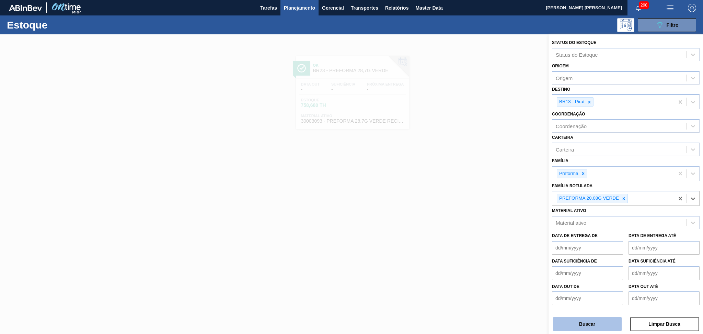
click at [583, 321] on button "Buscar" at bounding box center [587, 324] width 69 height 14
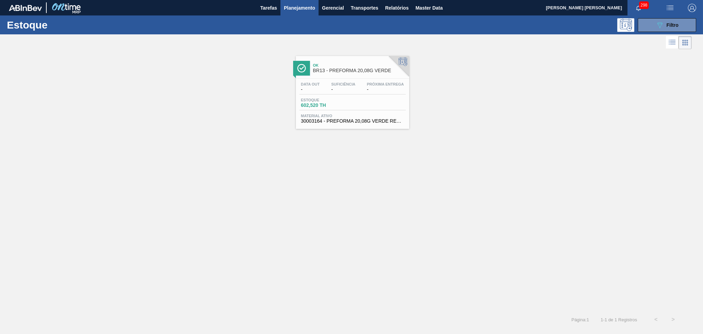
click at [319, 76] on div "Ok BR13 - PREFORMA 20,08G VERDE Data out - Suficiência - Próxima Entrega - Esto…" at bounding box center [352, 92] width 113 height 73
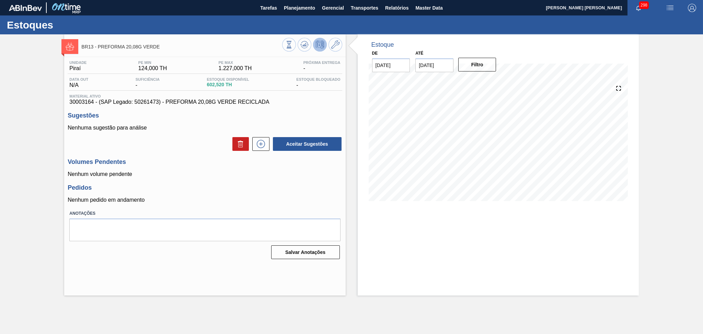
click at [270, 179] on div "Unidade Piraí PE MIN 124,000 TH PE MAX 1.227,000 TH Próxima Entrega - Data out …" at bounding box center [204, 159] width 281 height 204
click at [303, 47] on icon at bounding box center [304, 45] width 8 height 8
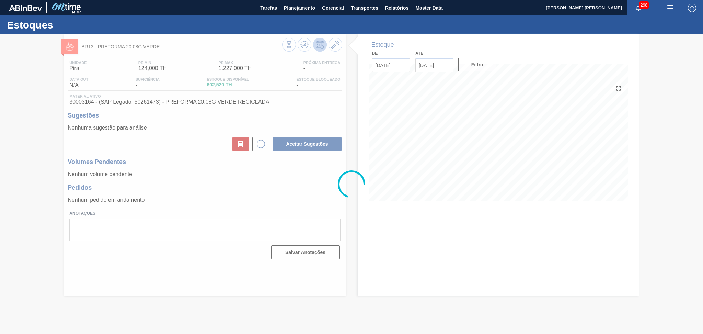
click at [195, 144] on div at bounding box center [351, 183] width 703 height 299
click at [253, 172] on div at bounding box center [351, 183] width 703 height 299
click at [225, 186] on div at bounding box center [351, 183] width 703 height 299
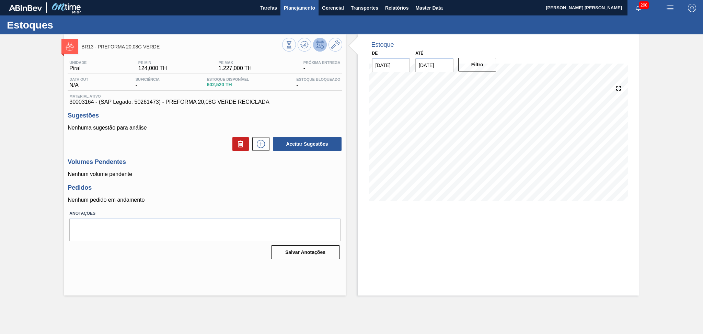
click at [302, 5] on span "Planejamento" at bounding box center [299, 8] width 31 height 8
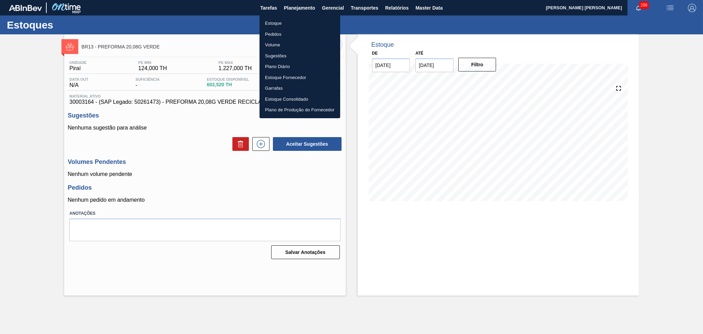
click at [280, 21] on li "Estoque" at bounding box center [300, 23] width 81 height 11
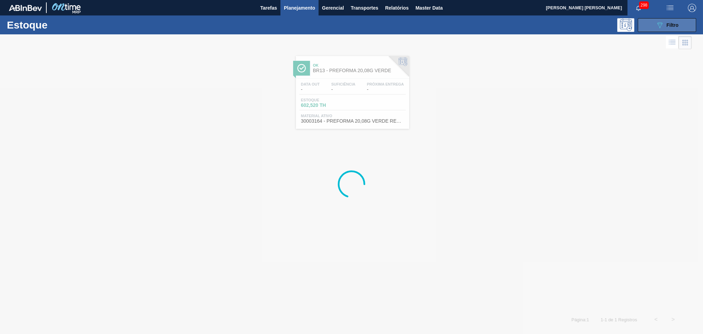
click at [674, 27] on span "Filtro" at bounding box center [673, 24] width 12 height 5
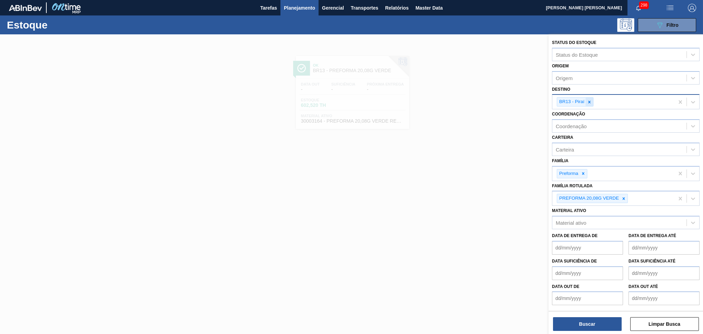
click at [590, 102] on icon at bounding box center [589, 102] width 5 height 5
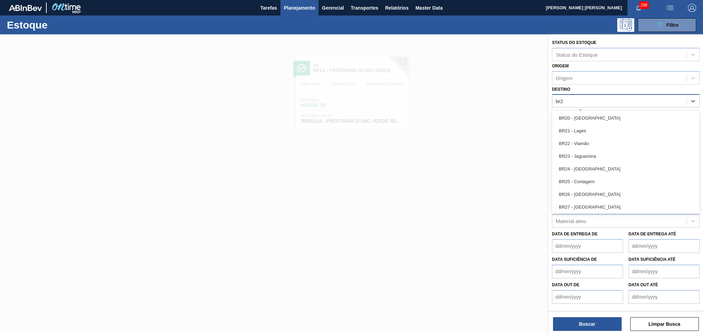
type input "br23"
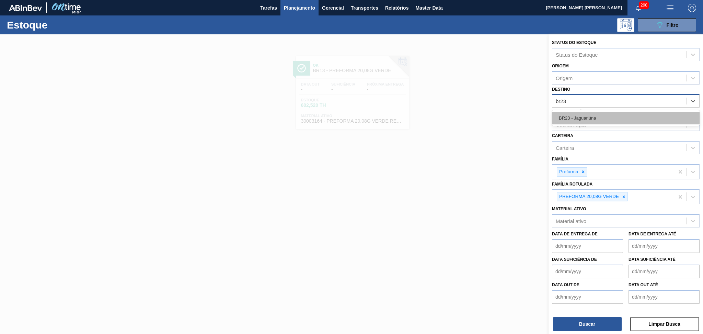
click at [593, 116] on div "BR23 - Jaguariúna" at bounding box center [626, 118] width 148 height 13
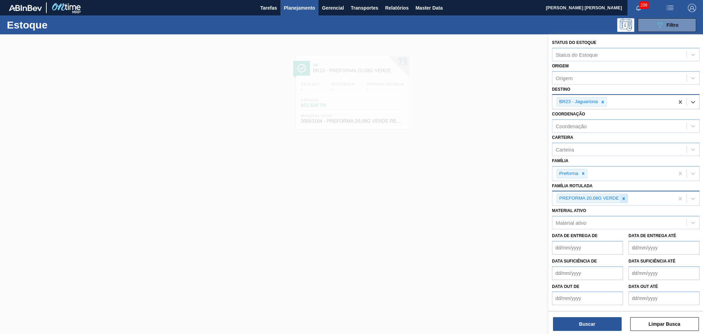
click at [623, 199] on div at bounding box center [624, 198] width 8 height 9
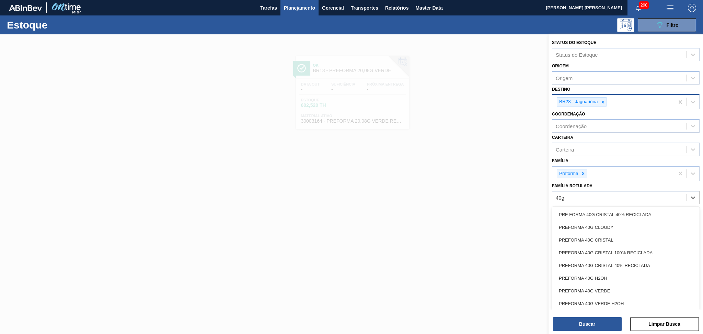
type Rotulada "40g c"
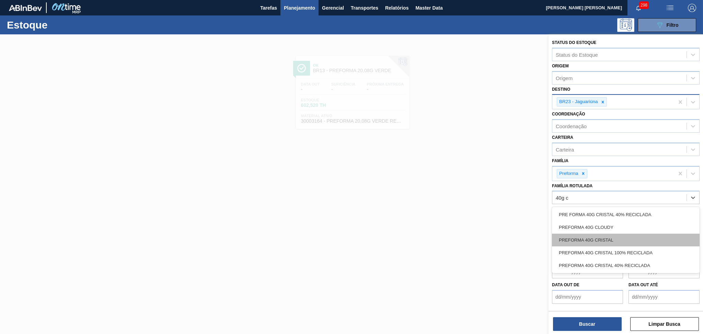
click at [616, 236] on div "PREFORMA 40G CRISTAL" at bounding box center [626, 239] width 148 height 13
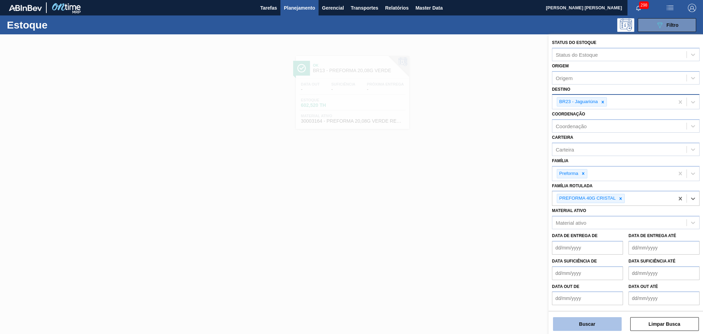
click at [581, 323] on button "Buscar" at bounding box center [587, 324] width 69 height 14
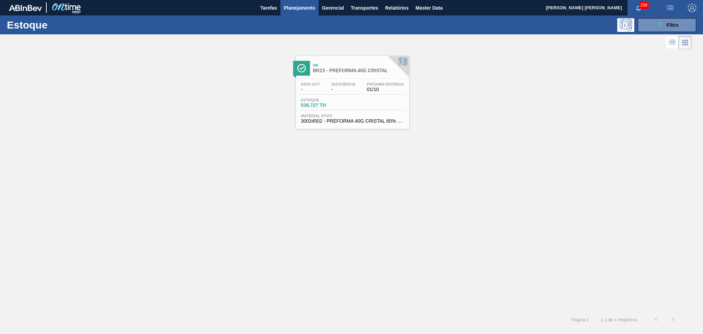
click at [331, 103] on span "538,727 TH" at bounding box center [325, 105] width 48 height 5
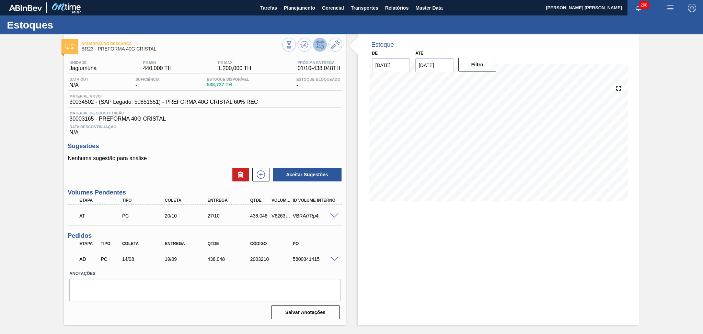
click at [281, 127] on span "Data Descontinuação" at bounding box center [204, 127] width 271 height 4
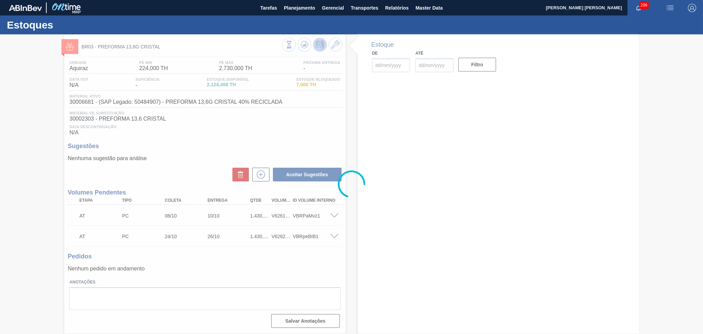
type input "[DATE]"
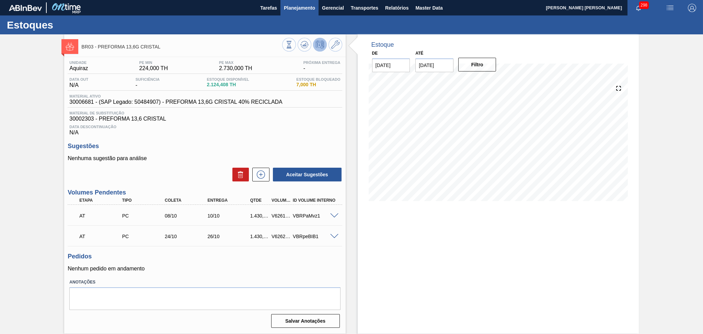
click at [287, 8] on span "Planejamento" at bounding box center [299, 8] width 31 height 8
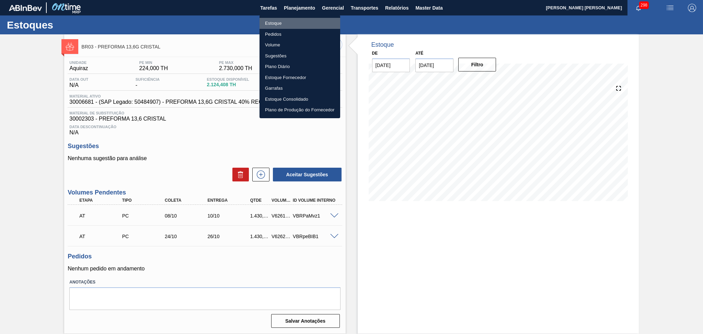
click at [282, 22] on li "Estoque" at bounding box center [300, 23] width 81 height 11
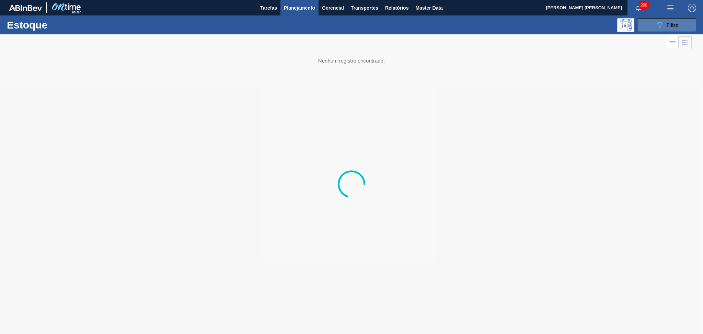
click at [658, 22] on icon "089F7B8B-B2A5-4AFE-B5C0-19BA573D28AC" at bounding box center [660, 25] width 8 height 8
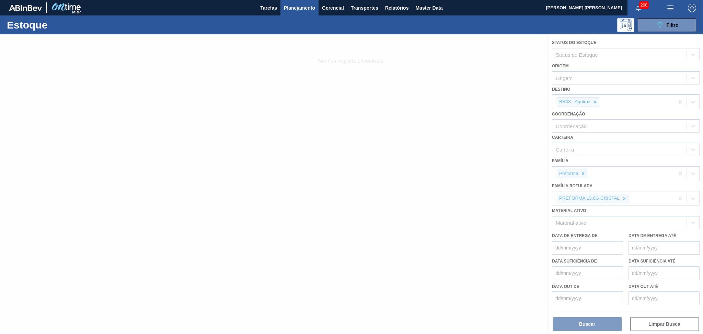
click at [595, 100] on div at bounding box center [351, 183] width 703 height 299
click at [595, 101] on div at bounding box center [351, 183] width 703 height 299
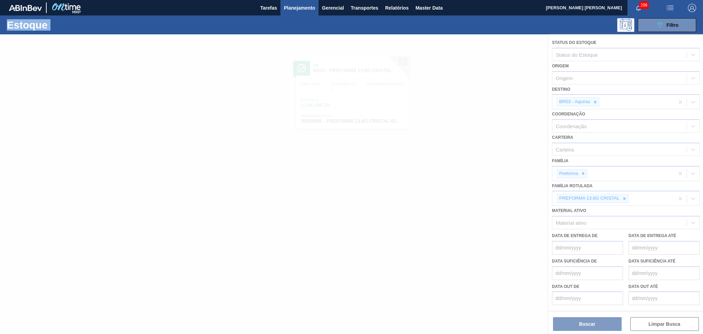
click at [596, 101] on div at bounding box center [351, 183] width 703 height 299
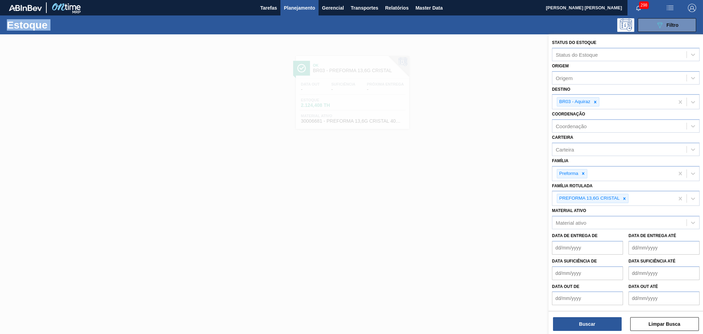
click at [596, 101] on icon at bounding box center [595, 102] width 5 height 5
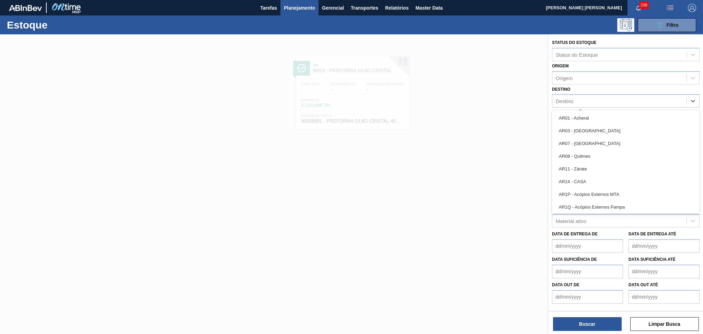
click at [596, 101] on div "Destino" at bounding box center [619, 101] width 134 height 10
type input "br12"
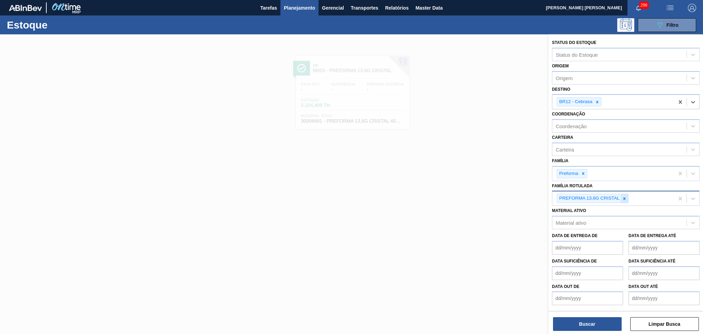
click at [623, 199] on div at bounding box center [625, 198] width 8 height 9
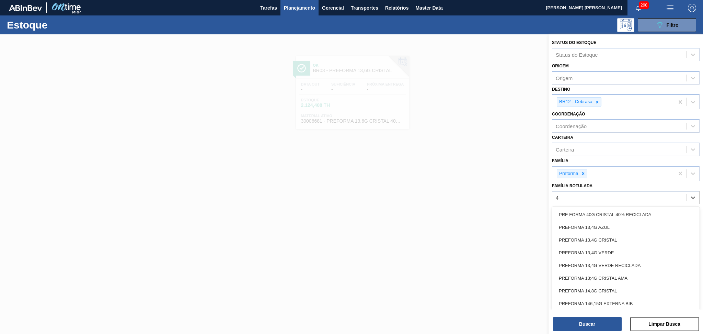
type Rotulada "41"
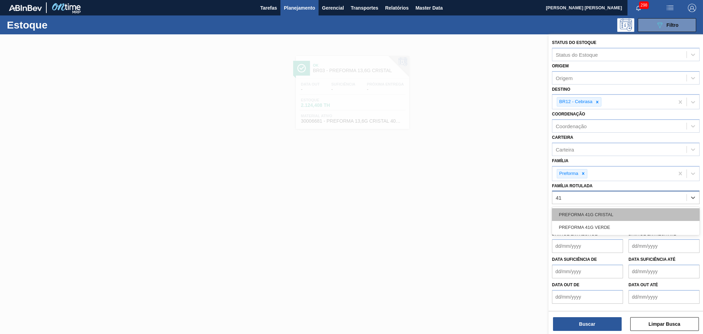
click at [616, 211] on div "PREFORMA 41G CRISTAL" at bounding box center [626, 214] width 148 height 13
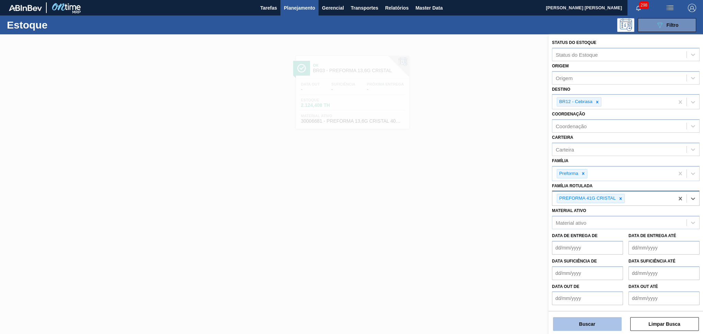
click at [581, 325] on button "Buscar" at bounding box center [587, 324] width 69 height 14
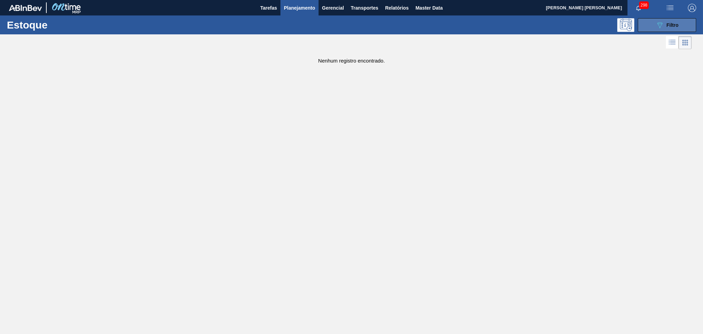
click at [667, 22] on span "Filtro" at bounding box center [673, 24] width 12 height 5
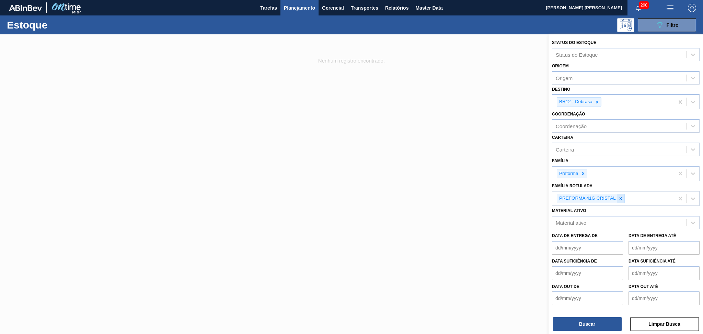
click at [621, 197] on icon at bounding box center [620, 198] width 5 height 5
click at [421, 133] on div at bounding box center [351, 201] width 703 height 334
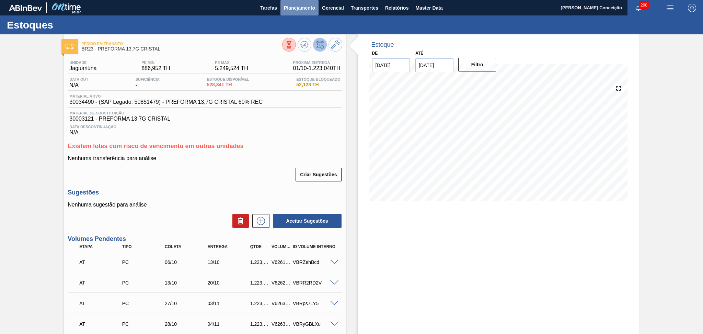
click at [304, 6] on span "Planejamento" at bounding box center [299, 8] width 31 height 8
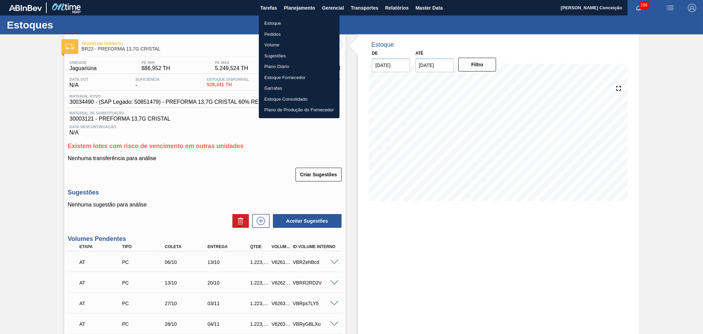
click at [276, 25] on li "Estoque" at bounding box center [299, 23] width 81 height 11
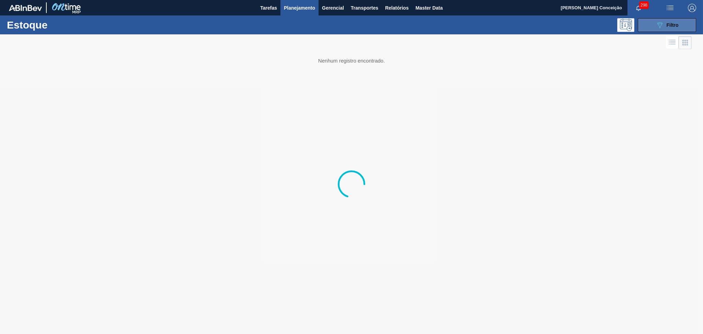
click at [668, 27] on span "Filtro" at bounding box center [673, 24] width 12 height 5
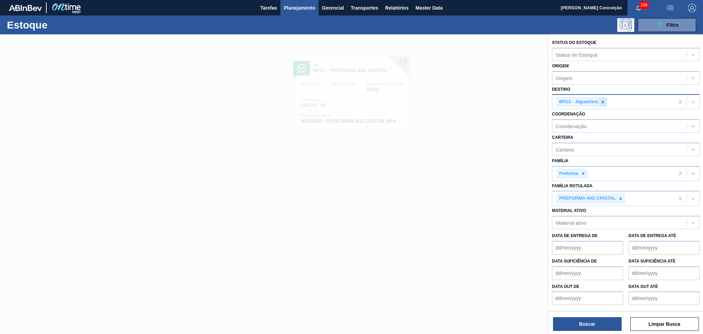
click at [604, 103] on icon at bounding box center [602, 102] width 5 height 5
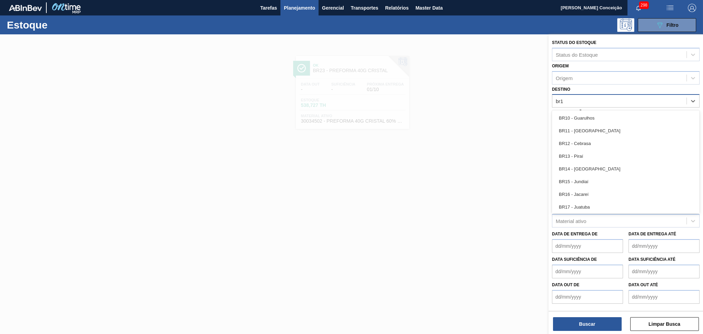
type input "br12"
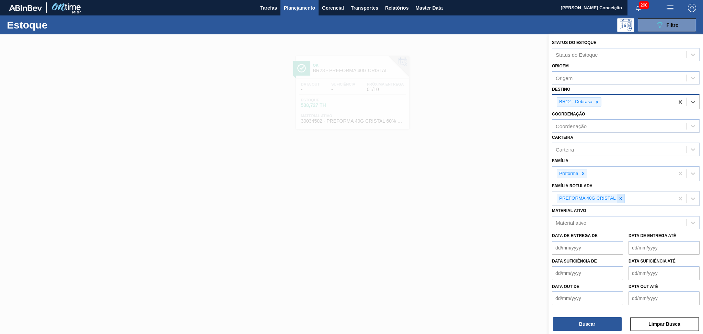
click at [619, 198] on icon at bounding box center [620, 198] width 5 height 5
click at [584, 172] on icon at bounding box center [583, 173] width 2 height 2
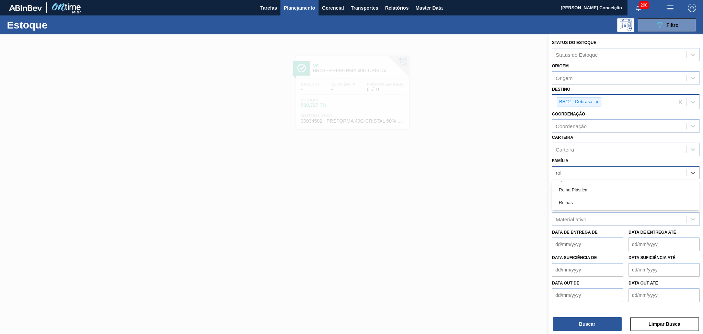
type input "rolha"
click at [588, 186] on div "Rolha Plástica" at bounding box center [626, 189] width 148 height 13
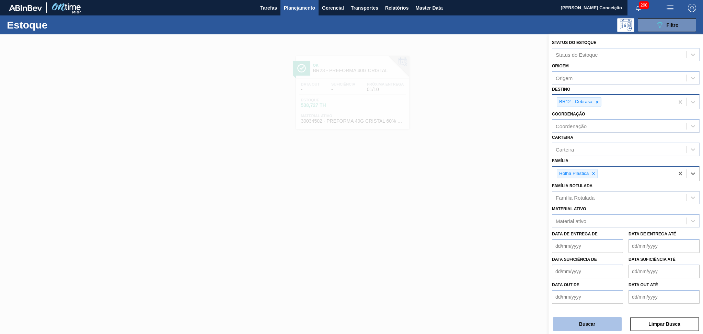
click at [591, 321] on button "Buscar" at bounding box center [587, 324] width 69 height 14
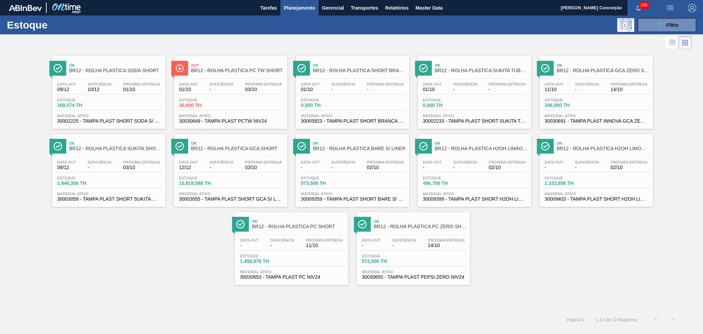
click at [80, 252] on div "Ok BR12 - ROLHA PLÁSTICA SODA SHORT Data [DATE] Suficiência 10/12 Próxima Entre…" at bounding box center [351, 168] width 703 height 234
click at [165, 265] on div "Ok BR12 - ROLHA PLÁSTICA SODA SHORT Data [DATE] Suficiência 10/12 Próxima Entre…" at bounding box center [351, 168] width 703 height 234
click at [242, 94] on div "Data [DATE] Suficiência - Próxima Entrega 03/10 Estoque 26,800 TH Material ativ…" at bounding box center [230, 102] width 113 height 47
click at [133, 100] on div "Estoque 169,074 TH" at bounding box center [109, 104] width 106 height 12
click at [607, 200] on span "30009403 - TAMPA PLAST SHORT H2OH LIMONETO S/ LINER" at bounding box center [596, 198] width 103 height 5
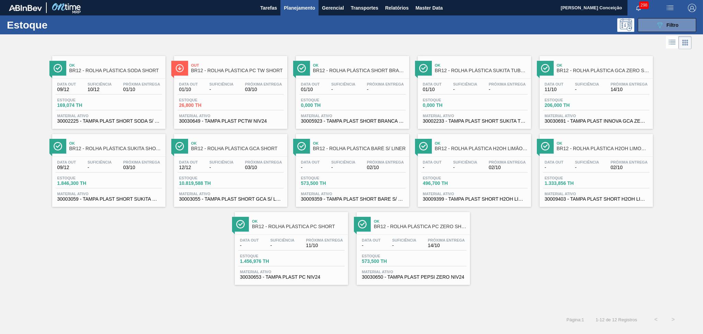
click at [208, 98] on span "Estoque" at bounding box center [203, 100] width 48 height 4
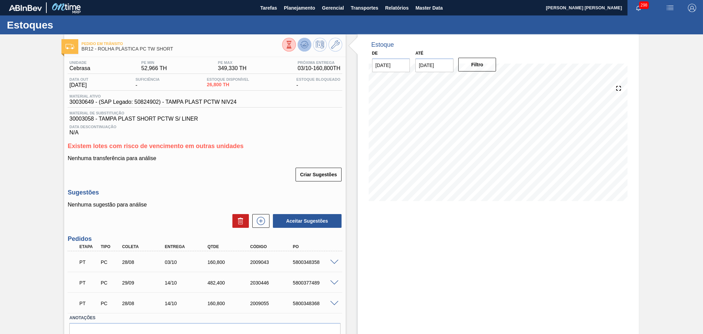
click at [302, 45] on icon at bounding box center [304, 45] width 8 height 8
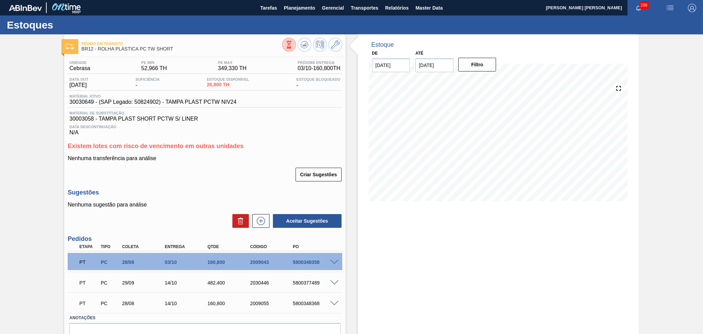
click at [182, 167] on div "Criar Sugestões" at bounding box center [205, 174] width 274 height 15
click at [208, 195] on h3 "Sugestões" at bounding box center [205, 192] width 274 height 7
click at [277, 135] on div "Data Descontinuação N/A" at bounding box center [205, 129] width 274 height 14
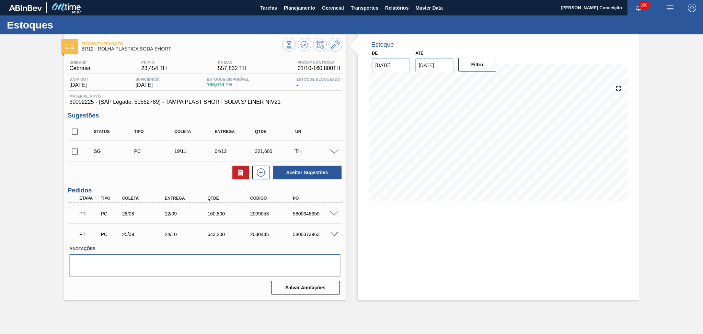
click at [180, 275] on textarea at bounding box center [204, 265] width 271 height 23
click at [426, 241] on div "Estoque De [DATE] Até [DATE] Filtro 06/10 Projeção de Estoque 229.872 [DOMAIN_N…" at bounding box center [498, 167] width 281 height 266
click at [162, 182] on div "Unidade Cebrasa PE MIN 23,454 TH PE MAX 557,832 TH Próxima Entrega 01/10 - 160,…" at bounding box center [204, 177] width 281 height 240
click at [369, 239] on div "Estoque De [DATE] Até [DATE] Filtro 15/10 Projeção de Estoque 79.872 [DOMAIN_NA…" at bounding box center [498, 167] width 281 height 266
click at [145, 173] on div "Aceitar Sugestões" at bounding box center [205, 172] width 274 height 15
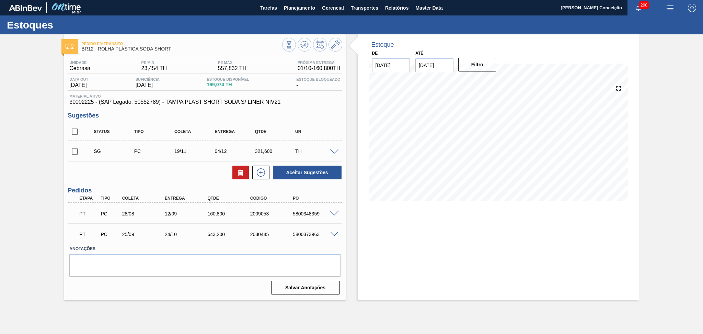
click at [79, 103] on span "30002225 - (SAP Legado: 50552789) - TAMPA PLAST SHORT SODA S/ LINER NIV21" at bounding box center [204, 102] width 271 height 6
copy span "30002225"
click at [447, 210] on div "15/10 Projeção de Estoque 79.872 [DOMAIN_NAME] 150 Política Objetiva 344.081 Pe…" at bounding box center [498, 142] width 259 height 137
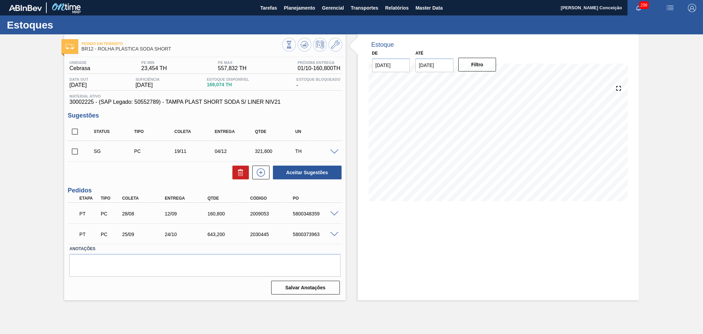
click at [172, 176] on div "Aceitar Sugestões" at bounding box center [205, 172] width 274 height 15
click at [308, 217] on div "PT PC 28/08 12/09 160,[PHONE_NUMBER] 5800348359" at bounding box center [203, 213] width 256 height 14
copy div "5800348359"
click at [188, 171] on div "Aceitar Sugestões" at bounding box center [205, 172] width 274 height 15
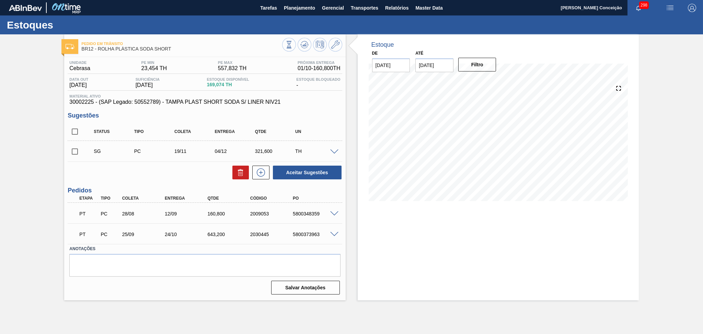
click at [334, 213] on span at bounding box center [334, 213] width 8 height 5
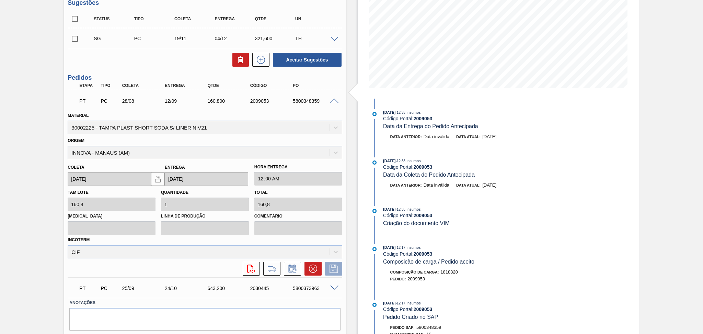
scroll to position [131, 0]
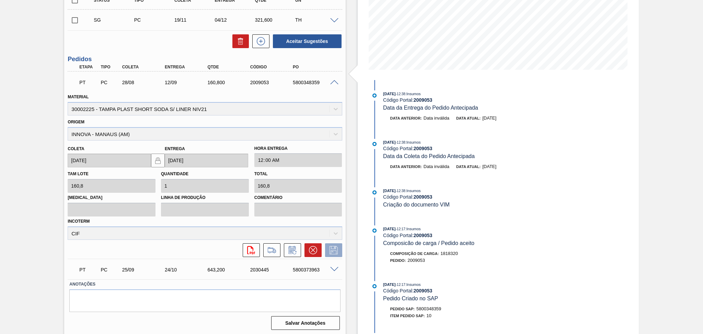
click at [333, 81] on span at bounding box center [334, 82] width 8 height 5
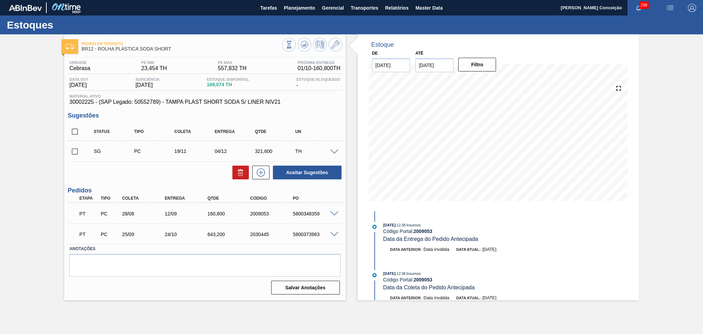
scroll to position [0, 0]
click at [158, 178] on div "Aceitar Sugestões" at bounding box center [205, 172] width 274 height 15
click at [165, 215] on div "12/09" at bounding box center [187, 213] width 48 height 5
click at [173, 214] on div "12/09" at bounding box center [187, 213] width 48 height 5
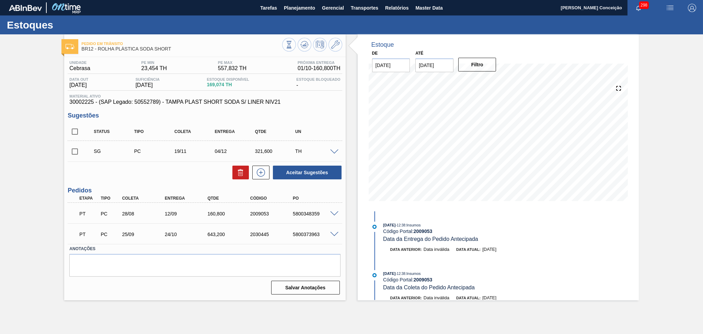
click at [179, 183] on div "Unidade Cebrasa PE MIN 23,454 TH PE MAX 557,832 TH Próxima Entrega 01/10 - 160,…" at bounding box center [204, 177] width 281 height 240
click at [75, 101] on span "30002225 - (SAP Legado: 50552789) - TAMPA PLAST SHORT SODA S/ LINER NIV21" at bounding box center [204, 102] width 271 height 6
click at [222, 84] on span "169,074 TH" at bounding box center [228, 84] width 42 height 5
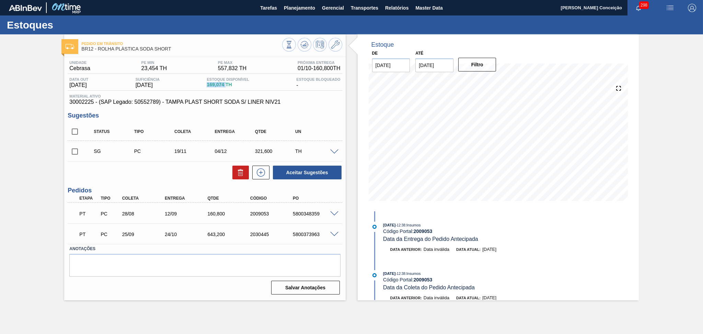
copy span "169,074"
click at [636, 231] on div "Estoque De 01/10/2025 Até 30/10/2025 Filtro 08/10 Projeção de Estoque 229.872 N…" at bounding box center [498, 167] width 281 height 266
click at [177, 176] on div "Aceitar Sugestões" at bounding box center [205, 172] width 274 height 15
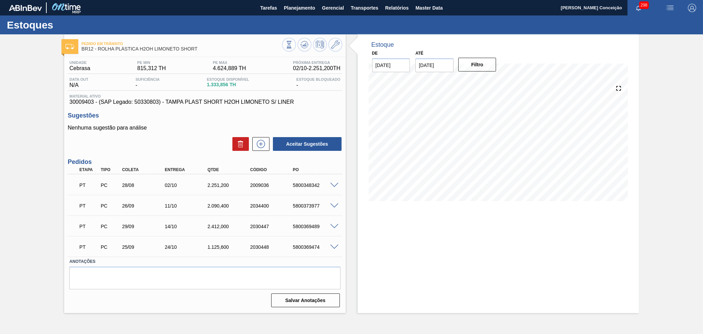
click at [196, 125] on p "Nenhuma sugestão para análise" at bounding box center [205, 128] width 274 height 6
click at [172, 127] on p "Nenhuma sugestão para análise" at bounding box center [205, 128] width 274 height 6
click at [82, 102] on span "30009403 - (SAP Legado: 50330803) - TAMPA PLAST SHORT H2OH LIMONETO S/ LINER" at bounding box center [204, 102] width 271 height 6
copy span "30009403"
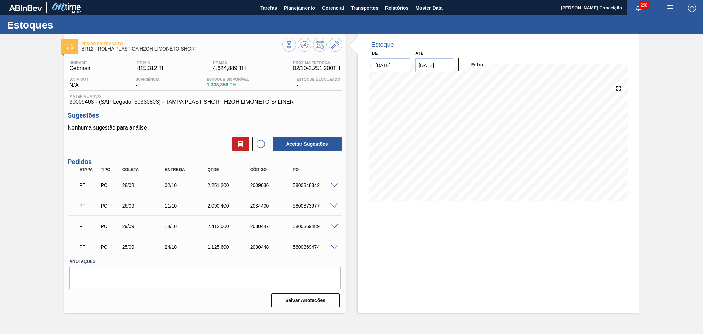
click at [436, 258] on div "Estoque De [DATE] Até [DATE] Filtro 12/10 Projeção de Estoque 4,595.456 [DOMAIN…" at bounding box center [498, 173] width 281 height 278
click at [169, 140] on div "Aceitar Sugestões" at bounding box center [205, 143] width 274 height 15
click at [179, 148] on div "Aceitar Sugestões" at bounding box center [205, 143] width 274 height 15
click at [84, 102] on span "30009403 - (SAP Legado: 50330803) - TAMPA PLAST SHORT H2OH LIMONETO S/ LINER" at bounding box center [204, 102] width 271 height 6
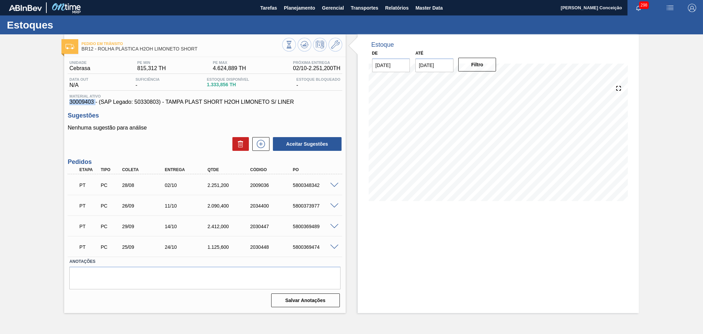
copy span "30009403"
click at [376, 233] on div "Estoque De 01/10/2025 Até 30/10/2025 Filtro 14/10 Projeção de Estoque 6,954.122…" at bounding box center [498, 173] width 281 height 278
click at [217, 87] on span "1.333,856 TH" at bounding box center [228, 84] width 42 height 5
copy span "1.333,856"
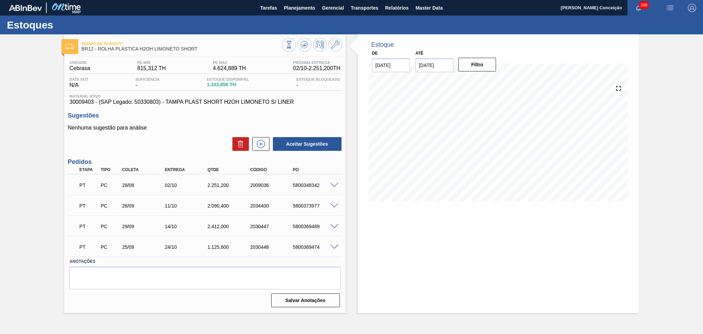
click at [169, 133] on div "Nenhuma sugestão para análise Aceitar Sugestões" at bounding box center [205, 138] width 274 height 27
click at [197, 118] on h3 "Sugestões" at bounding box center [205, 115] width 274 height 7
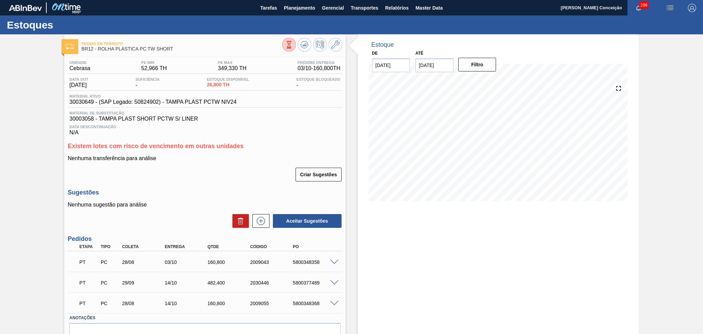
click at [228, 175] on div "Criar Sugestões" at bounding box center [205, 174] width 274 height 15
click at [88, 102] on span "30030649 - (SAP Legado: 50824902) - TAMPA PLAST PCTW NIV24" at bounding box center [152, 102] width 167 height 6
copy span "30030649"
click at [238, 184] on div "Unidade Cebrasa PE MIN 52,966 TH PE MAX 349,330 TH Próxima Entrega 03/10 - 160,…" at bounding box center [204, 211] width 281 height 309
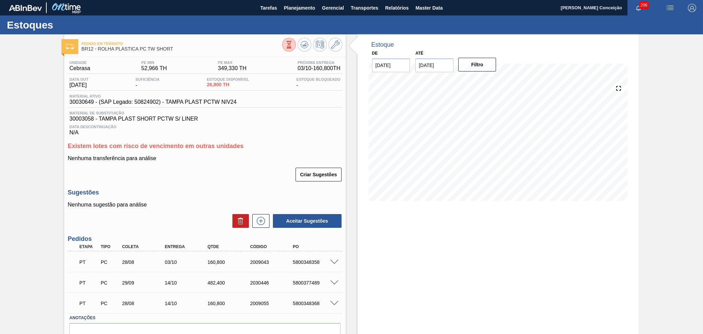
click at [243, 193] on h3 "Sugestões" at bounding box center [205, 192] width 274 height 7
click at [425, 247] on div "Estoque De [DATE] Até [DATE] Filtro 04/10 Projeção de Estoque 187.6 [DOMAIN_NAM…" at bounding box center [498, 201] width 281 height 335
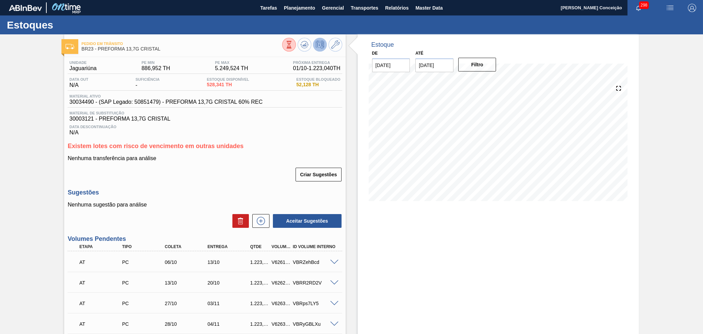
click at [244, 181] on div "Criar Sugestões" at bounding box center [205, 174] width 274 height 15
click at [289, 6] on span "Planejamento" at bounding box center [299, 8] width 31 height 8
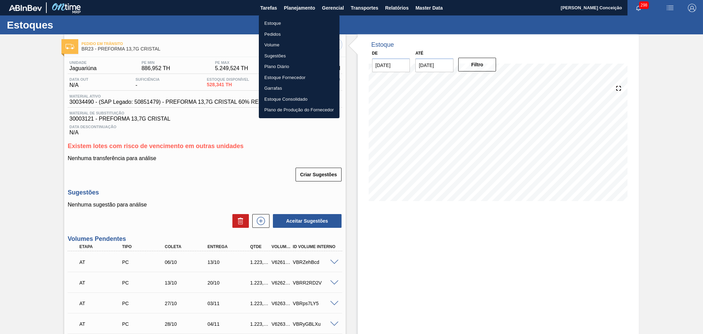
drag, startPoint x: 278, startPoint y: 24, endPoint x: 354, endPoint y: 22, distance: 75.5
click at [278, 24] on li "Estoque" at bounding box center [299, 23] width 81 height 11
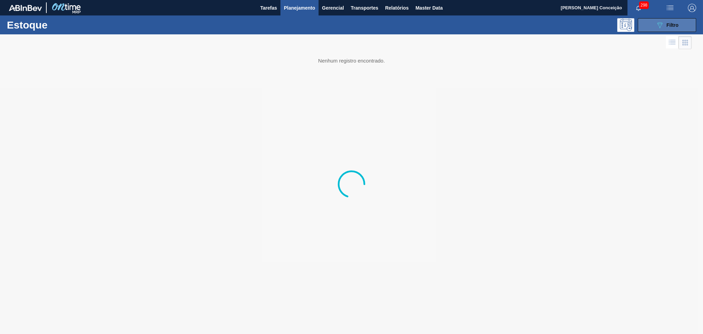
drag, startPoint x: 662, startPoint y: 27, endPoint x: 662, endPoint y: 31, distance: 4.1
click at [662, 27] on icon "089F7B8B-B2A5-4AFE-B5C0-19BA573D28AC" at bounding box center [660, 25] width 8 height 8
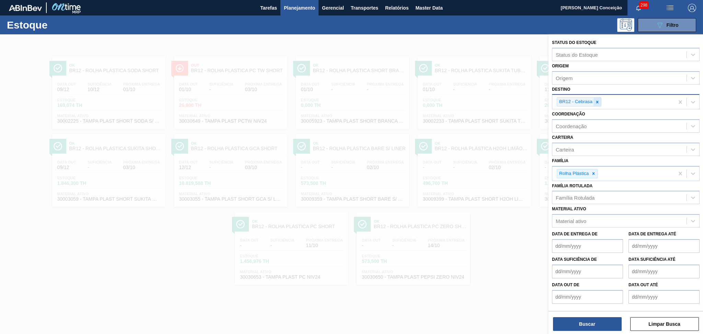
click at [599, 102] on icon at bounding box center [597, 102] width 5 height 5
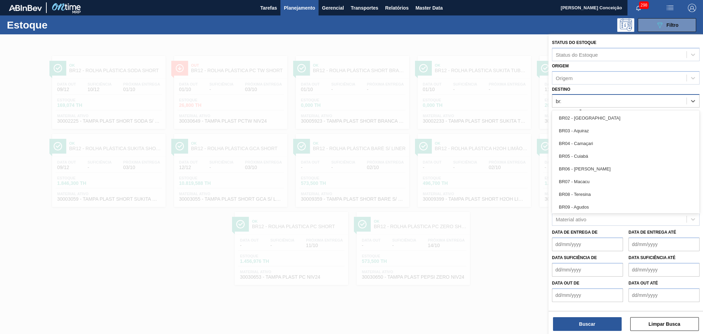
type input "br23"
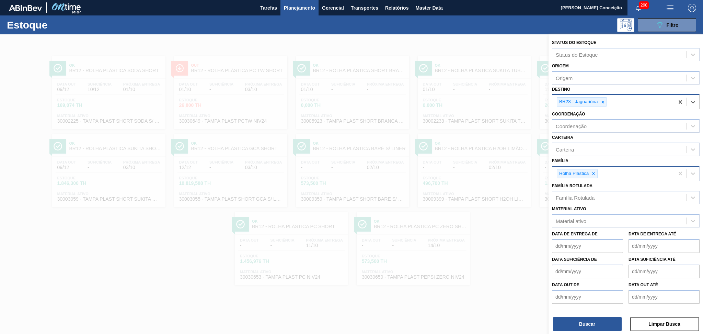
click at [594, 172] on icon at bounding box center [594, 173] width 2 height 2
type input "pref"
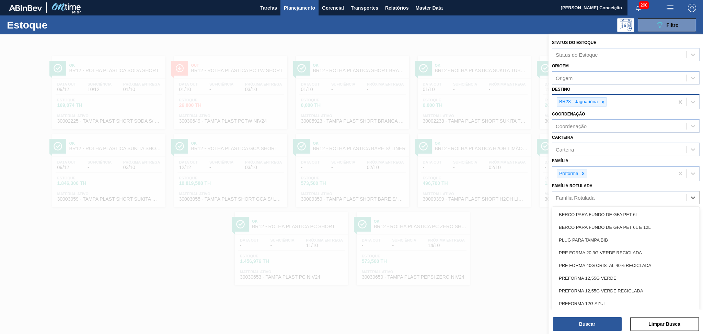
click at [592, 195] on div "Família Rotulada" at bounding box center [575, 198] width 39 height 6
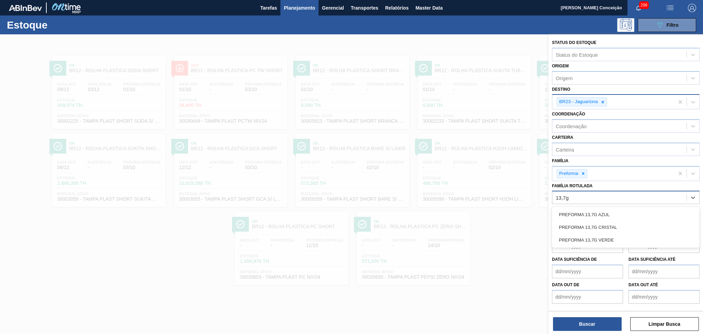
type Rotulada "13,7g v"
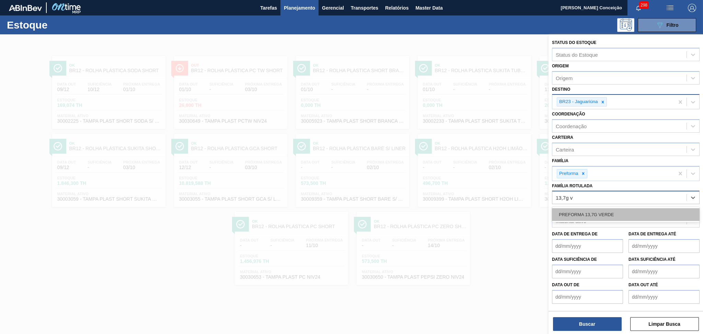
click at [597, 216] on div "PREFORMA 13,7G VERDE" at bounding box center [626, 214] width 148 height 13
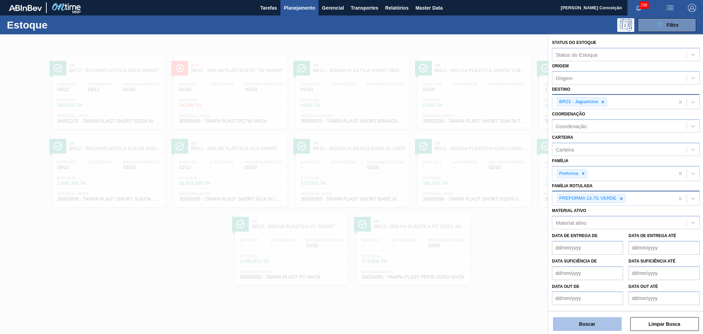
click at [560, 319] on button "Buscar" at bounding box center [587, 324] width 69 height 14
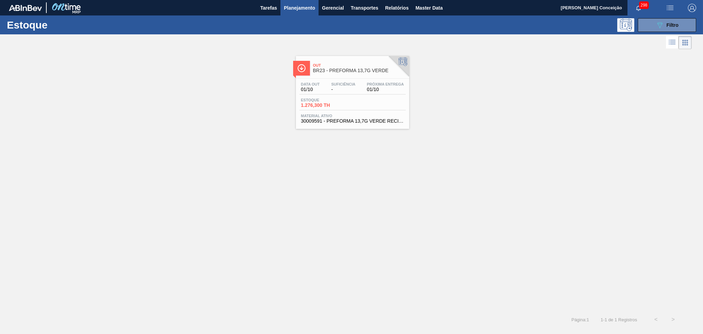
click at [328, 108] on div "Estoque 1.276,300 TH" at bounding box center [352, 104] width 106 height 12
click at [345, 80] on div "Data out 01/10 Suficiência - Próxima Entrega 01/10 Estoque 1.276,300 TH Materia…" at bounding box center [352, 102] width 113 height 47
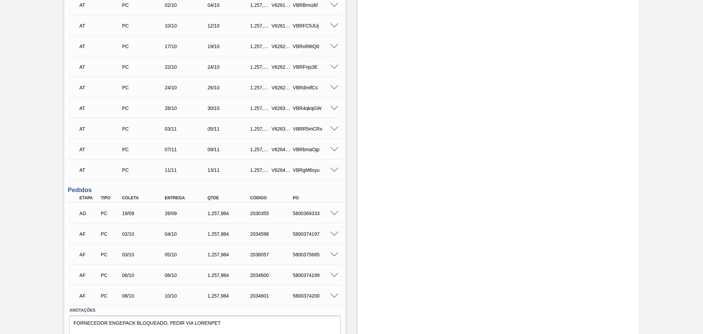
scroll to position [275, 0]
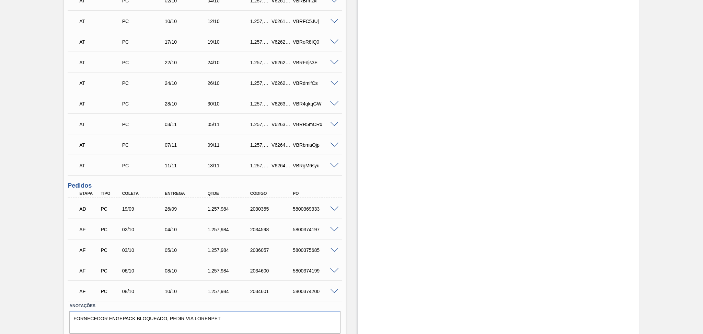
click at [337, 207] on span at bounding box center [334, 208] width 8 height 5
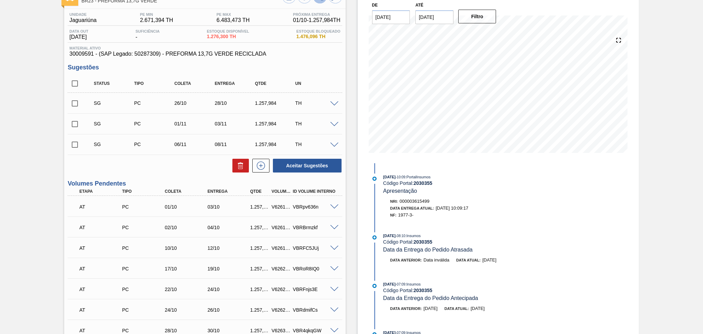
scroll to position [46, 0]
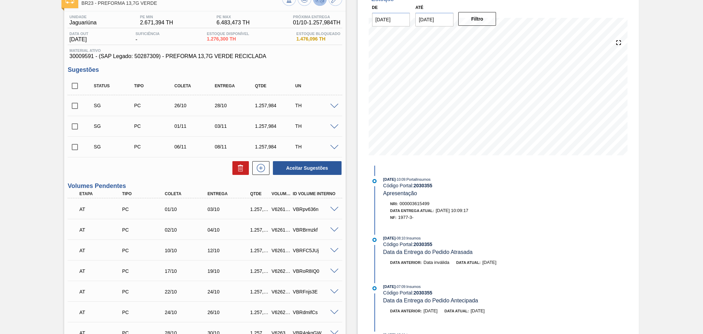
click at [405, 220] on span "1977-3-" at bounding box center [405, 217] width 15 height 5
copy span "1977"
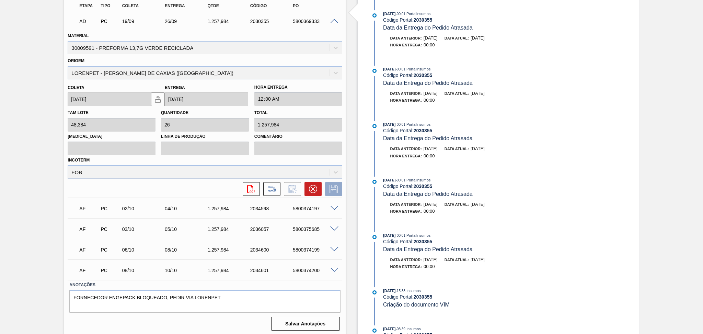
scroll to position [463, 0]
click at [334, 22] on div "5800369333" at bounding box center [315, 20] width 48 height 5
click at [334, 21] on span at bounding box center [334, 20] width 8 height 5
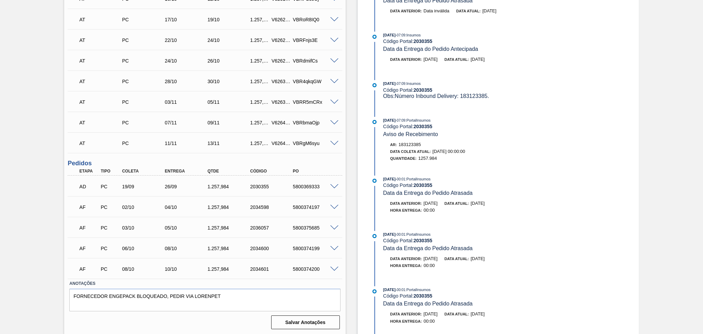
click at [306, 185] on div "5800369333" at bounding box center [315, 186] width 48 height 5
copy div "5800369333"
